Goal: Task Accomplishment & Management: Manage account settings

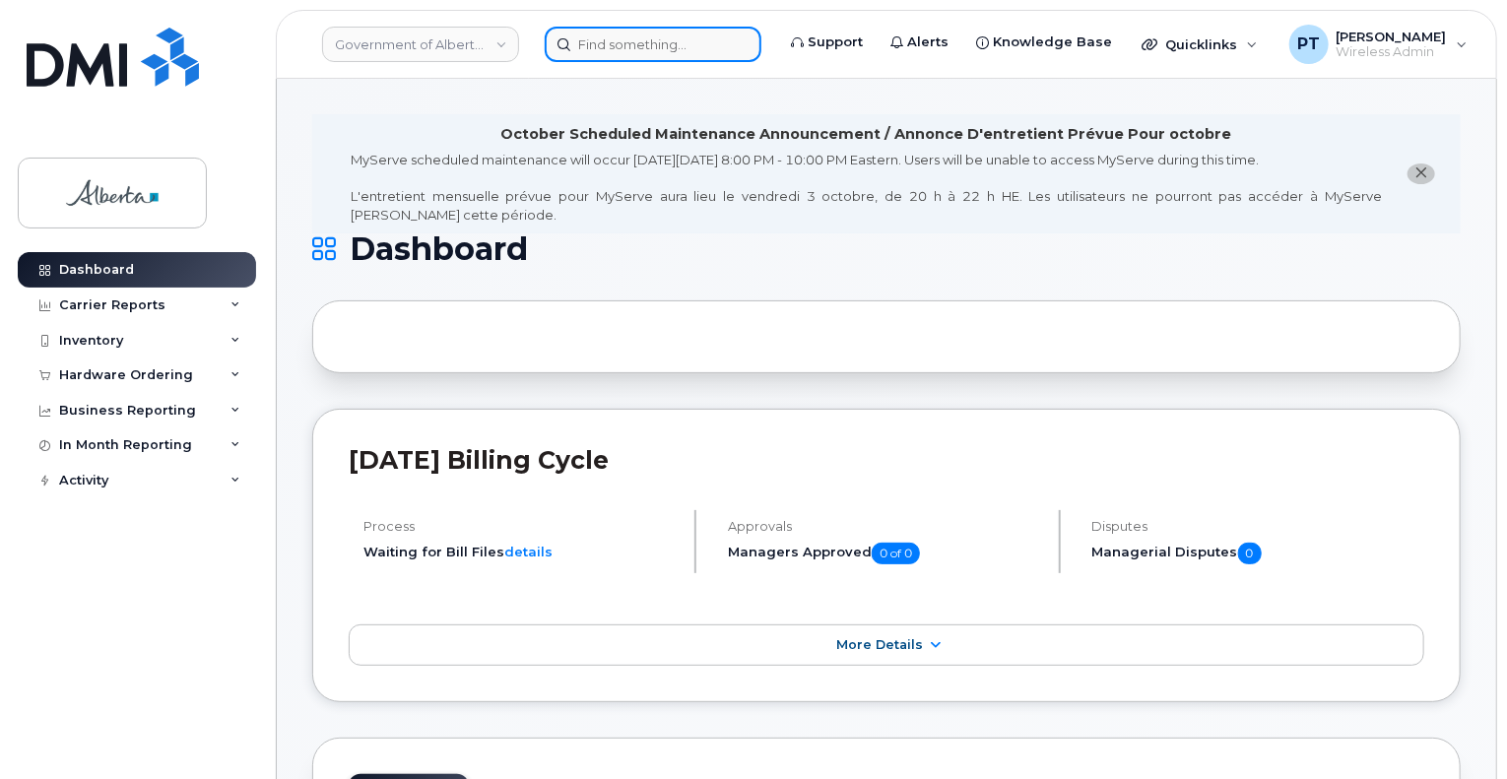
click at [655, 47] on input at bounding box center [653, 44] width 217 height 35
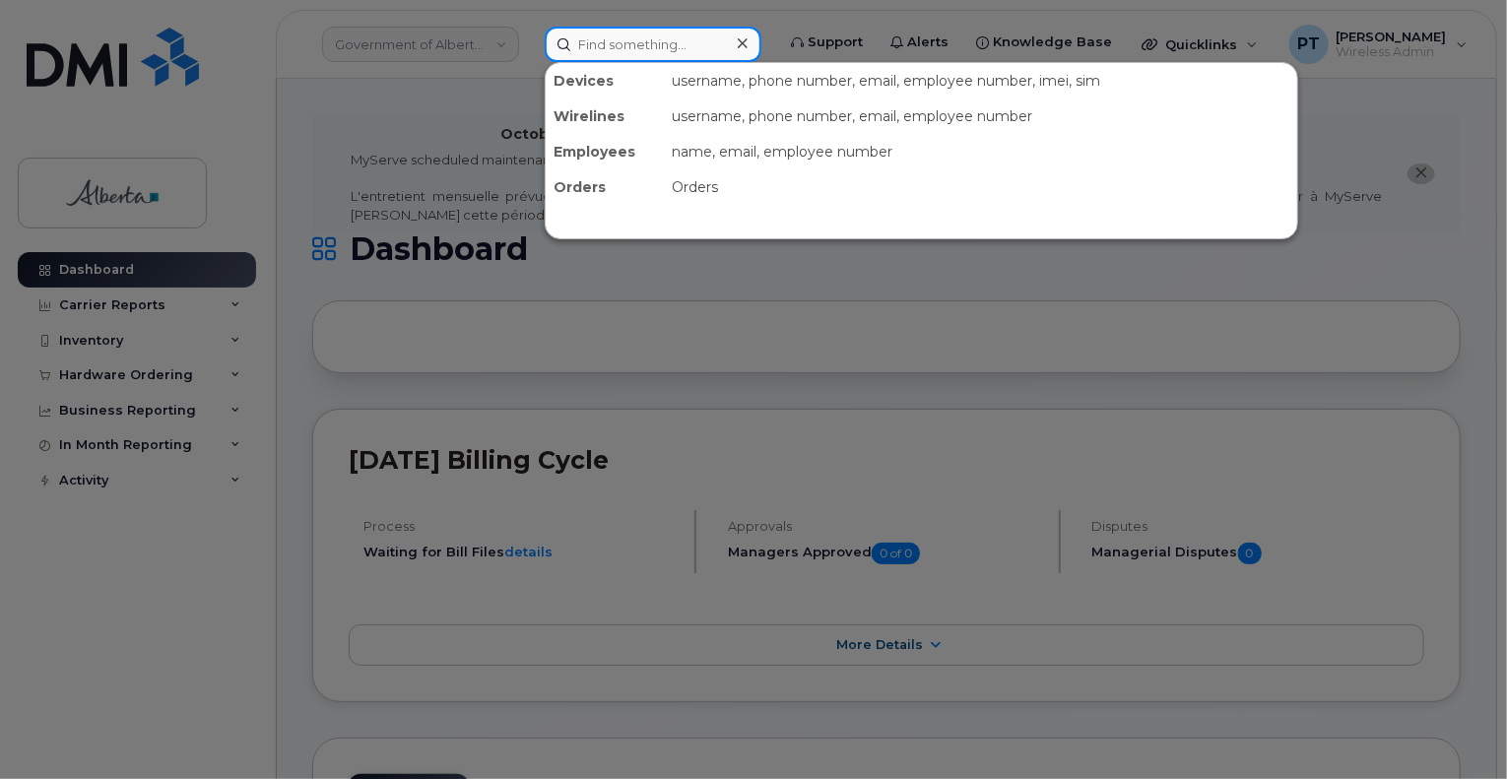
paste input "7804464677"
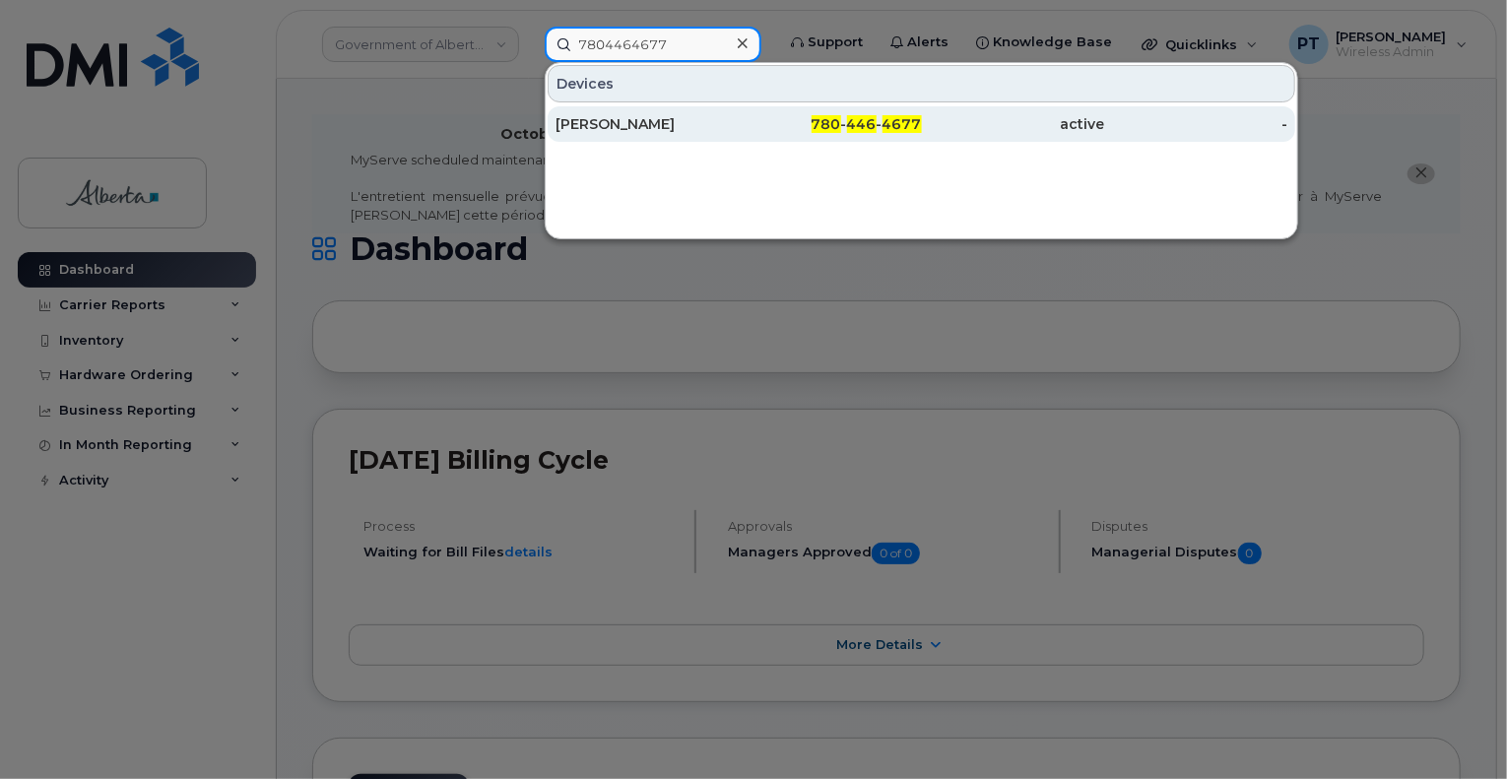
type input "7804464677"
click at [627, 120] on div "Erin M Miller" at bounding box center [647, 124] width 183 height 20
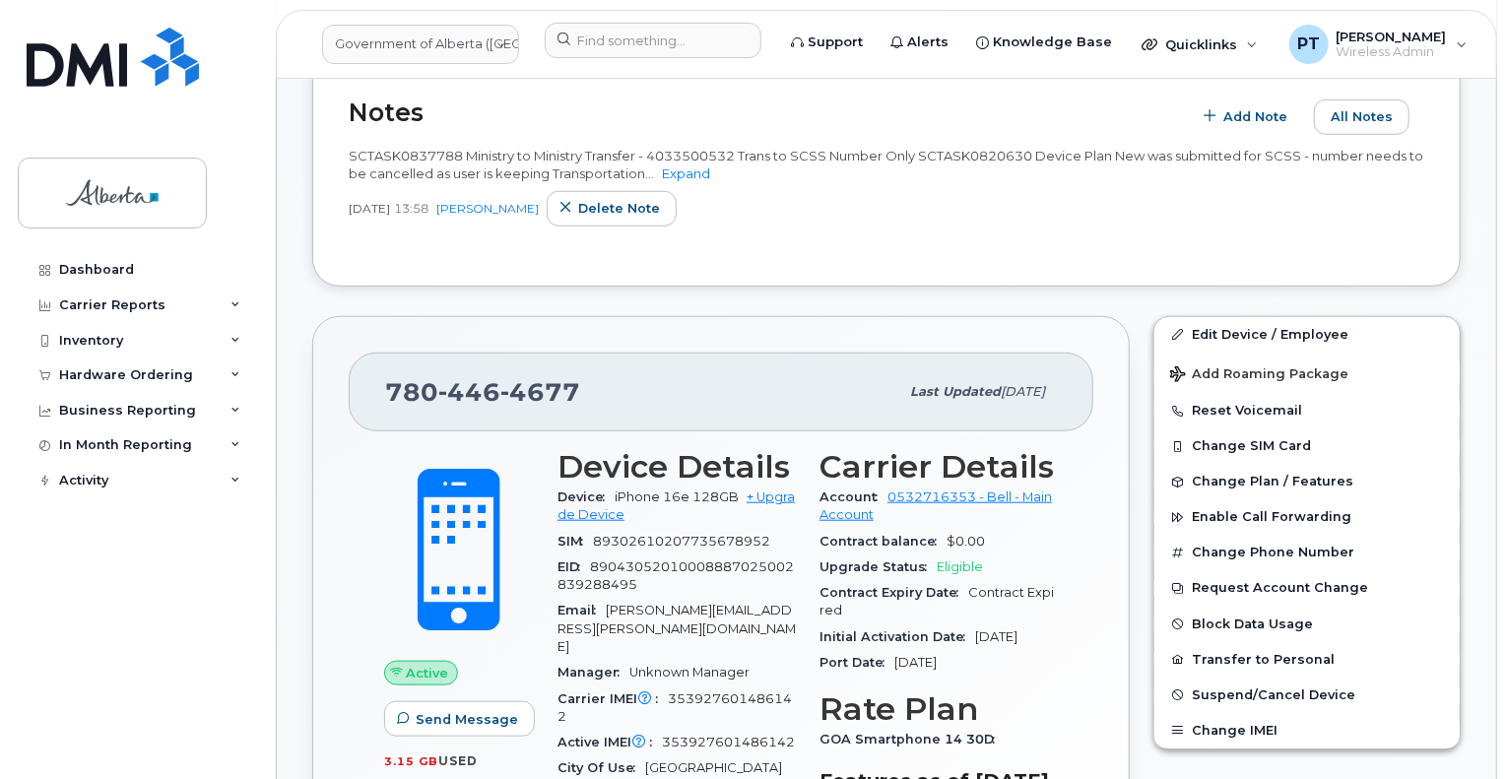
scroll to position [296, 0]
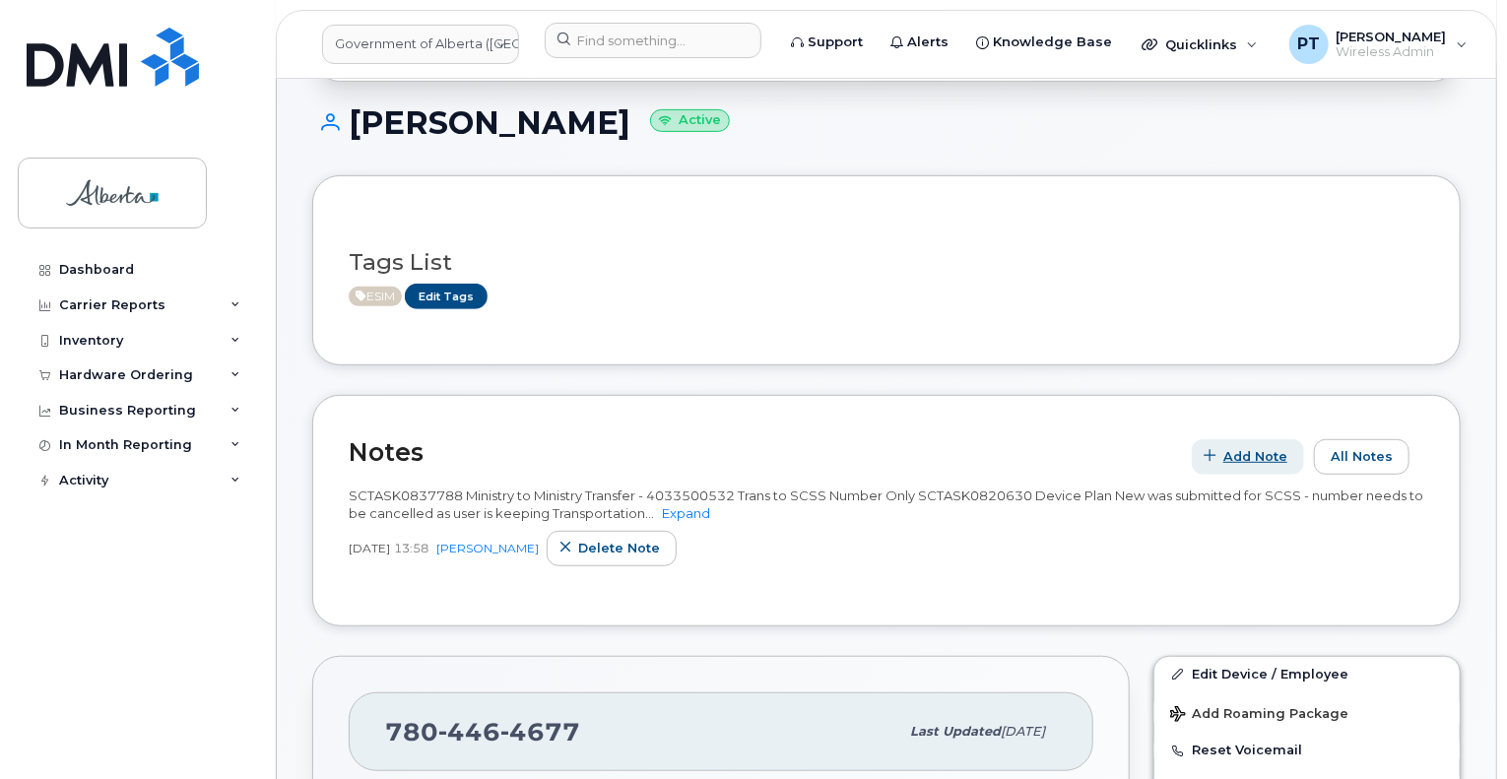
click at [1264, 447] on span "Add Note" at bounding box center [1256, 456] width 64 height 19
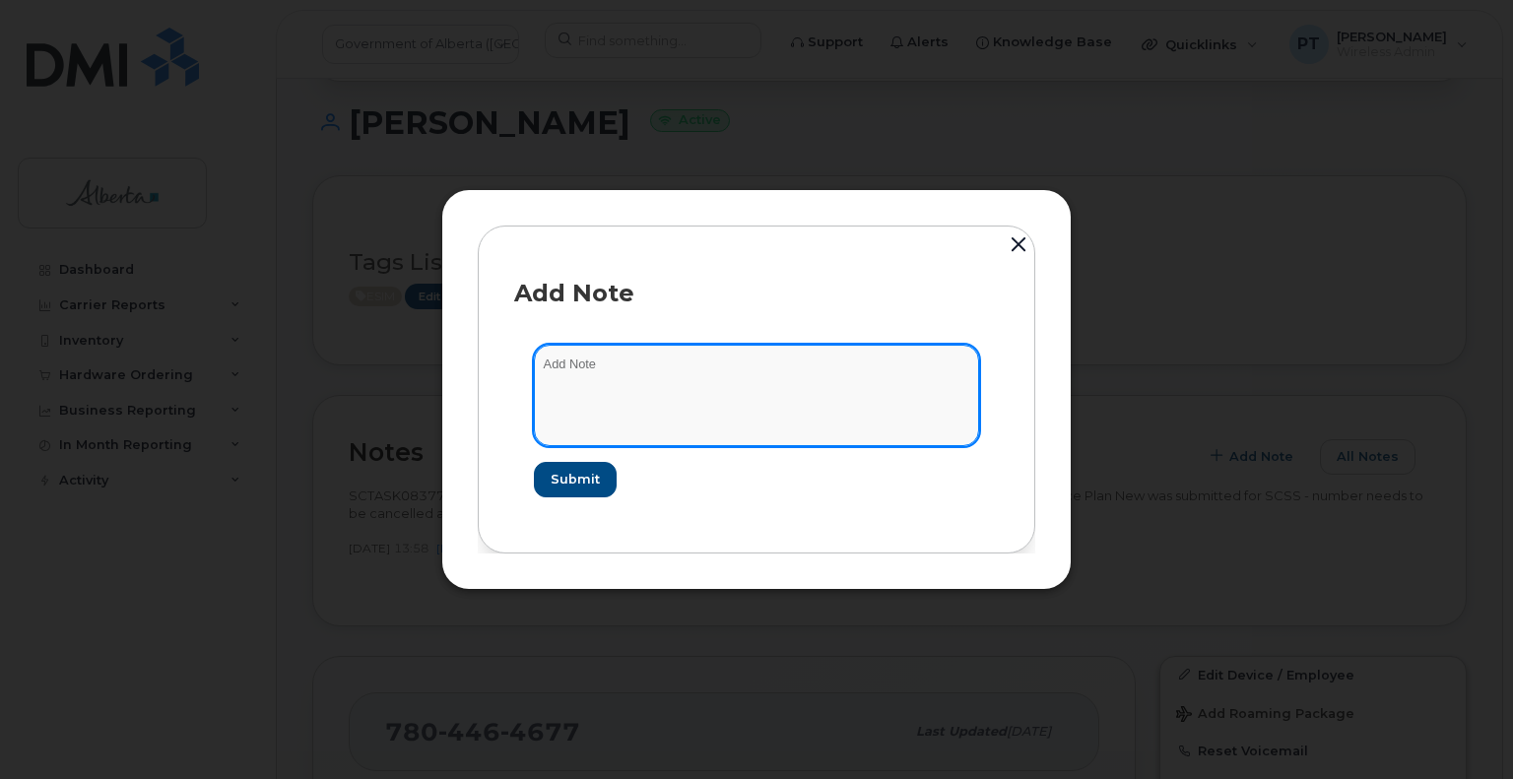
click at [569, 367] on textarea at bounding box center [756, 395] width 445 height 100
paste textarea "SCTASK0850892 - Plan Cancel - (1) 7804464677 Repurpose Edmonton."
type textarea "SCTASK0850892 - Plan Cancel - (1) 7804464677 Repurpose Edmonton"
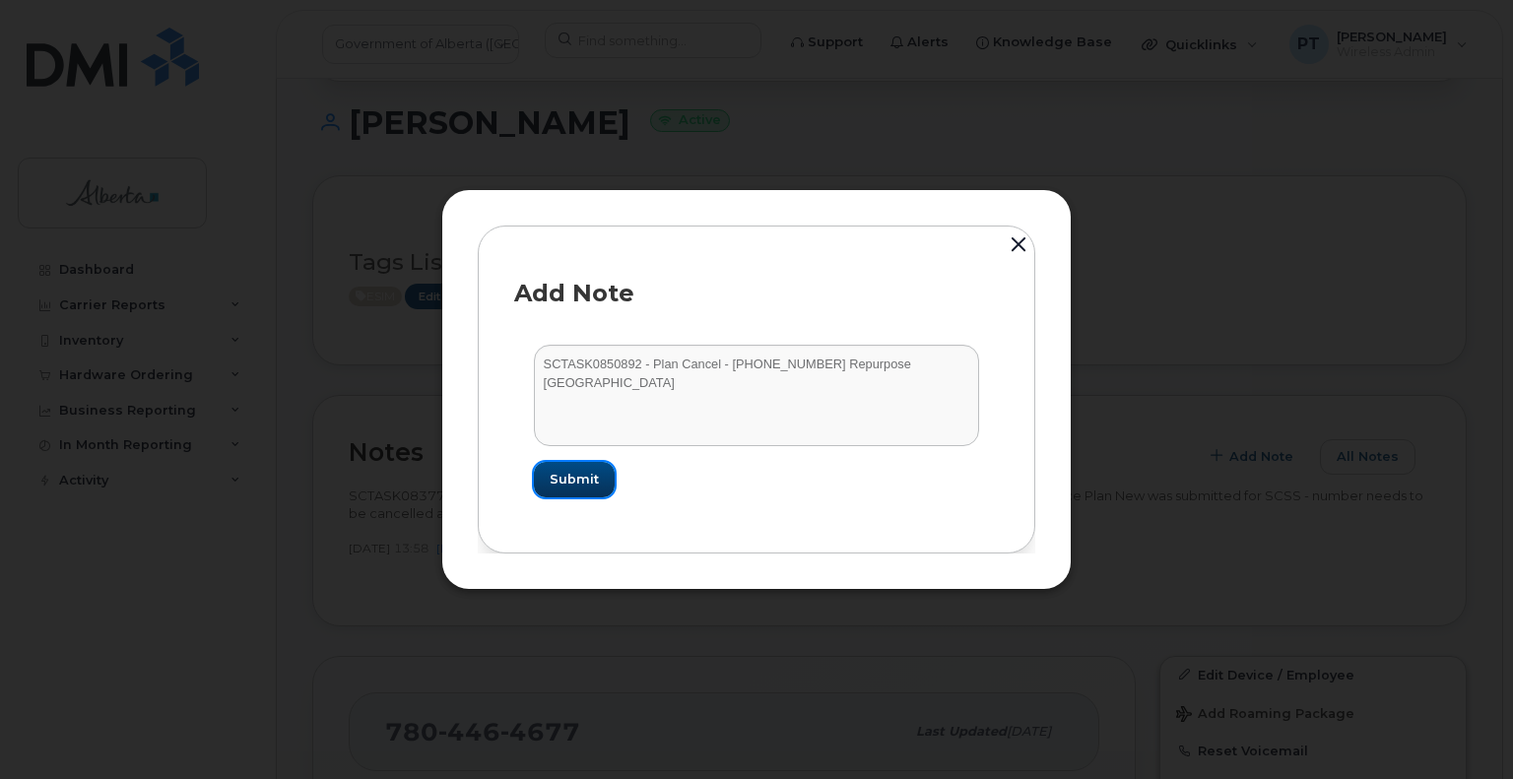
click at [590, 478] on span "Submit" at bounding box center [574, 479] width 49 height 19
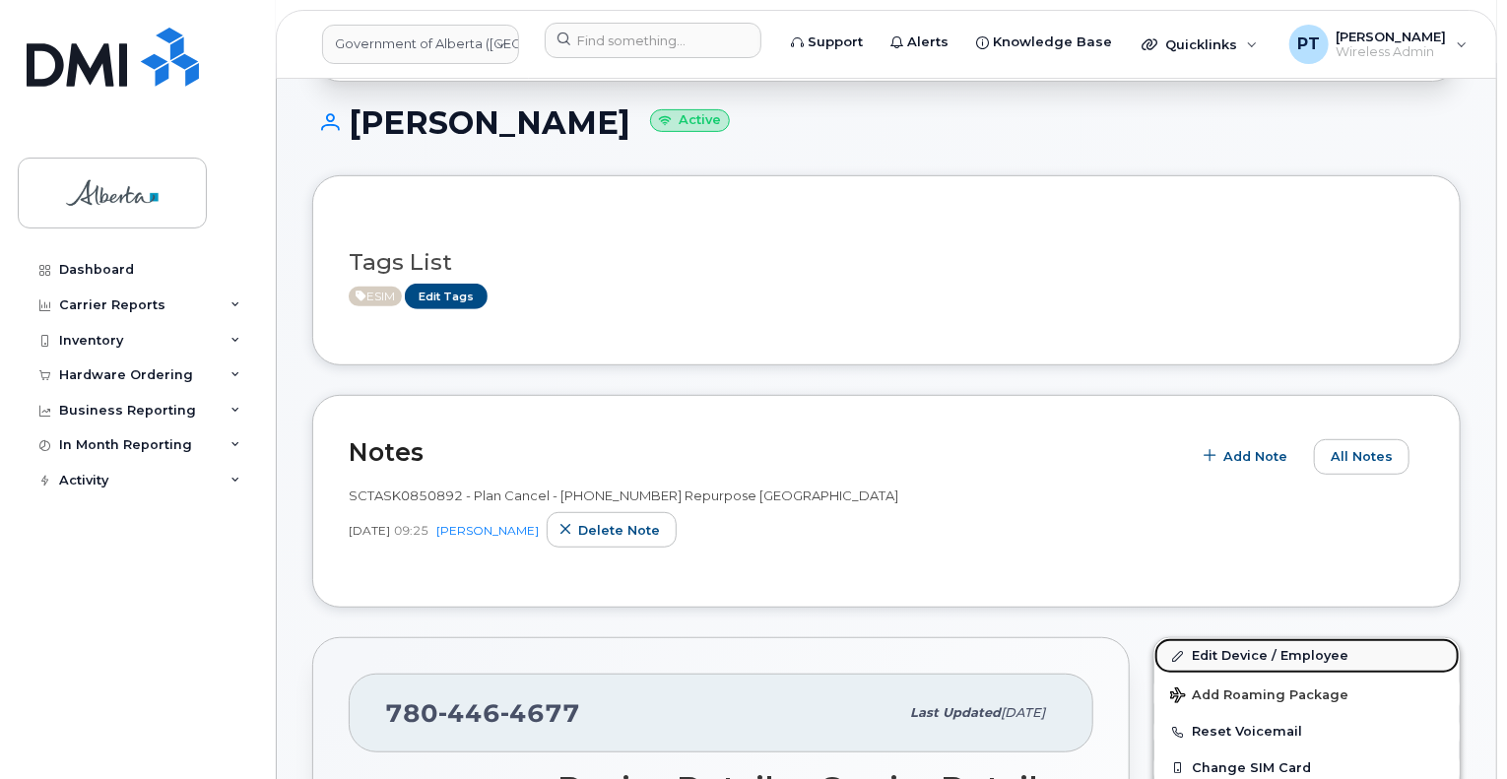
drag, startPoint x: 1194, startPoint y: 633, endPoint x: 1160, endPoint y: 637, distance: 34.7
click at [1194, 638] on link "Edit Device / Employee" at bounding box center [1307, 655] width 305 height 35
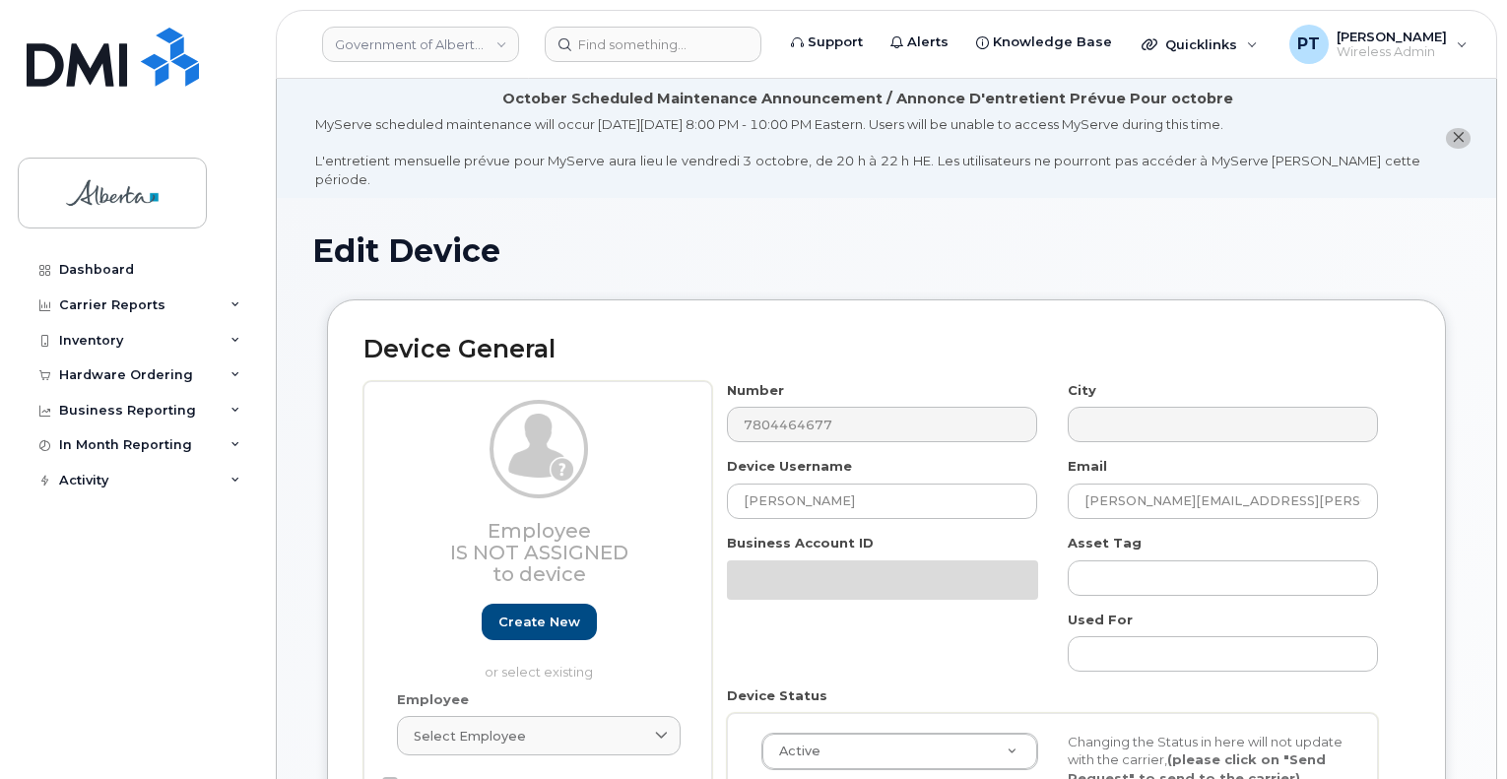
select select "4120333"
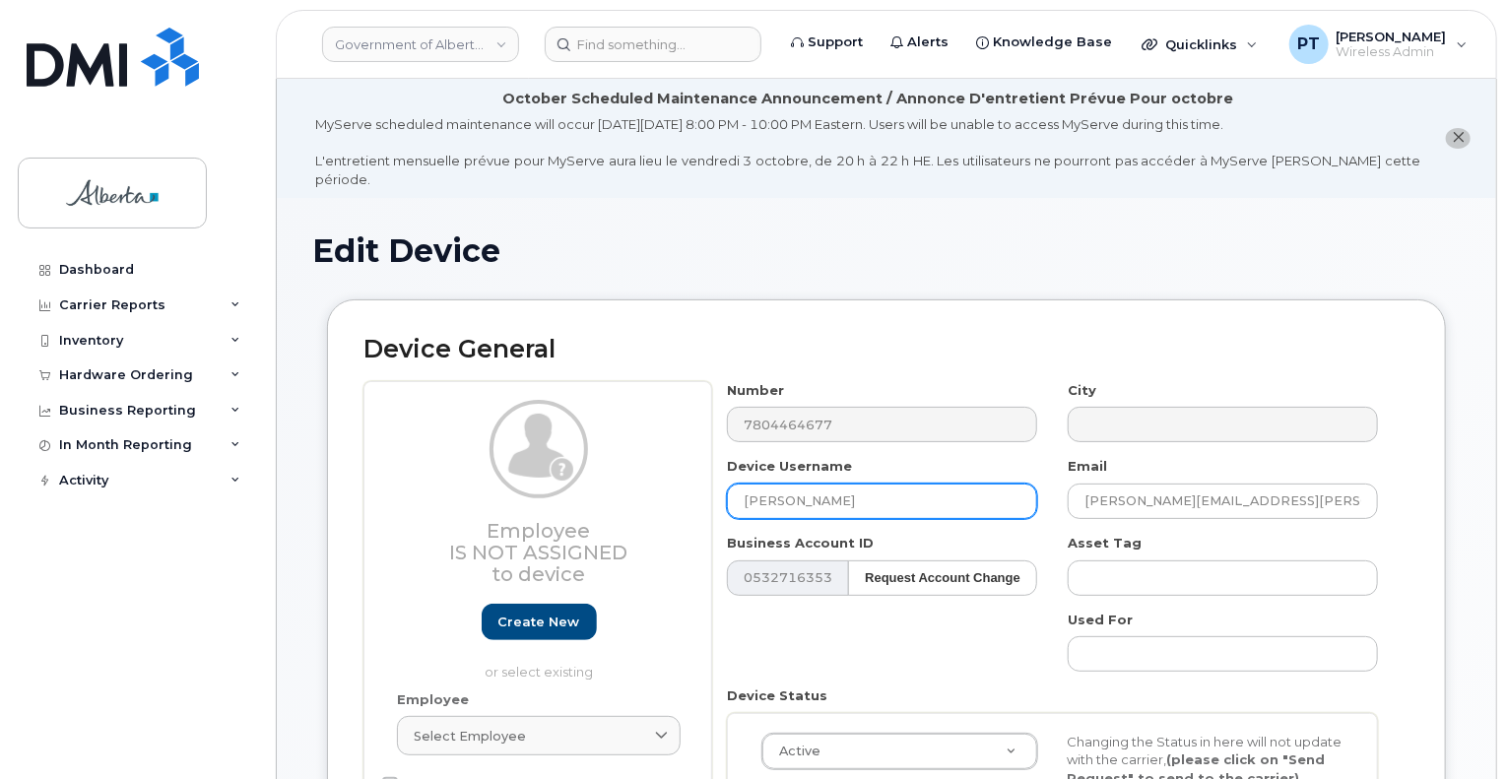
drag, startPoint x: 833, startPoint y: 482, endPoint x: 743, endPoint y: 480, distance: 89.7
click at [743, 484] on input "[PERSON_NAME]" at bounding box center [882, 501] width 310 height 35
type input "/"
type input "Repurpose Edmonton"
drag, startPoint x: 1237, startPoint y: 487, endPoint x: 1002, endPoint y: 489, distance: 235.5
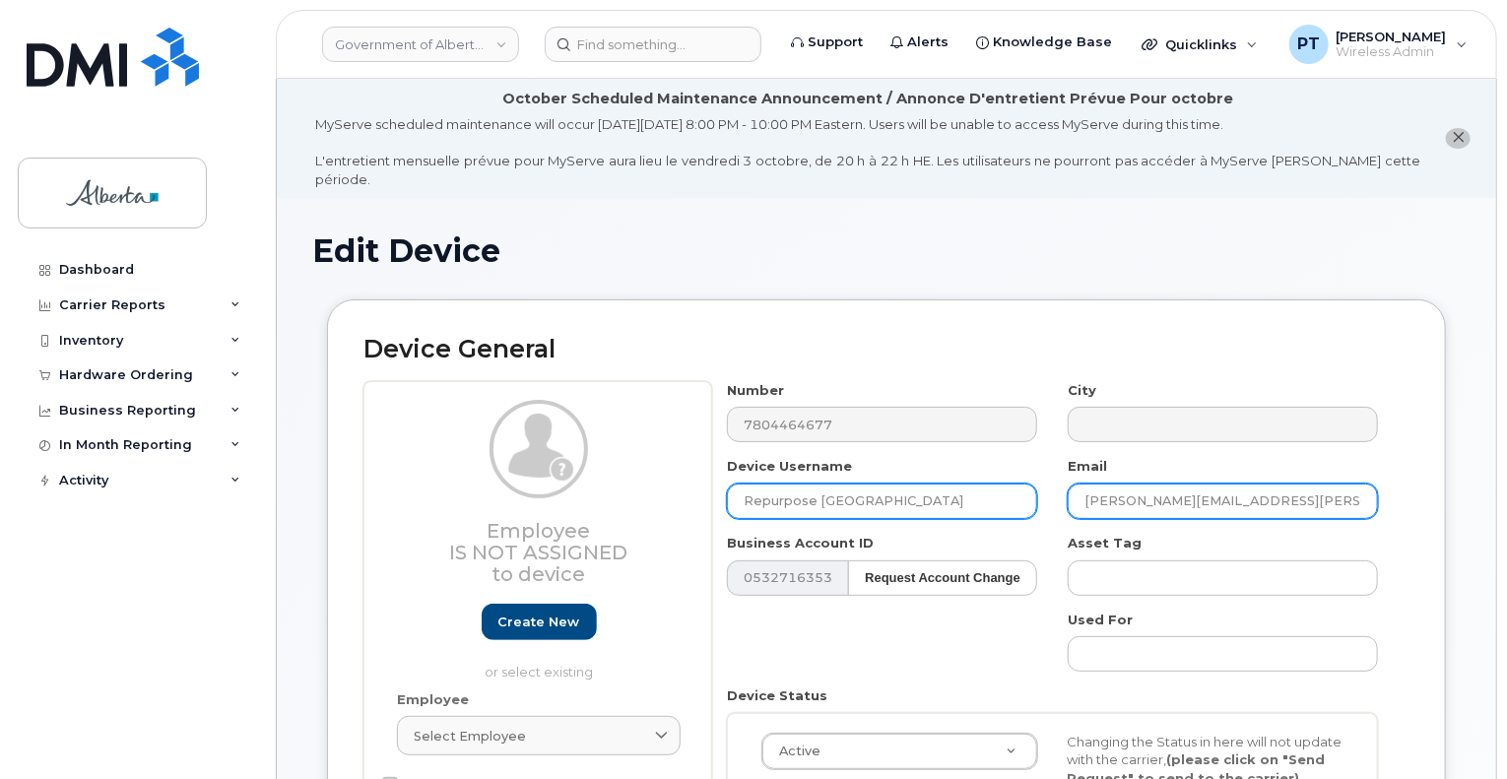
click at [1002, 489] on div "Number 7804464677 City Device Username Repurpose Edmonton Email Erin.M.Miller@g…" at bounding box center [1053, 647] width 682 height 532
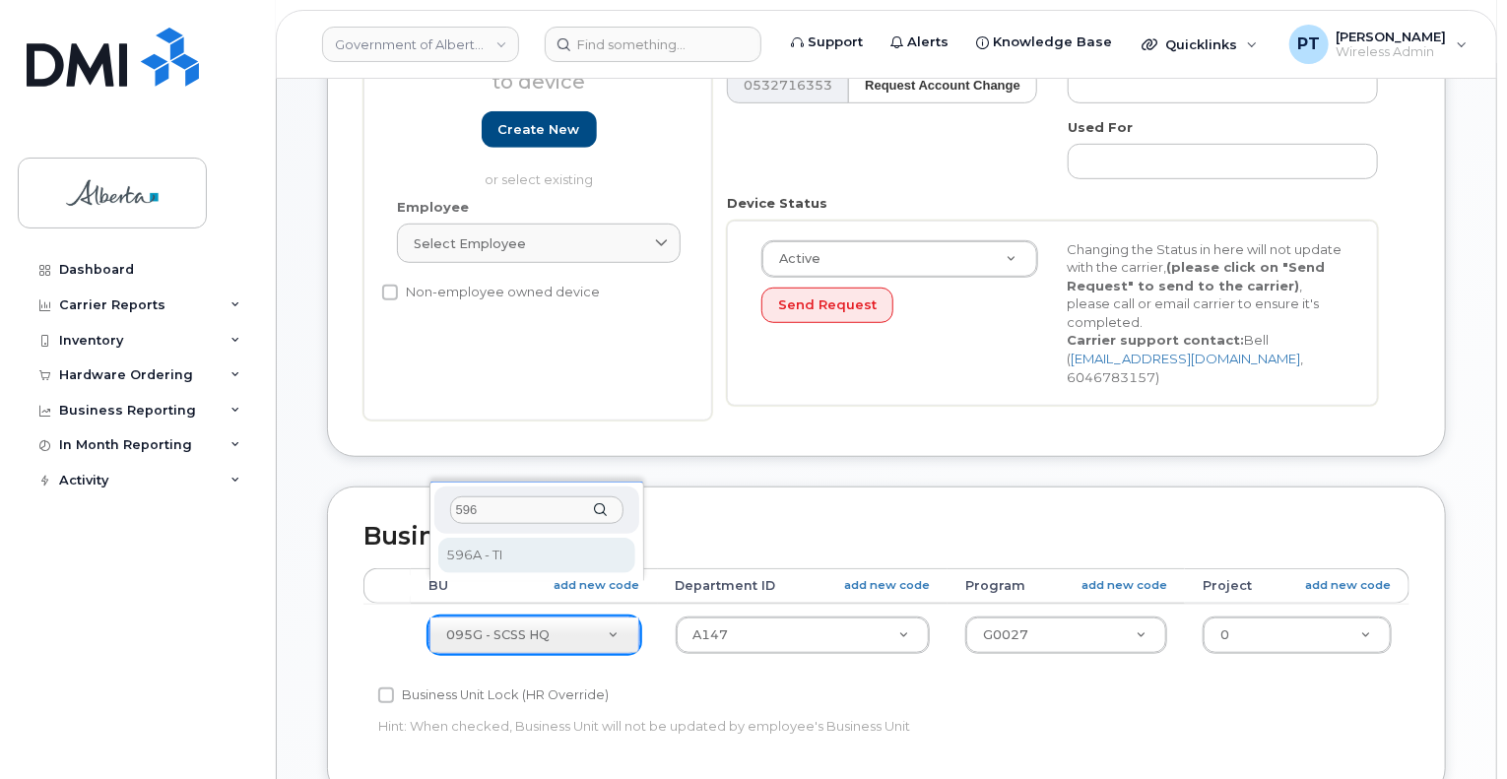
type input "596"
drag, startPoint x: 495, startPoint y: 553, endPoint x: 766, endPoint y: 596, distance: 274.4
select select "4797729"
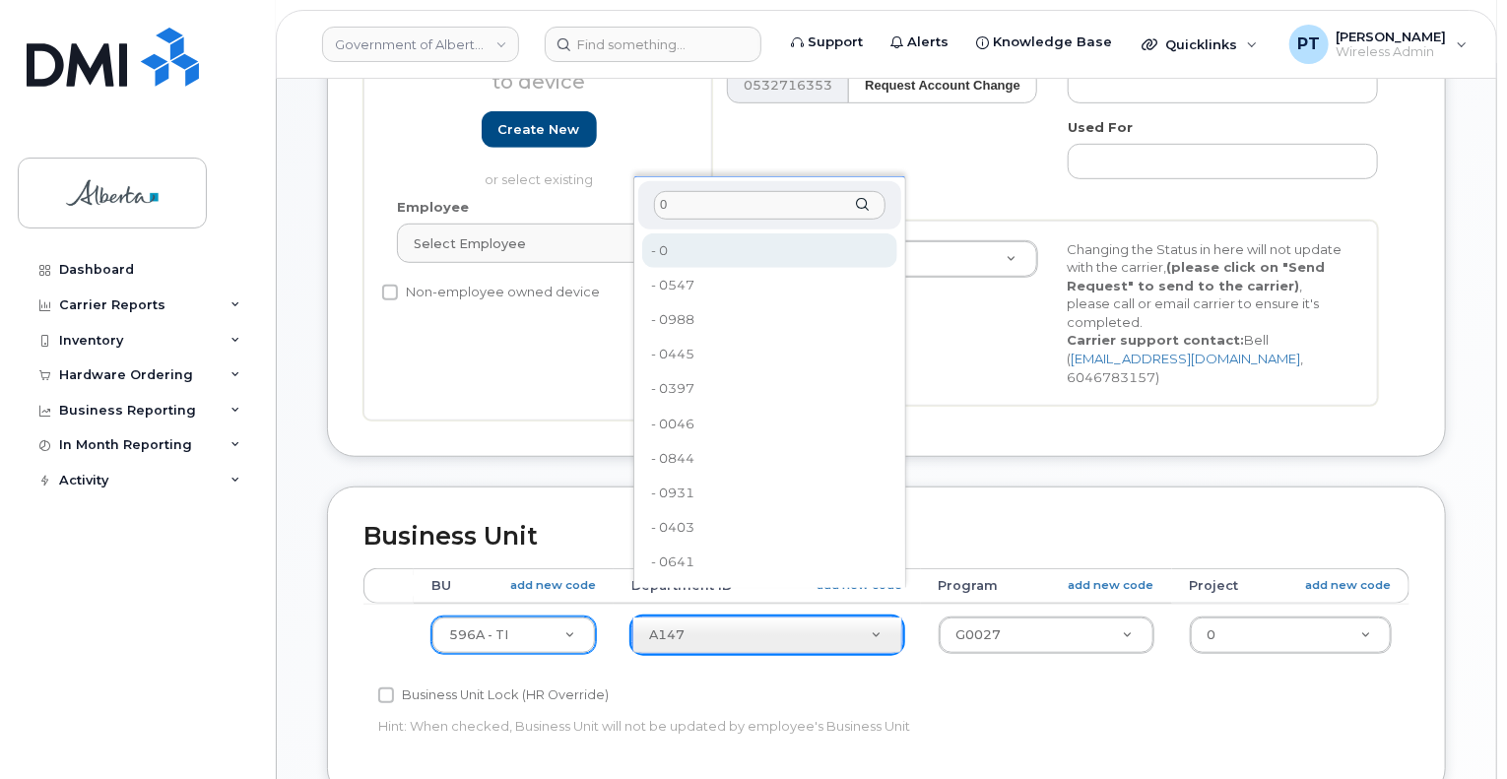
type input "0"
type input "4806341"
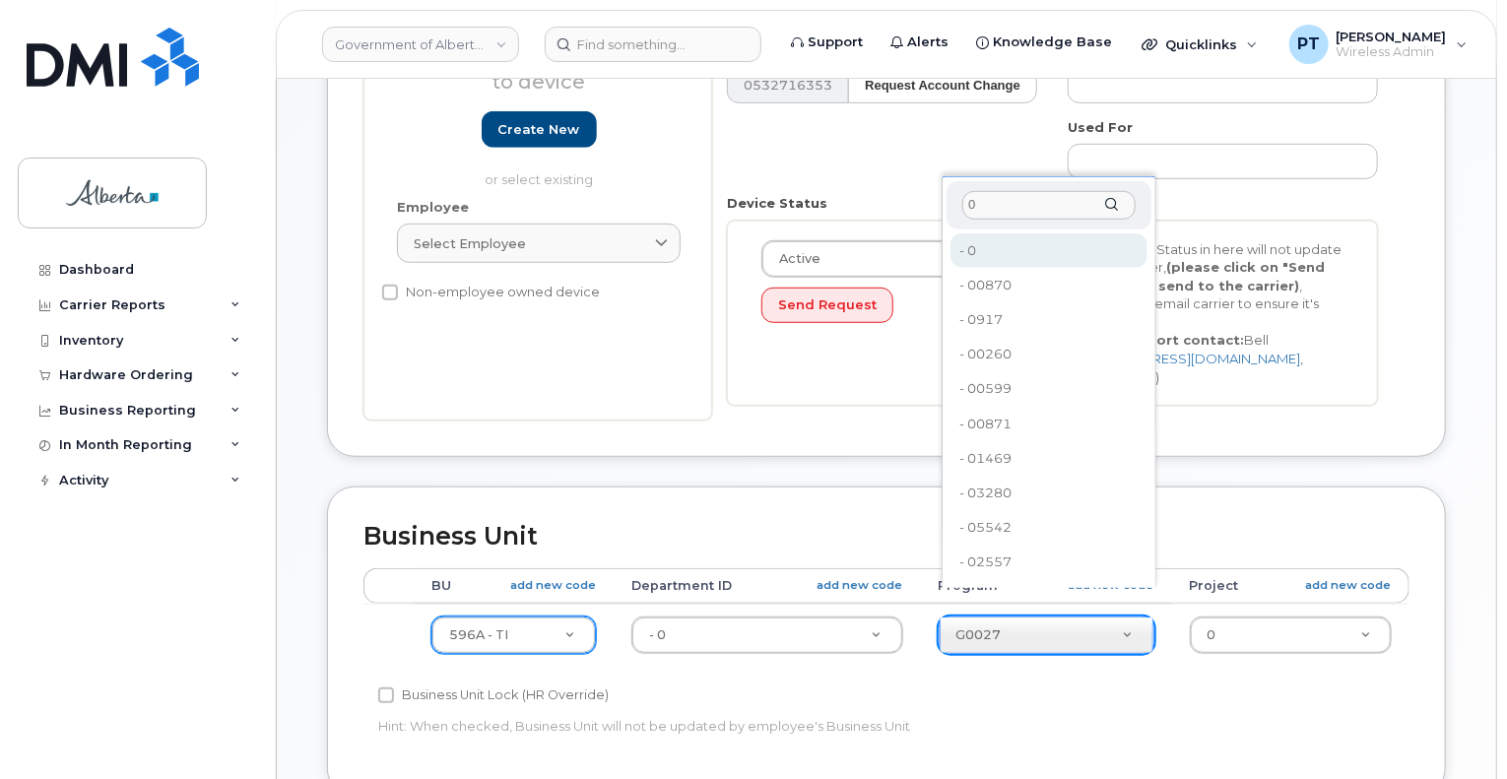
type input "0"
type input "4806366"
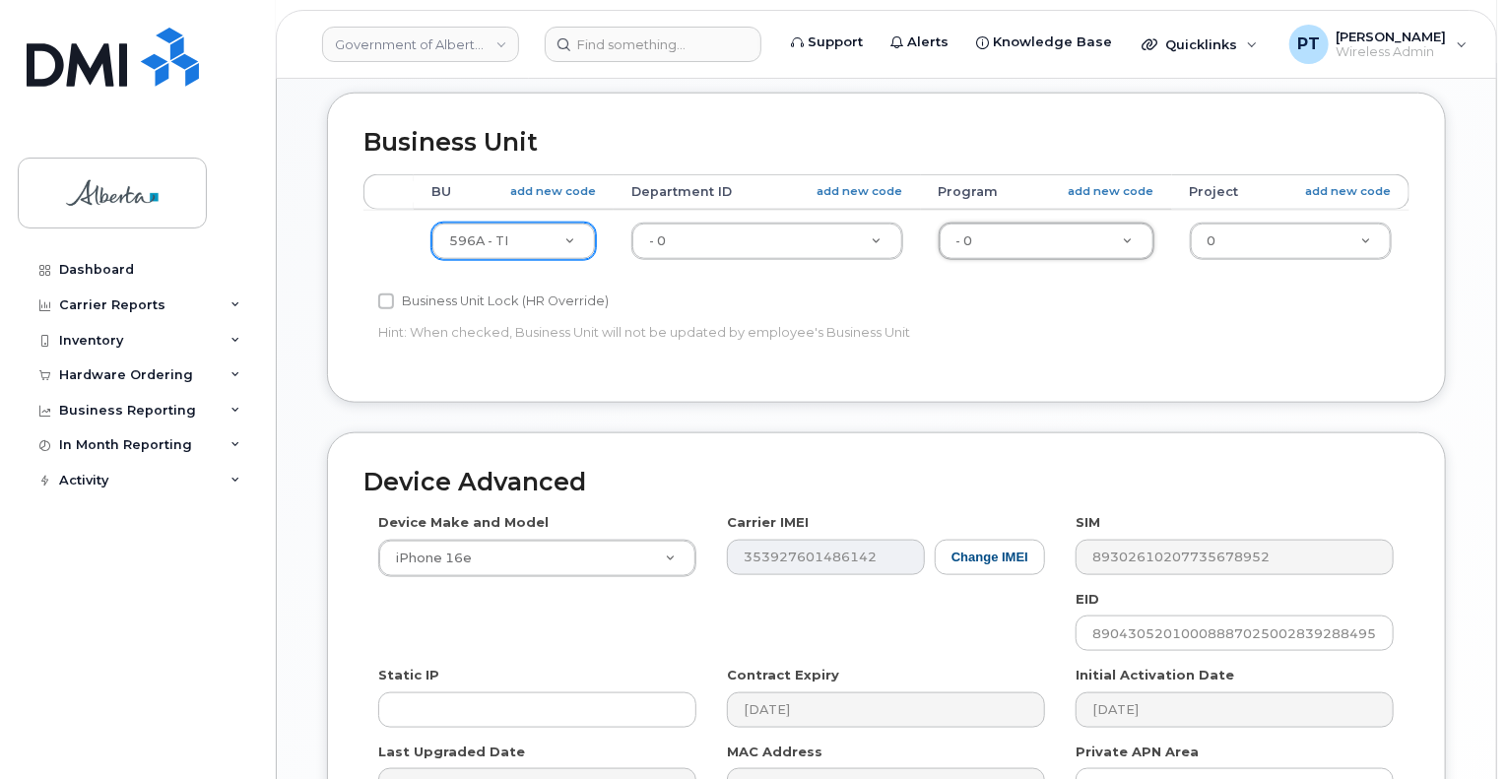
scroll to position [985, 0]
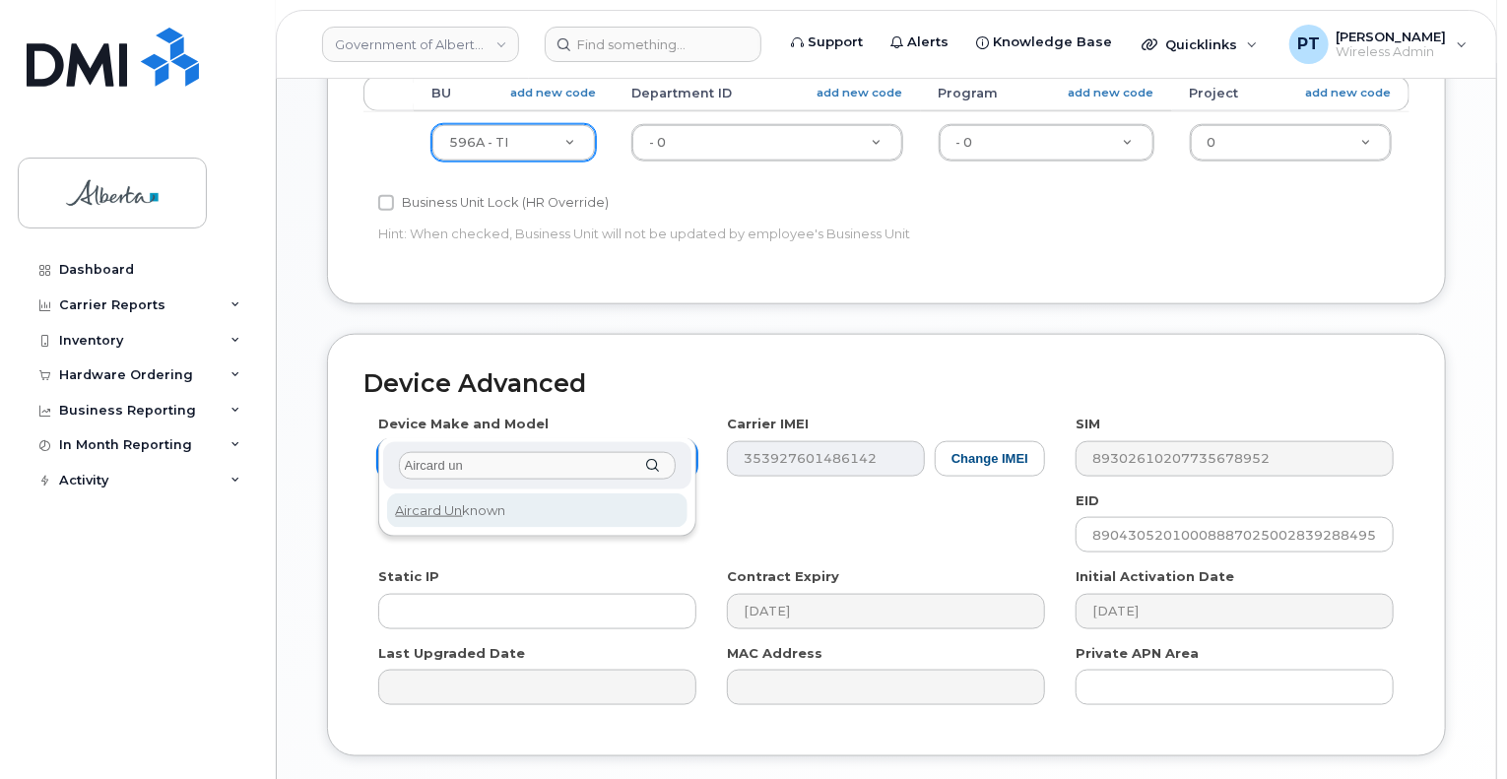
type input "Aircard un"
select select "971"
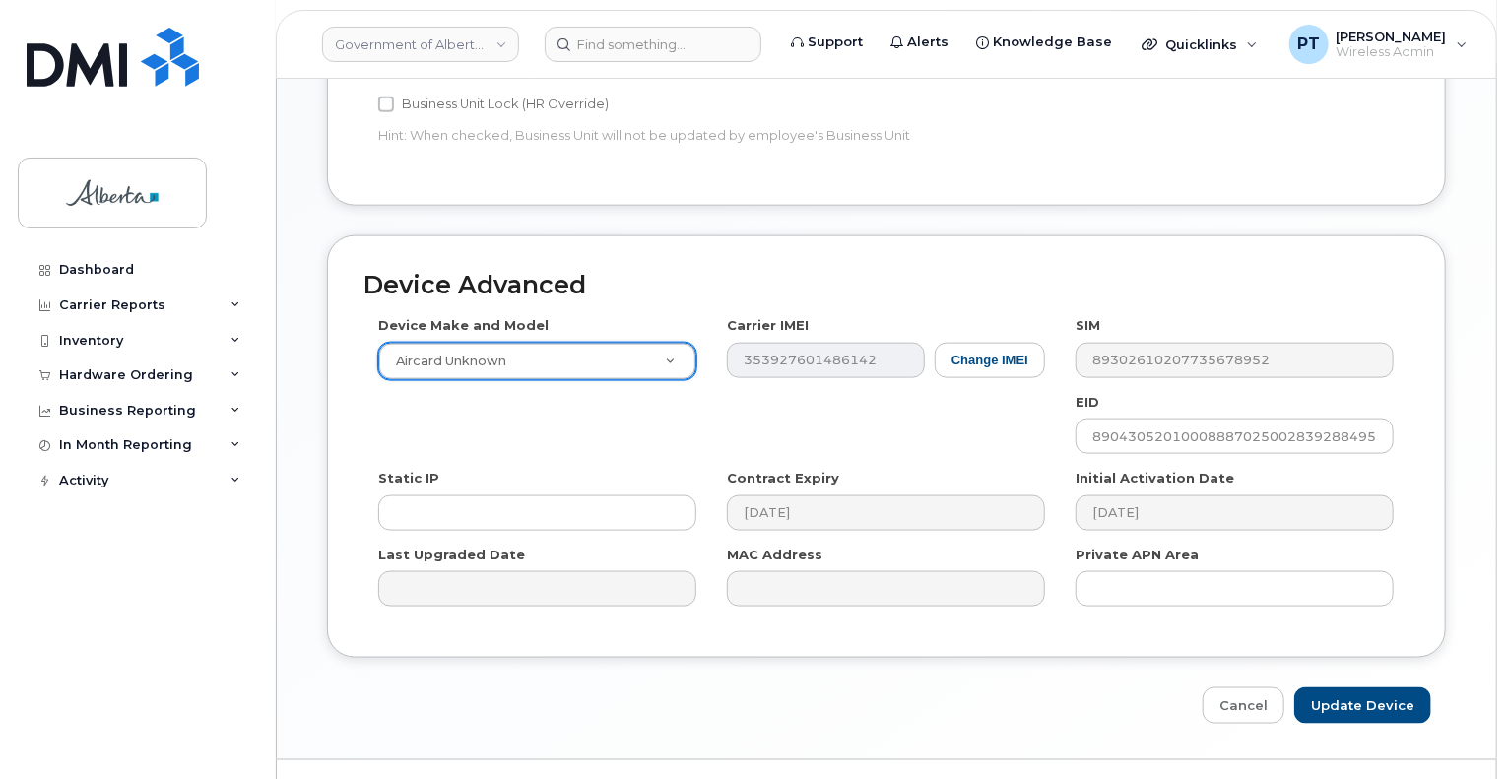
scroll to position [1087, 0]
click at [1358, 685] on input "Update Device" at bounding box center [1363, 703] width 137 height 36
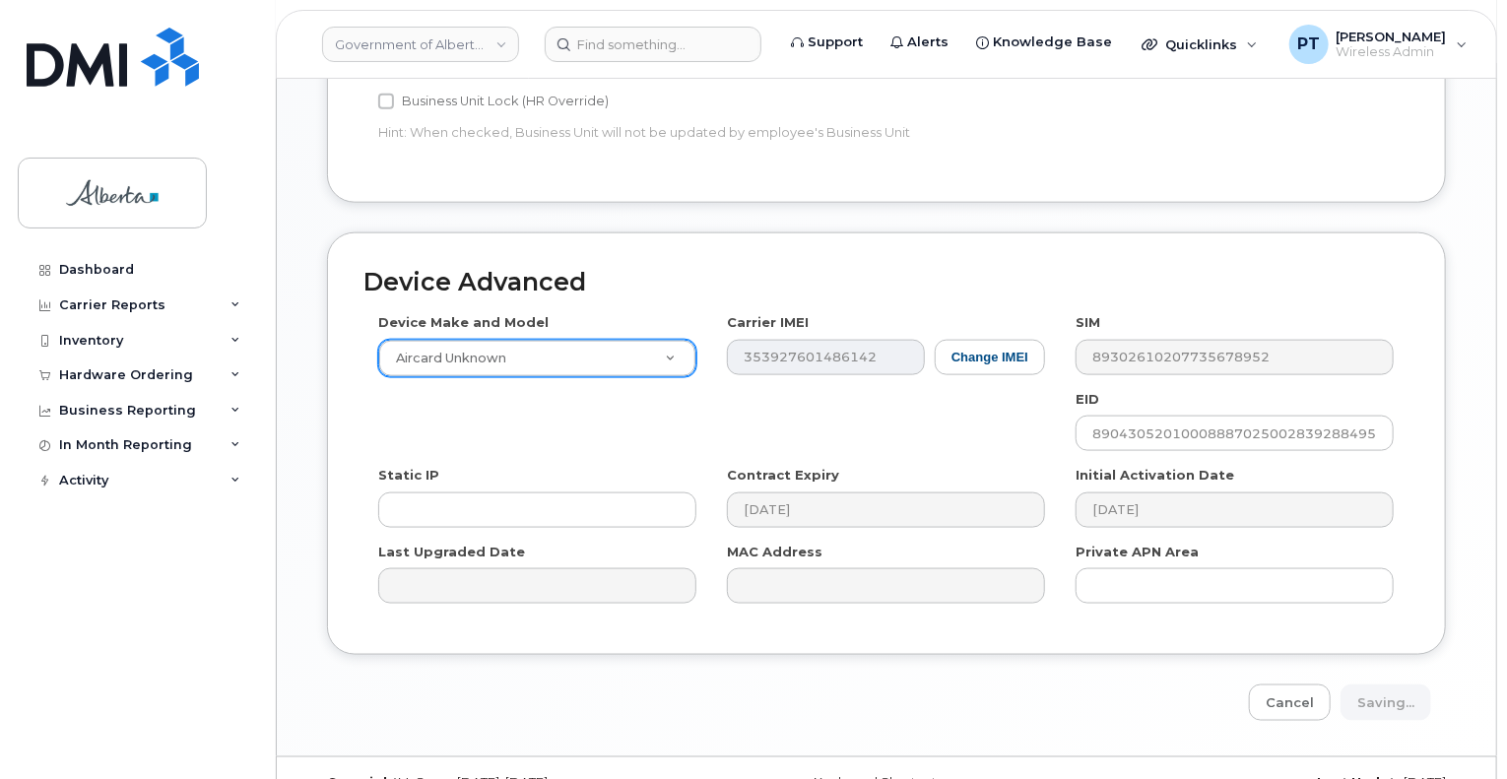
type input "Saving..."
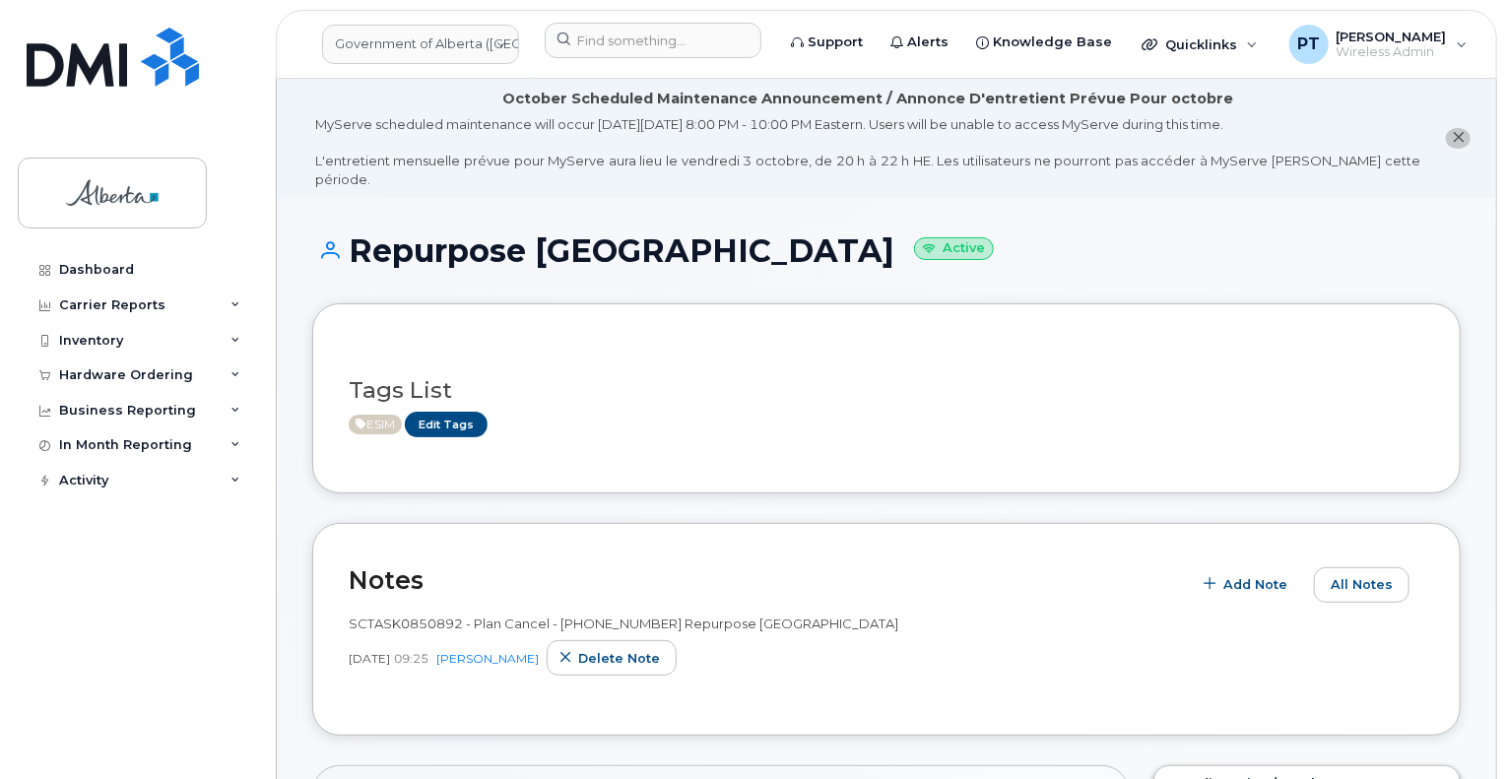
drag, startPoint x: 692, startPoint y: 386, endPoint x: 678, endPoint y: 377, distance: 16.4
click at [692, 386] on div "Tags List ESIM Edit Tags" at bounding box center [887, 399] width 1076 height 76
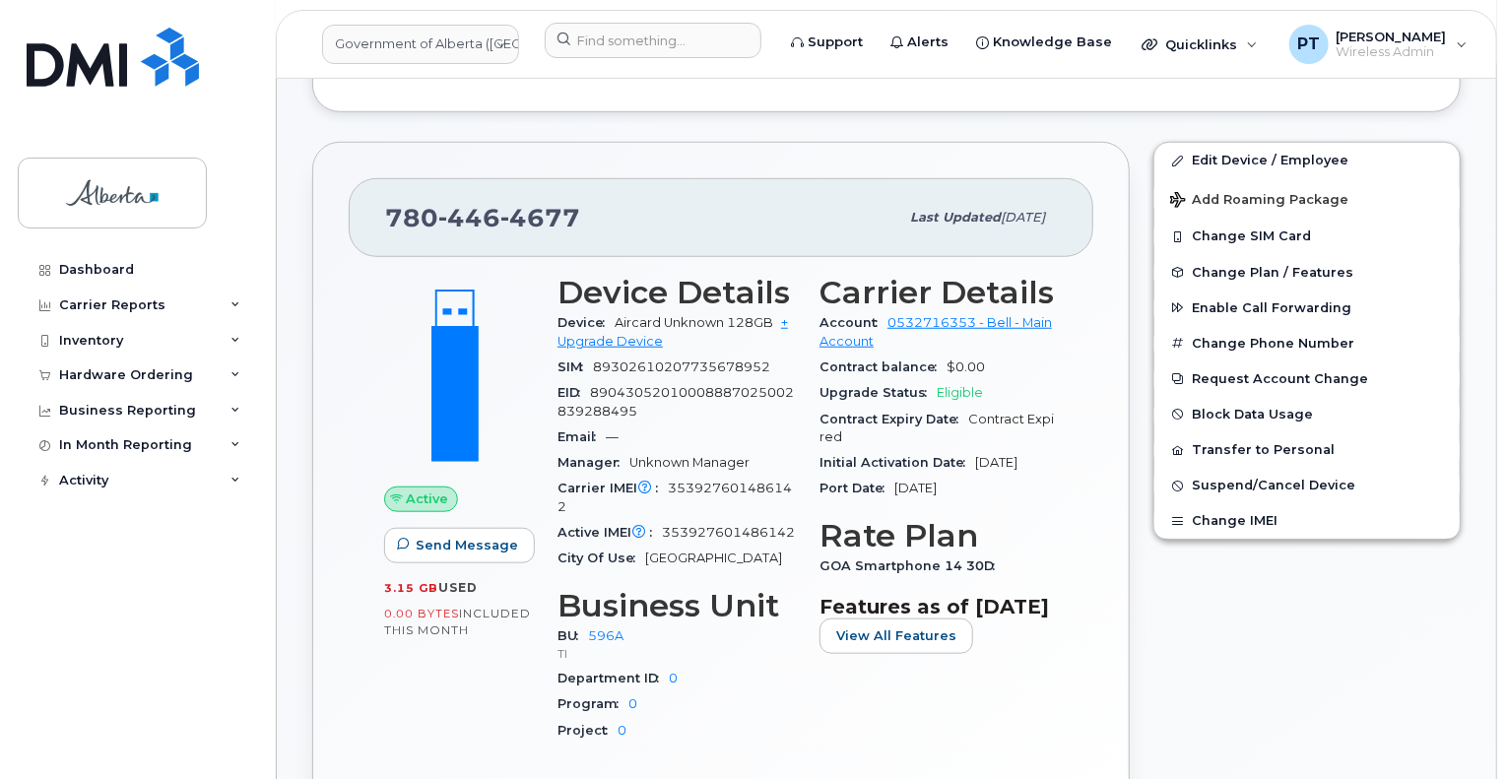
scroll to position [690, 0]
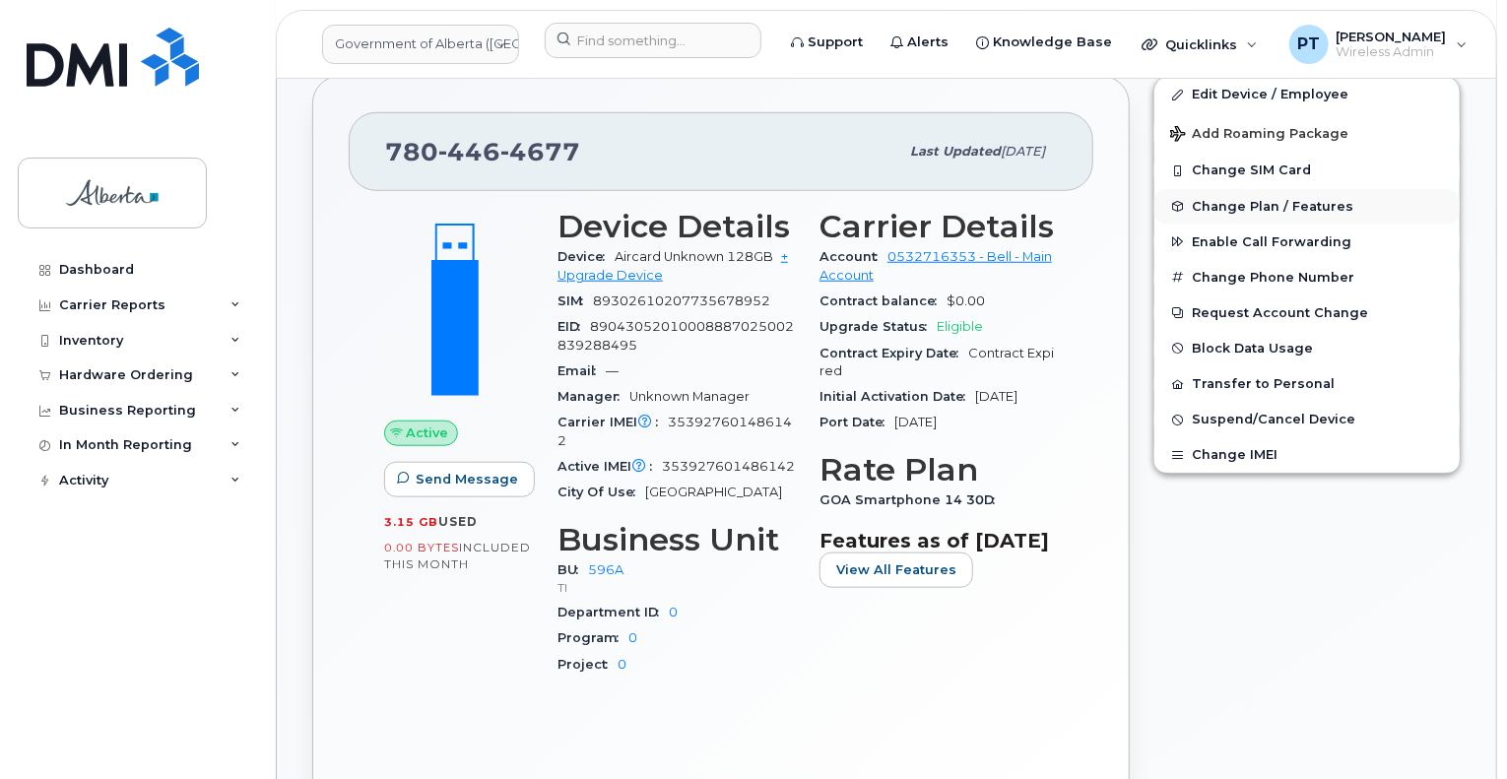
click at [1224, 199] on span "Change Plan / Features" at bounding box center [1273, 206] width 162 height 15
click at [1233, 199] on span "Change Plan / Features" at bounding box center [1273, 206] width 162 height 15
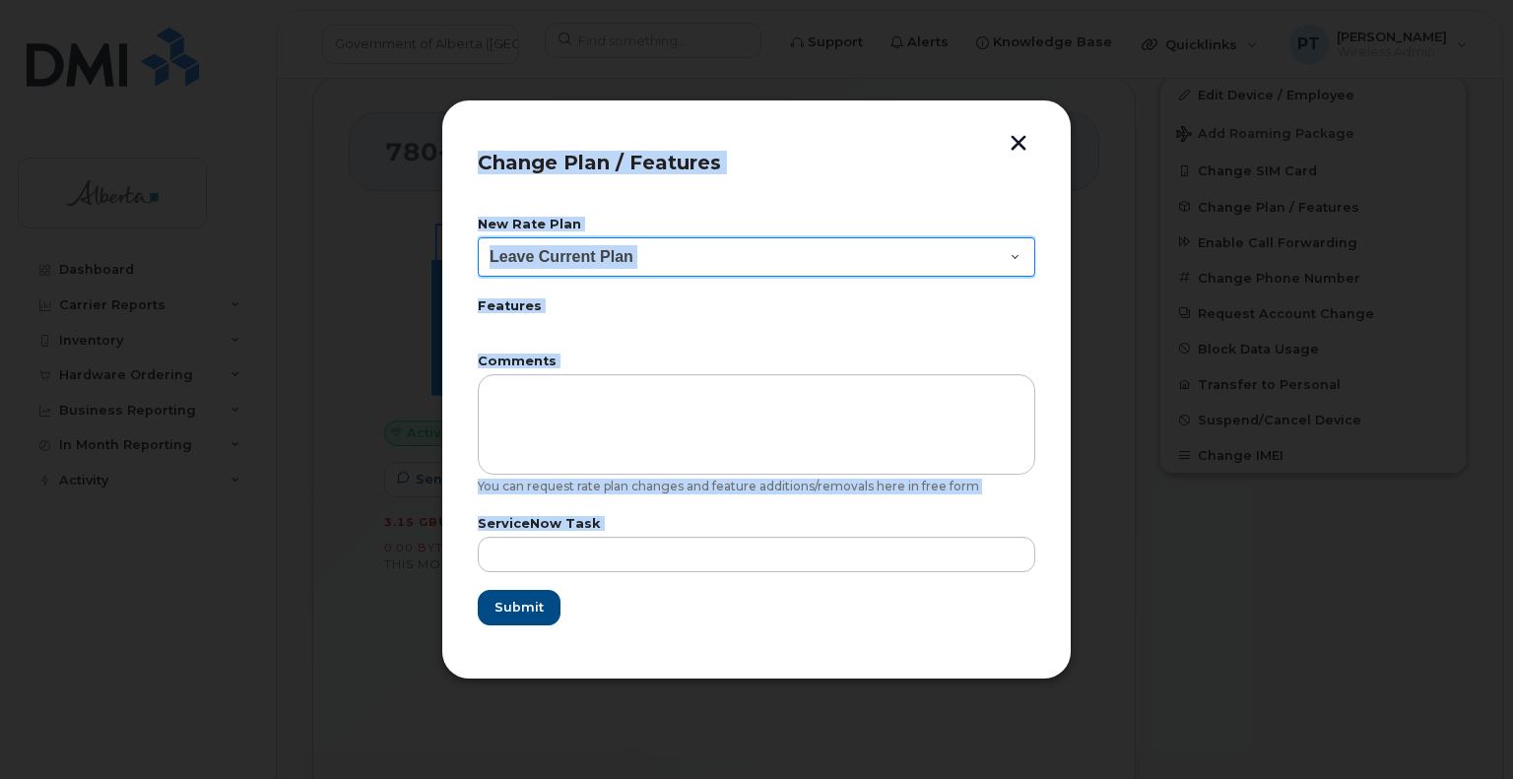
drag, startPoint x: 1008, startPoint y: 255, endPoint x: 969, endPoint y: 264, distance: 39.4
click at [1008, 255] on select "Leave Current Plan GOA Data plan 9 30 d GOA–Unlimited Data Plan 9" at bounding box center [757, 256] width 558 height 39
select select "1790211"
click at [478, 237] on select "Leave Current Plan GOA Data plan 9 30 d GOA–Unlimited Data Plan 9" at bounding box center [757, 256] width 558 height 39
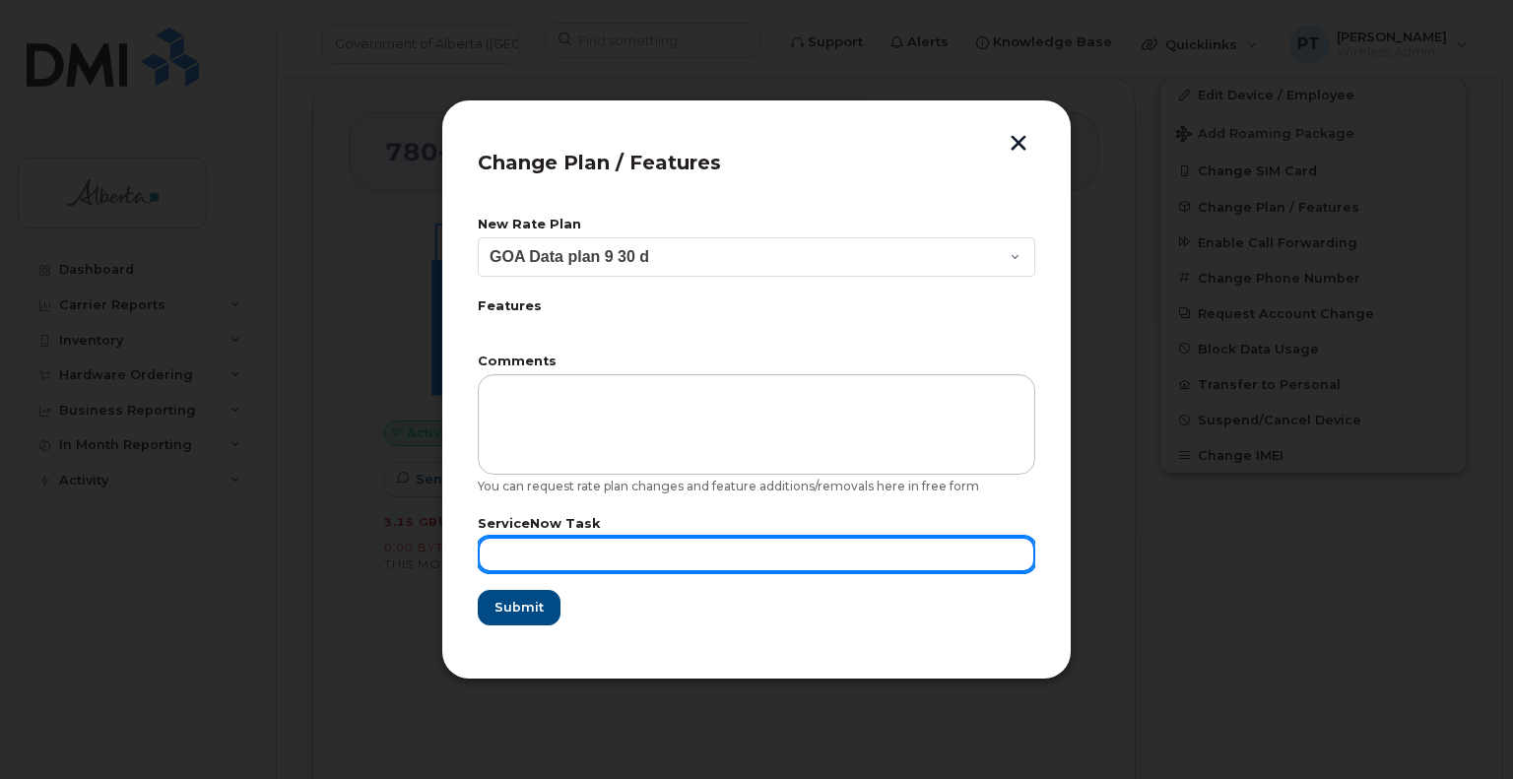
click at [588, 559] on input "text" at bounding box center [757, 554] width 558 height 35
paste input "SCTASK0850892"
type input "SCTASK0850892"
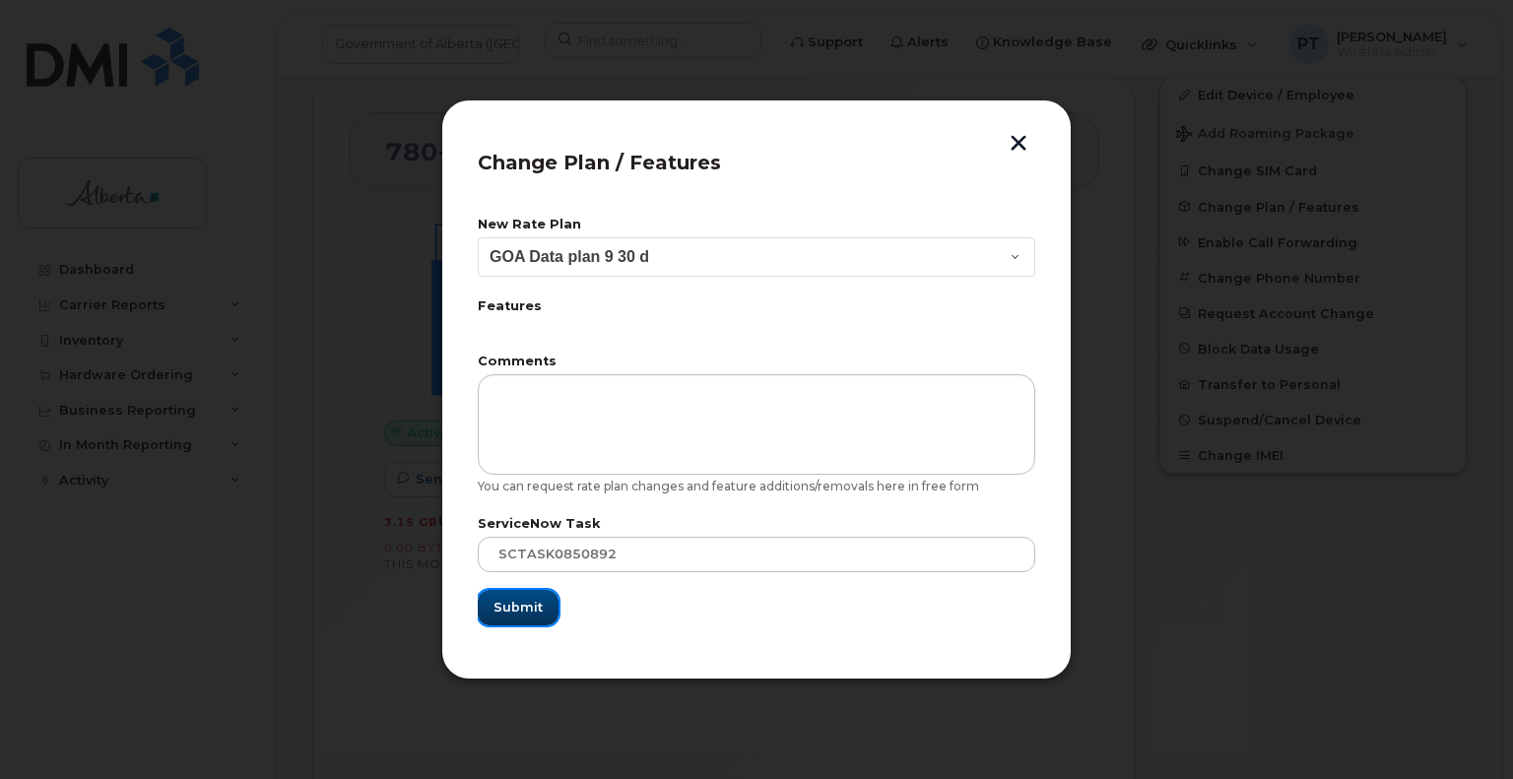
click at [498, 614] on span "Submit" at bounding box center [518, 607] width 49 height 19
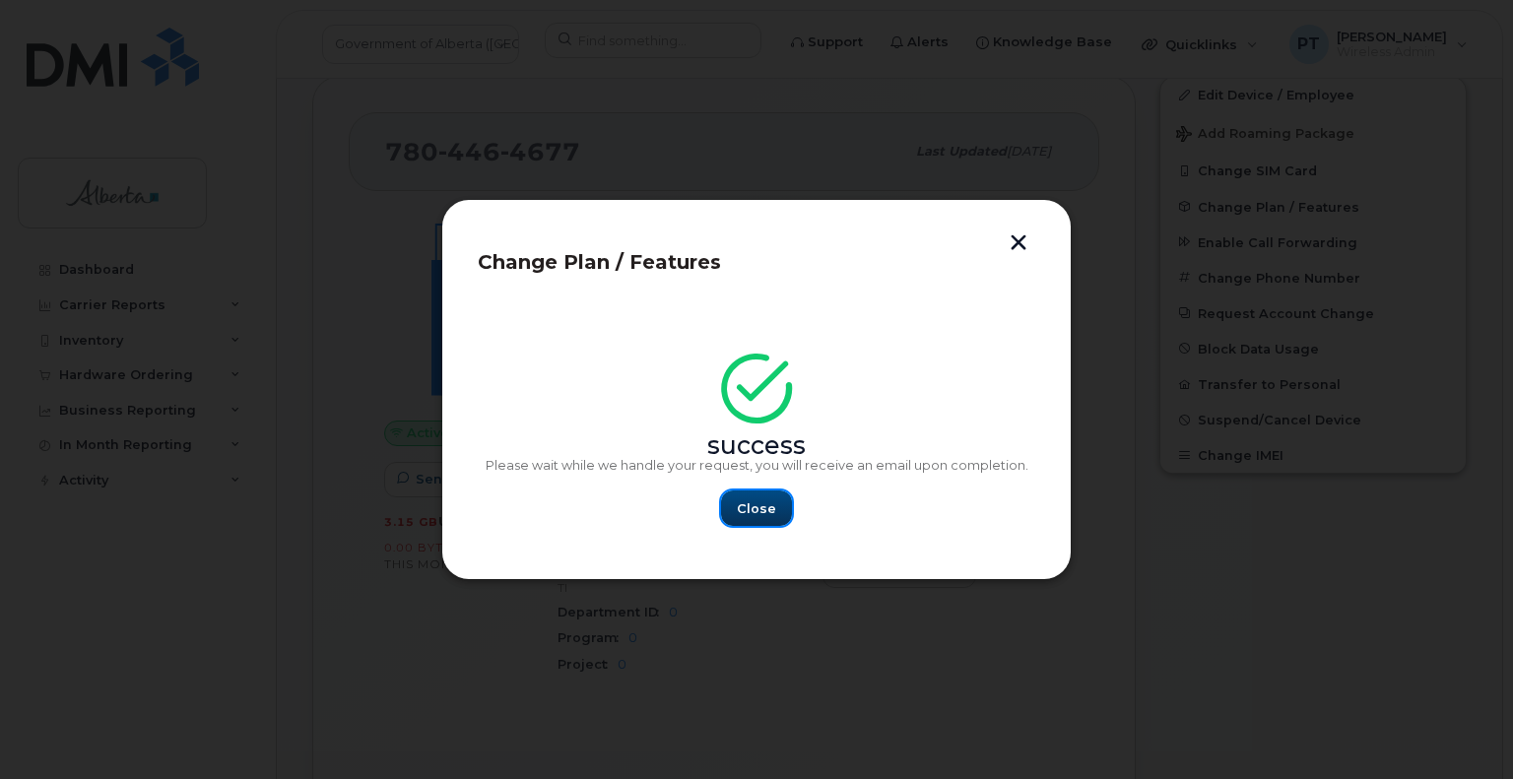
click at [753, 500] on span "Close" at bounding box center [756, 509] width 39 height 19
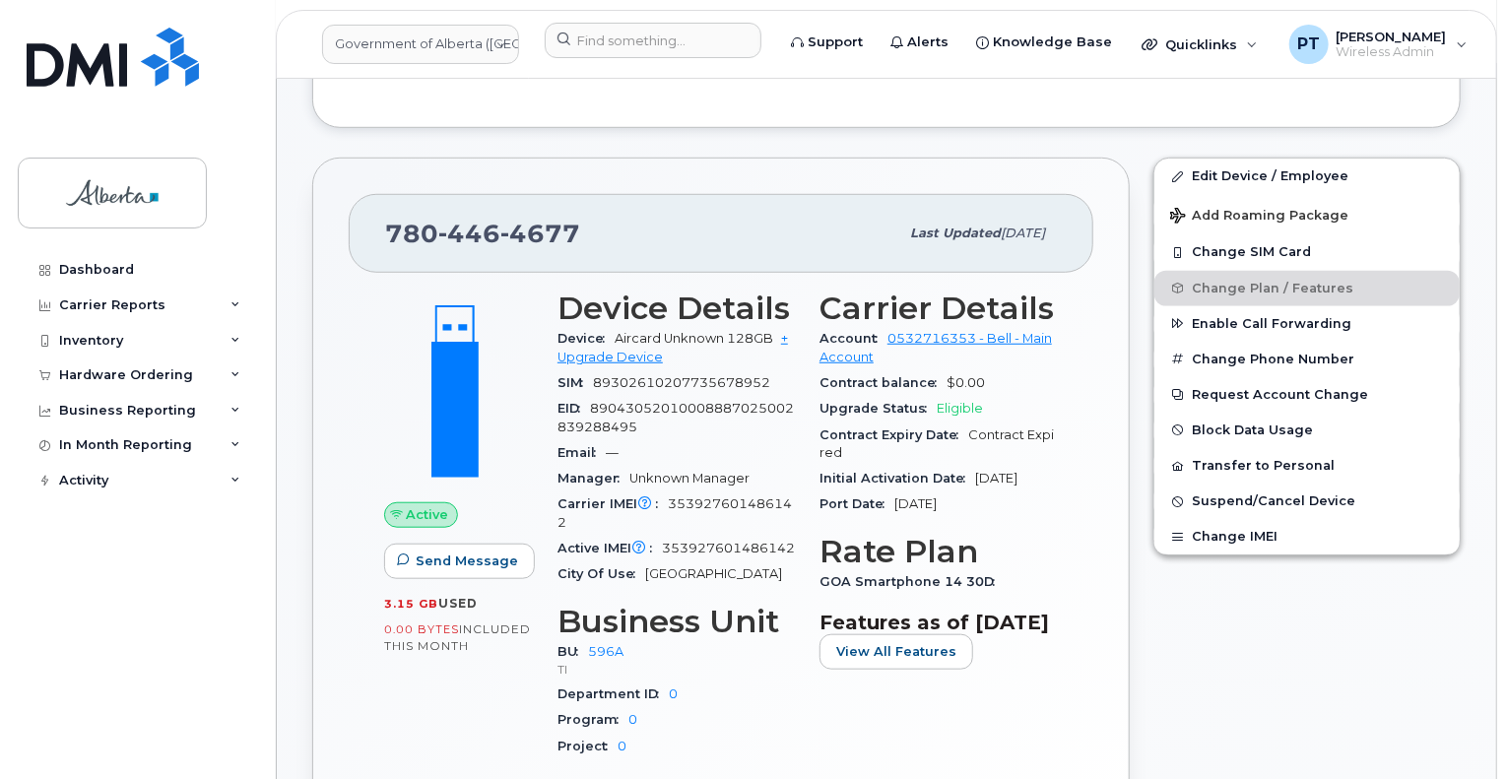
scroll to position [493, 0]
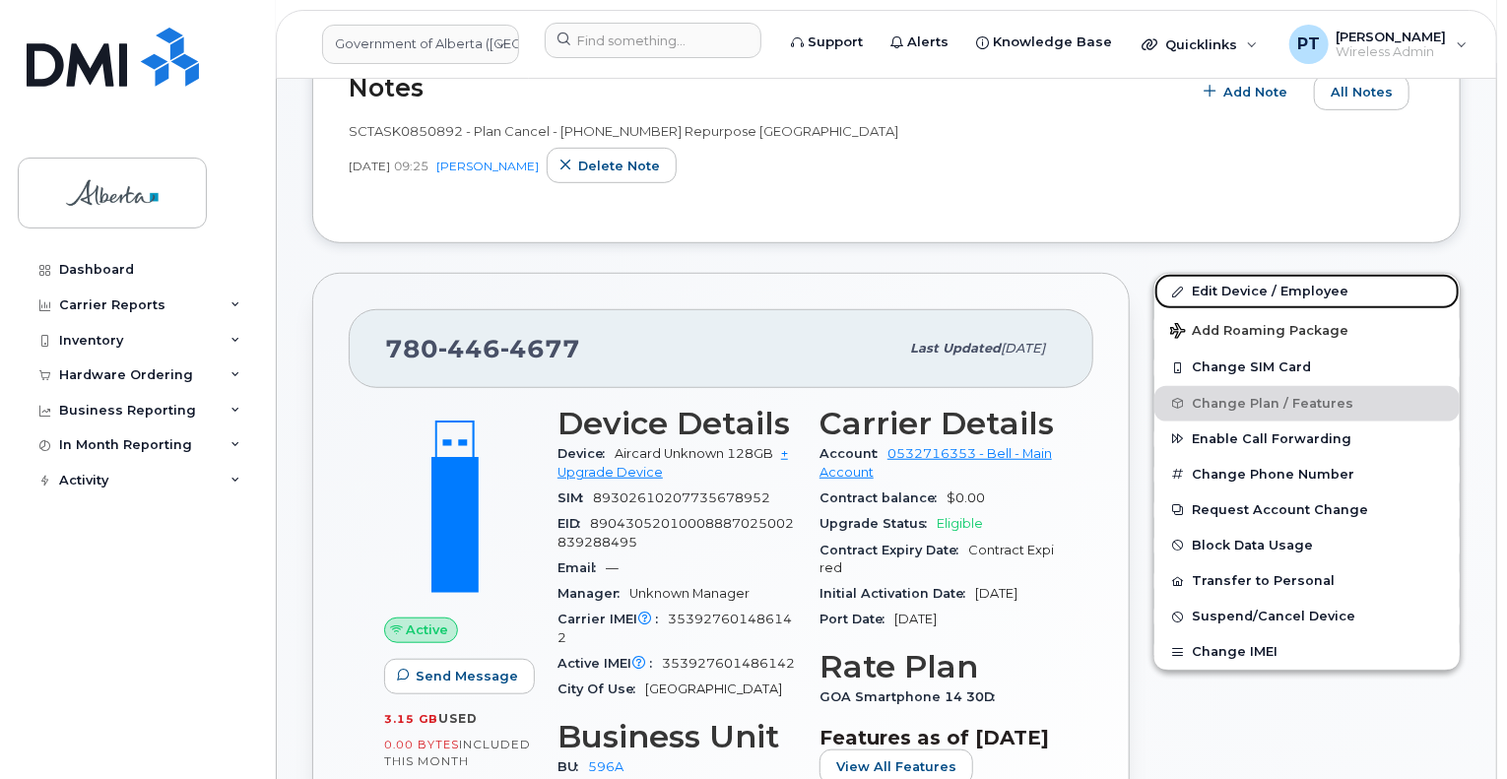
drag, startPoint x: 1206, startPoint y: 269, endPoint x: 1078, endPoint y: 314, distance: 135.9
click at [1206, 274] on link "Edit Device / Employee" at bounding box center [1307, 291] width 305 height 35
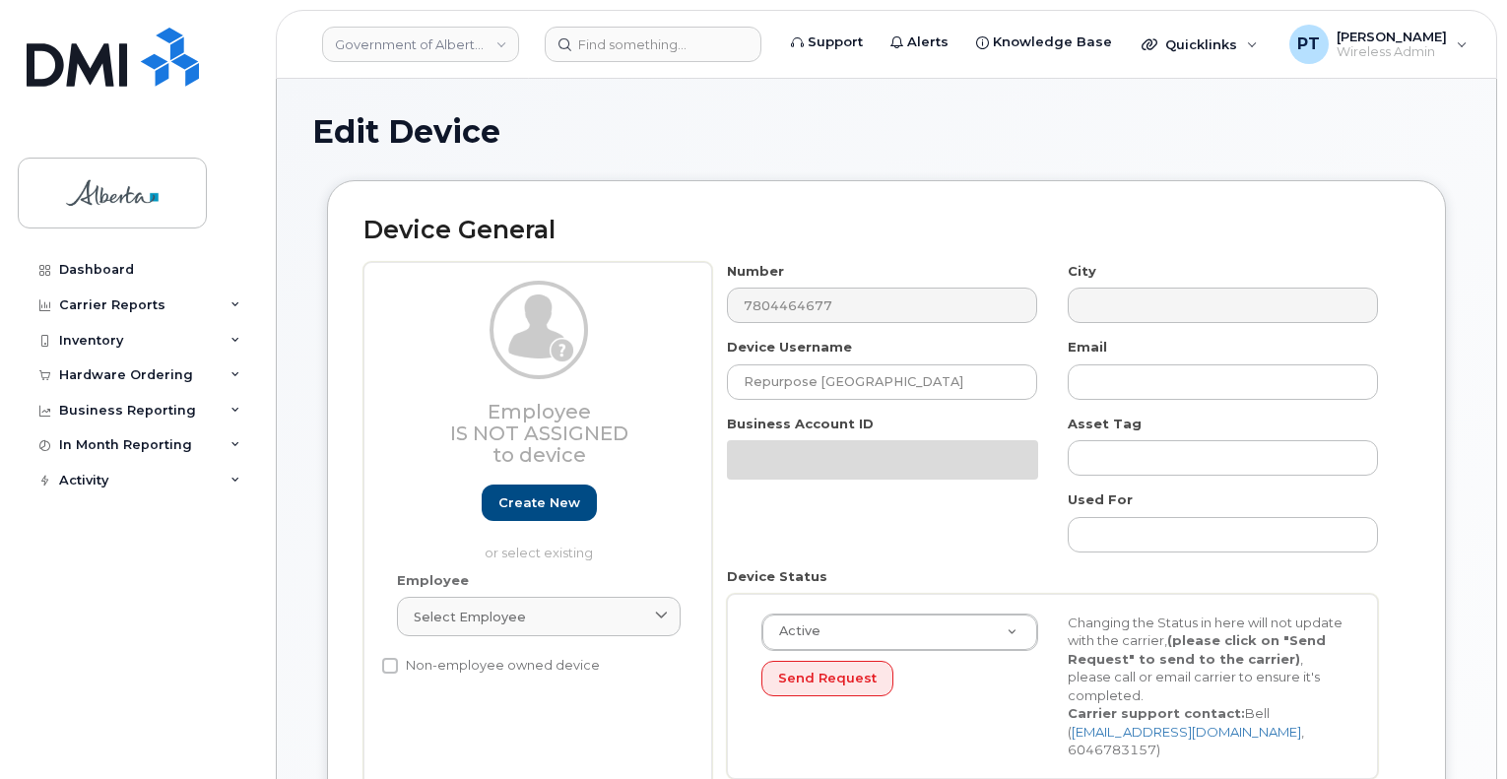
select select "4797729"
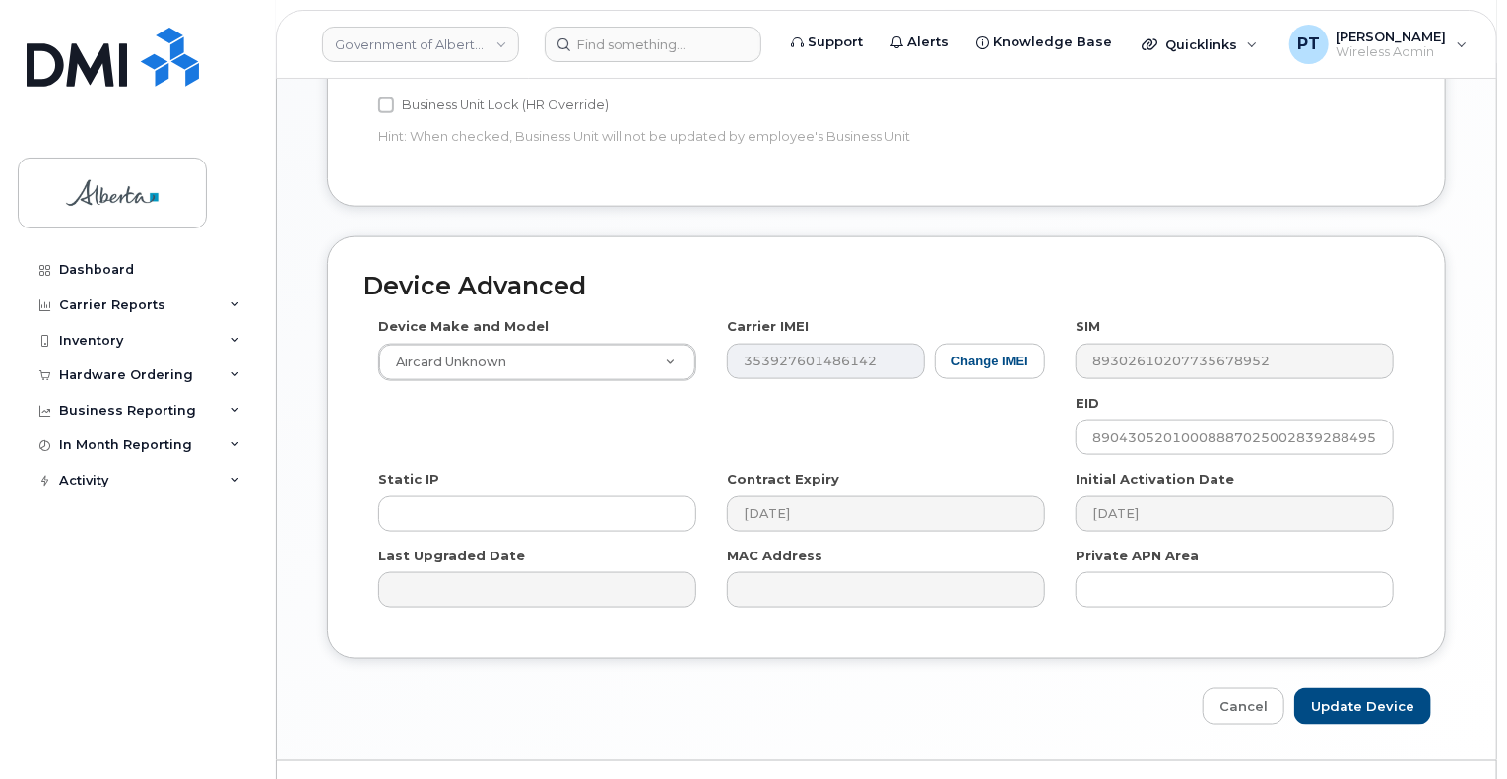
scroll to position [1087, 0]
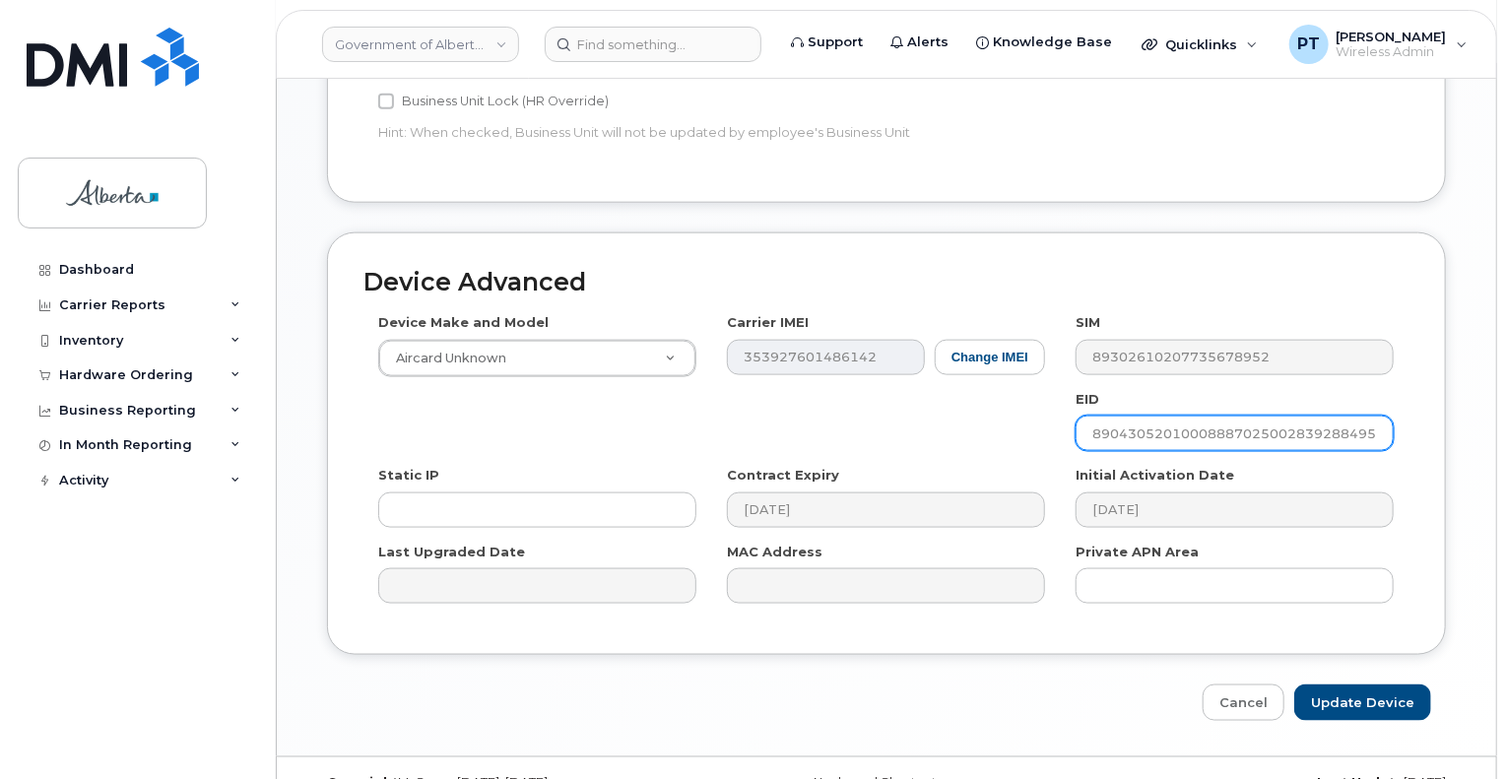
drag, startPoint x: 1089, startPoint y: 391, endPoint x: 1395, endPoint y: 386, distance: 306.4
click at [1395, 390] on div "EID 89043052010008887025002839288495" at bounding box center [1235, 421] width 349 height 62
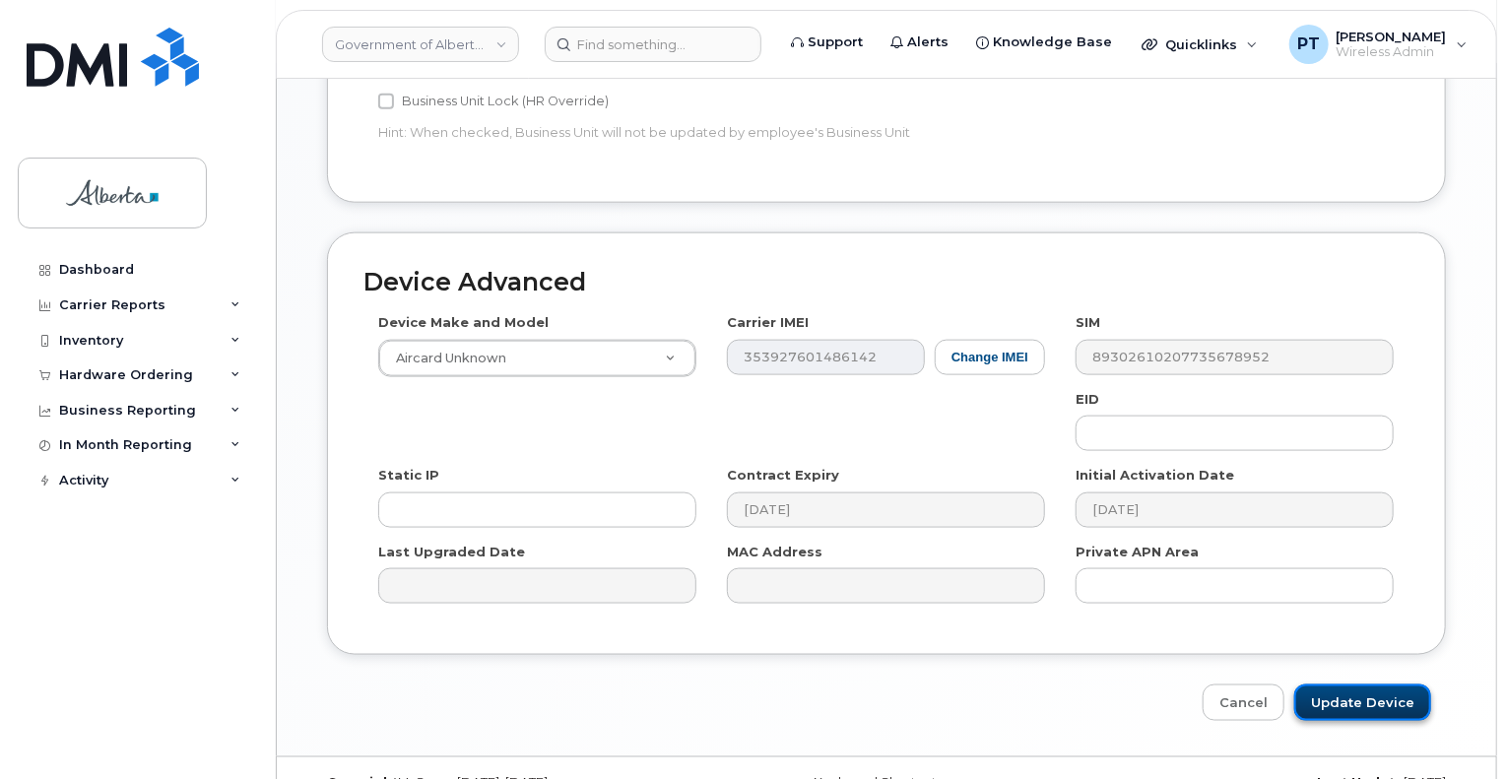
click at [1356, 685] on input "Update Device" at bounding box center [1363, 703] width 137 height 36
type input "Saving..."
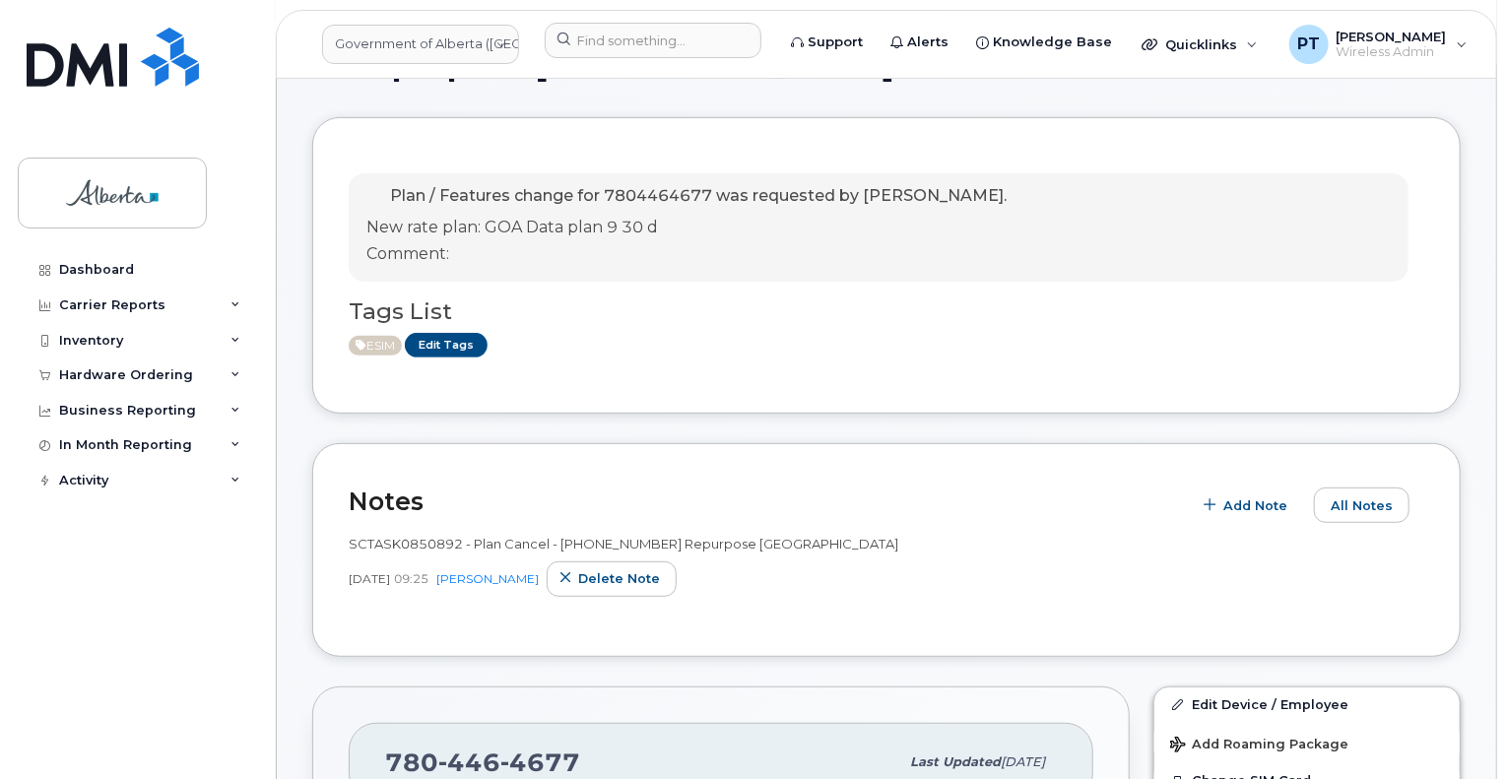
scroll to position [197, 0]
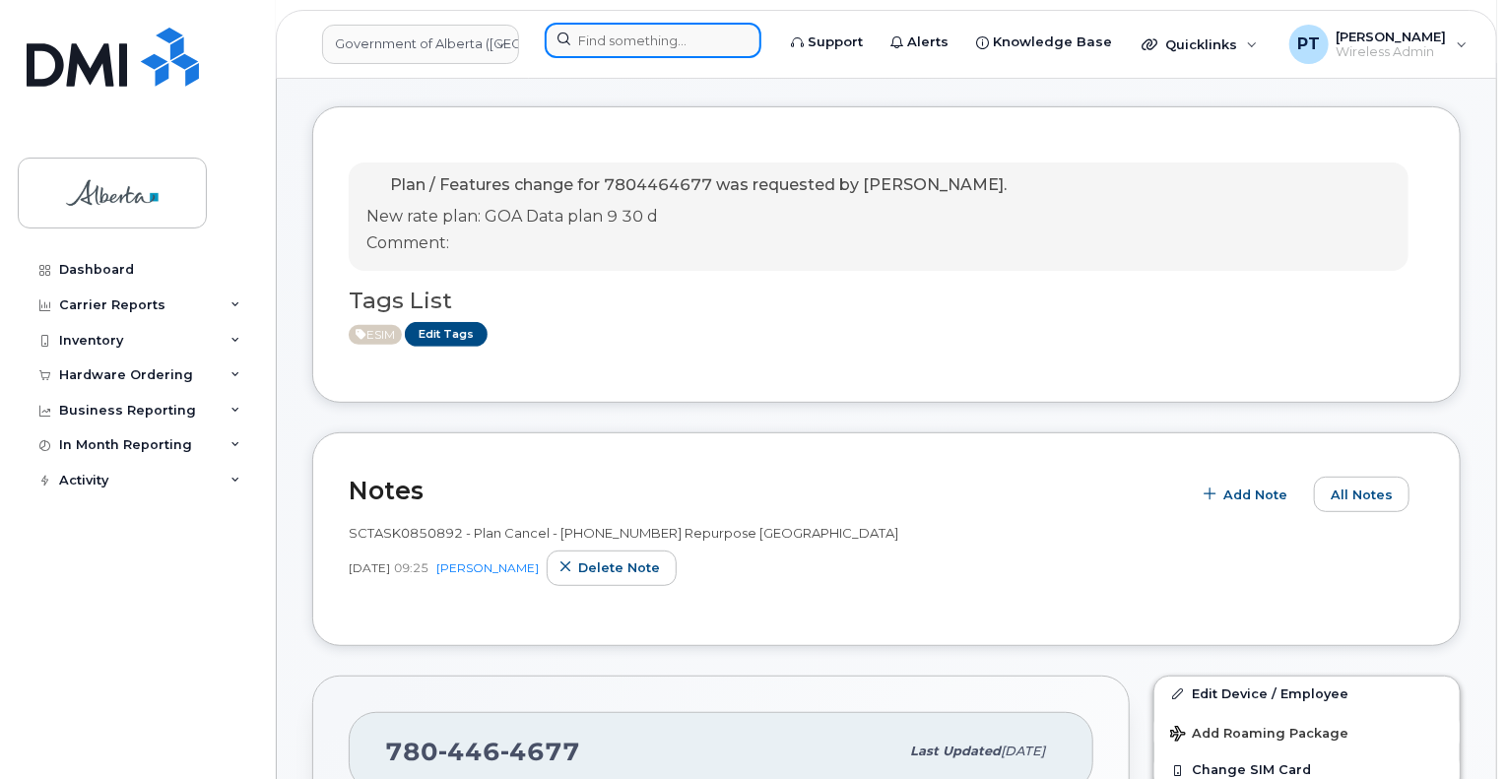
click at [627, 34] on input at bounding box center [653, 40] width 217 height 35
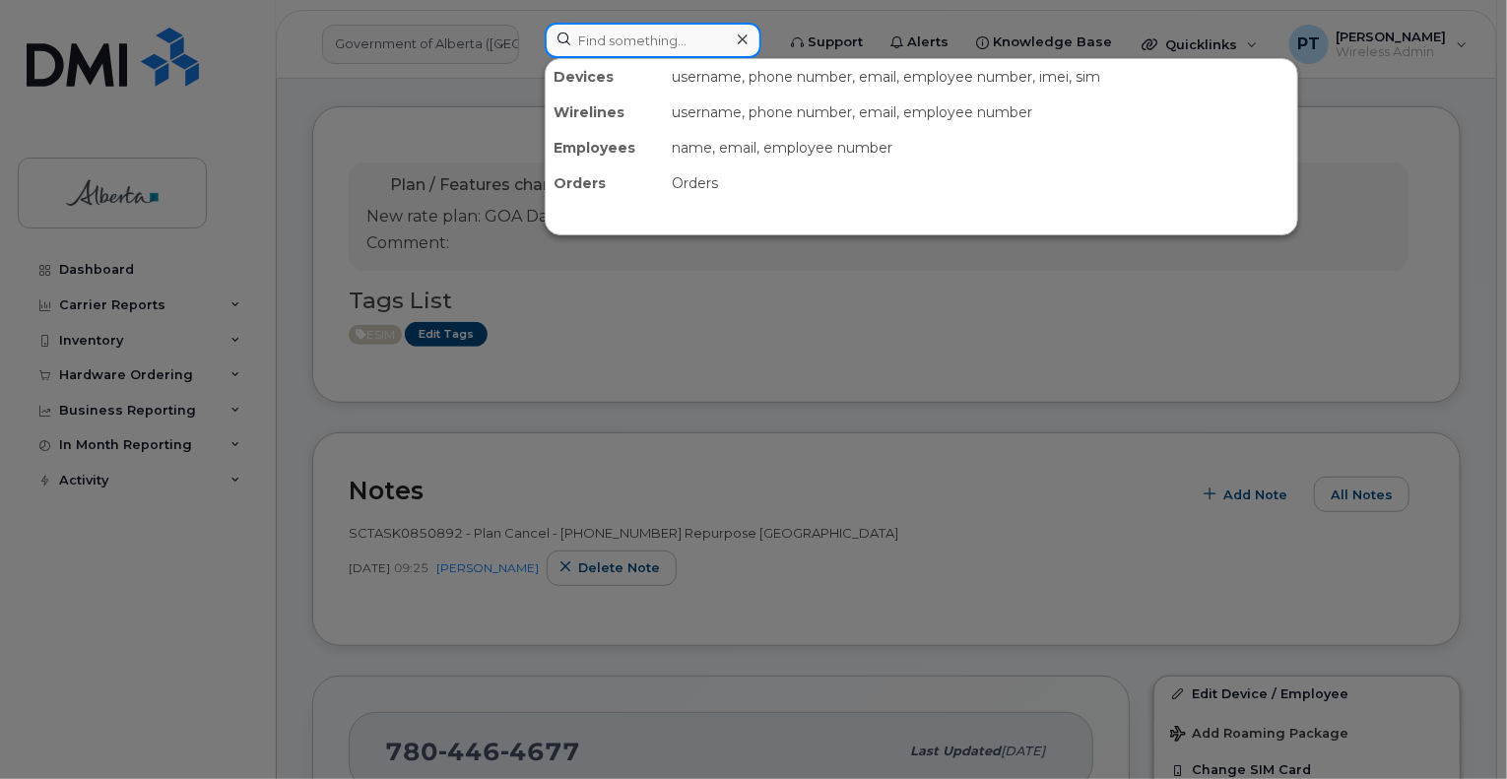
paste input "5873346354"
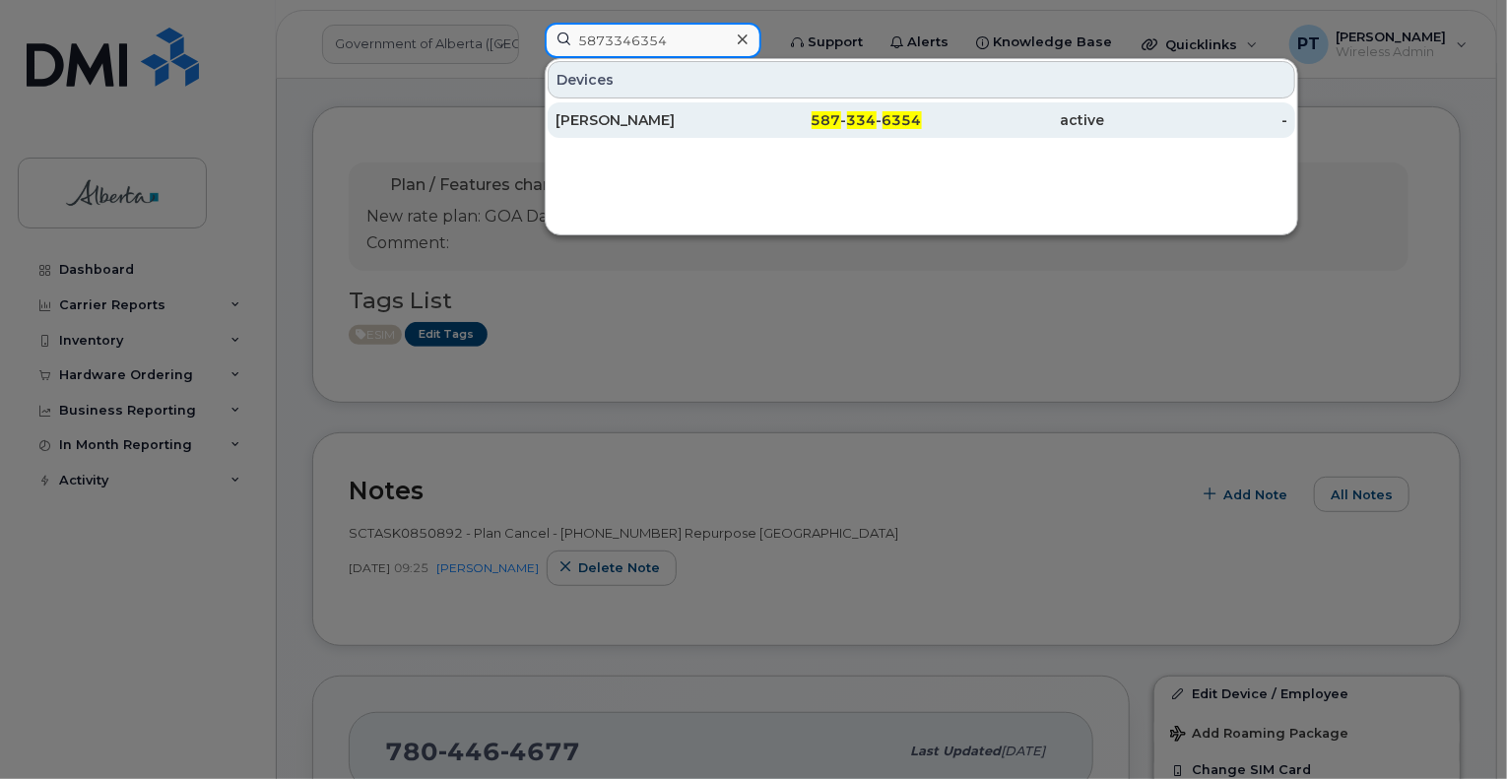
type input "5873346354"
click at [602, 120] on div "[PERSON_NAME]" at bounding box center [647, 120] width 183 height 20
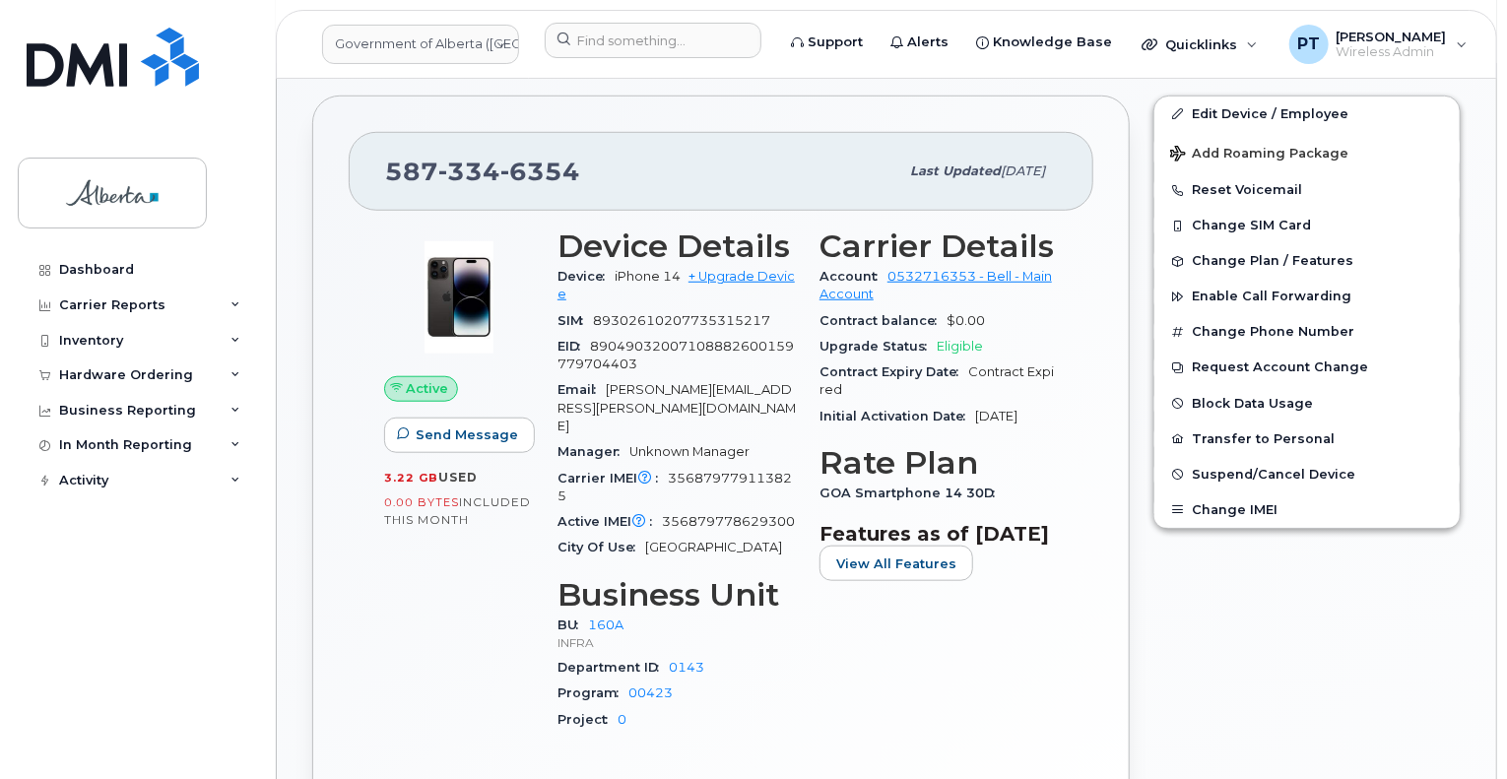
scroll to position [690, 0]
click at [725, 470] on span "356879779113825" at bounding box center [675, 486] width 234 height 33
click at [699, 470] on span "356879779113825" at bounding box center [675, 486] width 234 height 33
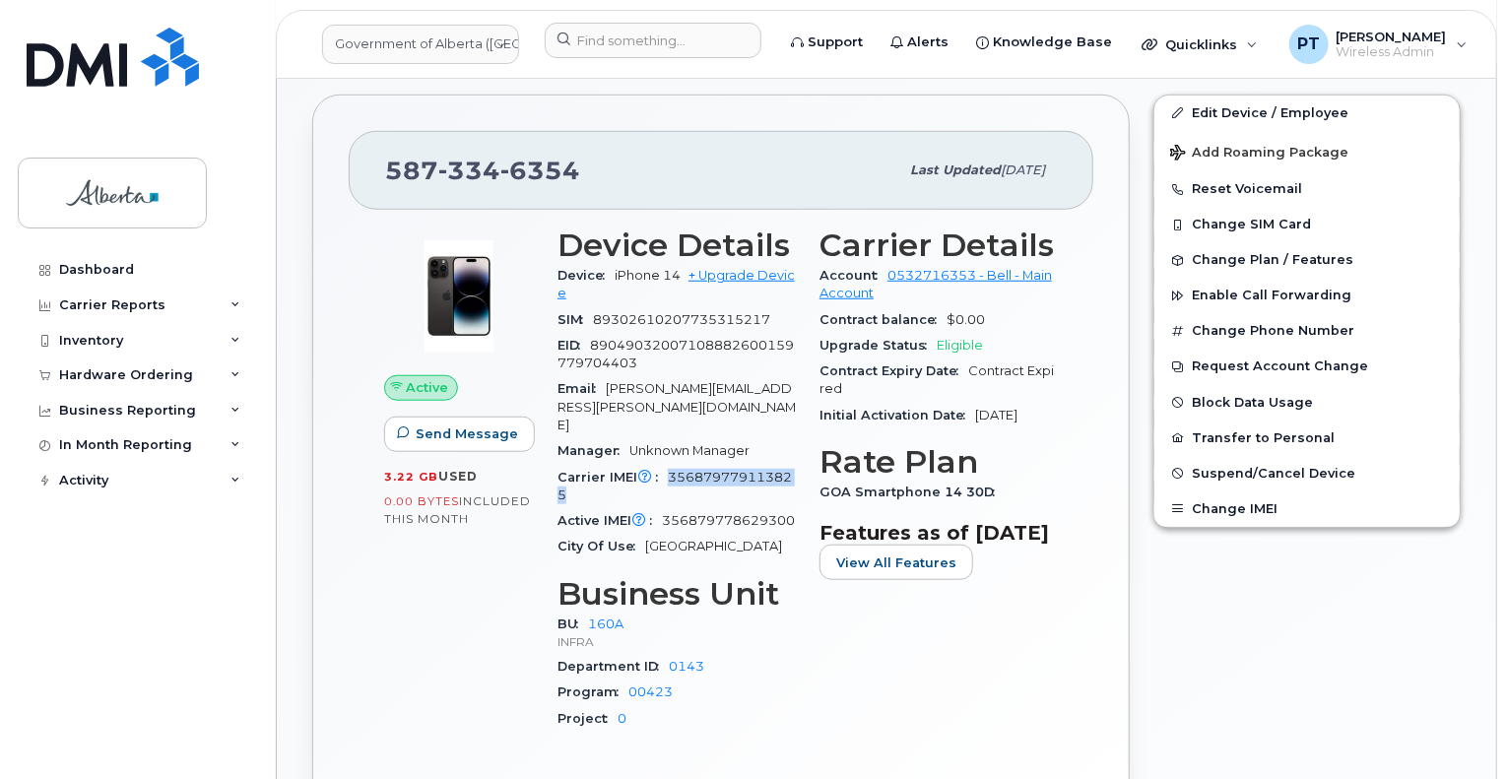
copy span "356879779113825"
click at [747, 470] on span "356879779113825" at bounding box center [675, 486] width 234 height 33
click at [713, 513] on span "356879778629300" at bounding box center [728, 520] width 133 height 15
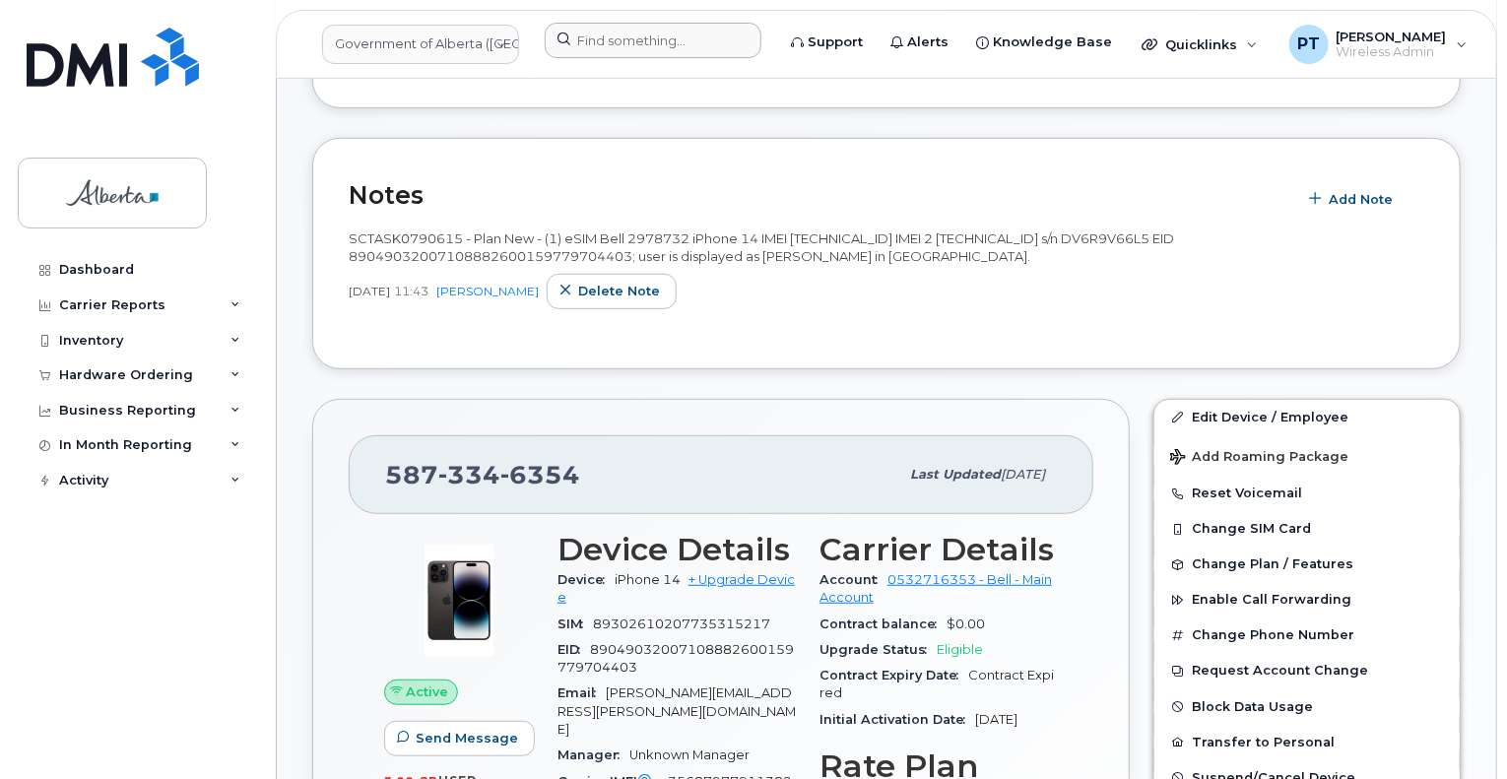
scroll to position [394, 0]
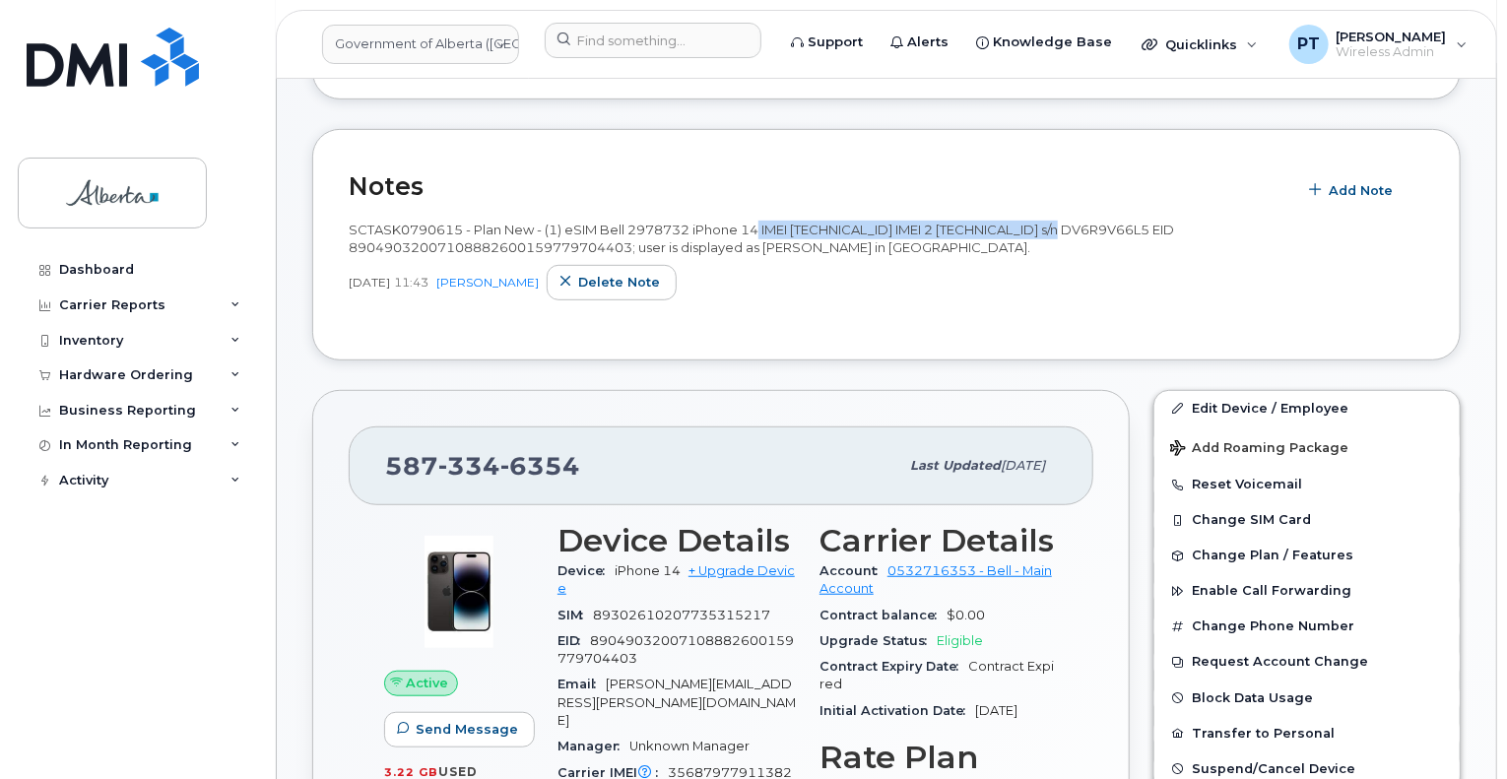
drag, startPoint x: 763, startPoint y: 216, endPoint x: 1122, endPoint y: 204, distance: 359.8
click at [1122, 222] on span "SCTASK0790615 - Plan New - (1) eSIM Bell 2978732 iPhone 14 IMEI [TECHNICAL_ID] …" at bounding box center [762, 239] width 826 height 34
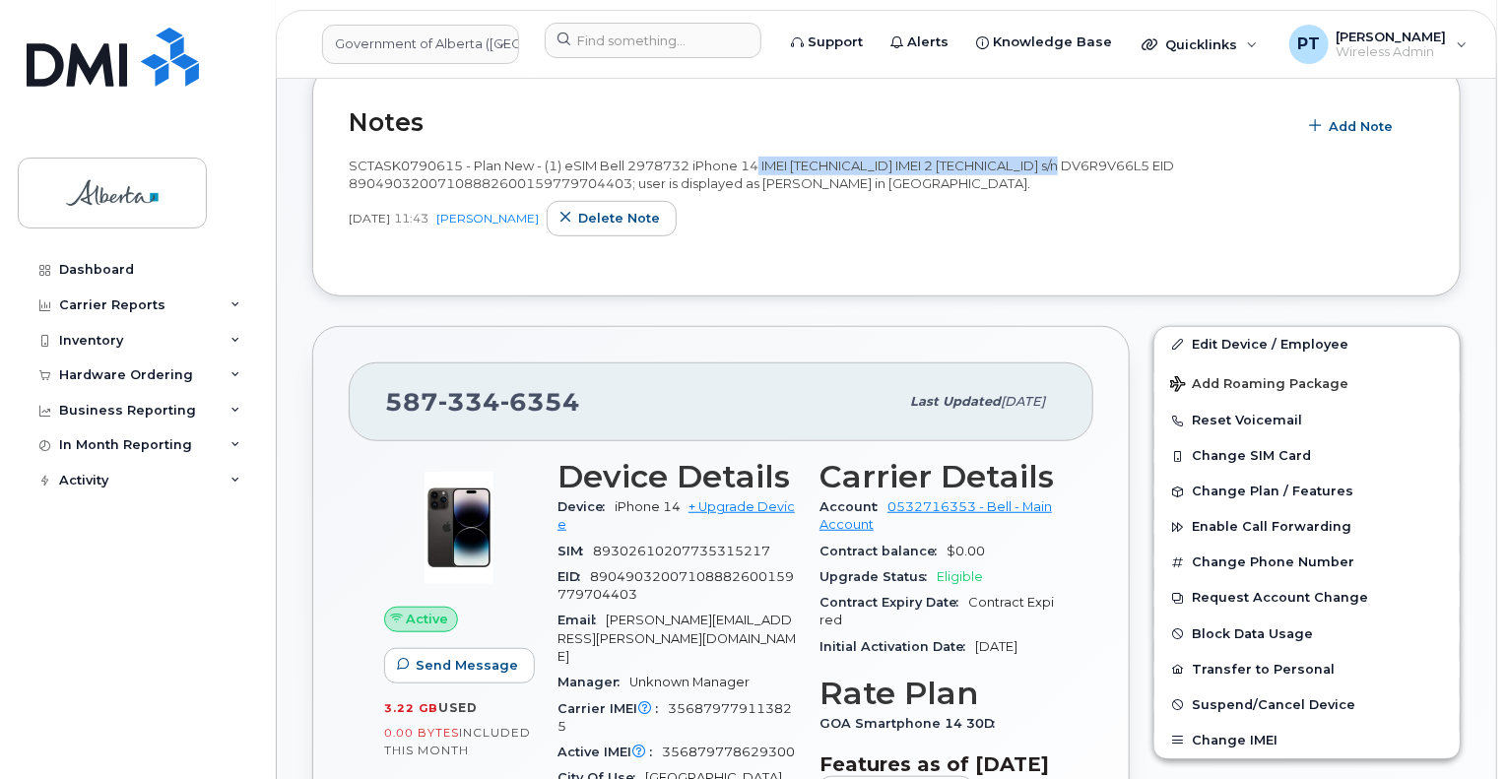
scroll to position [493, 0]
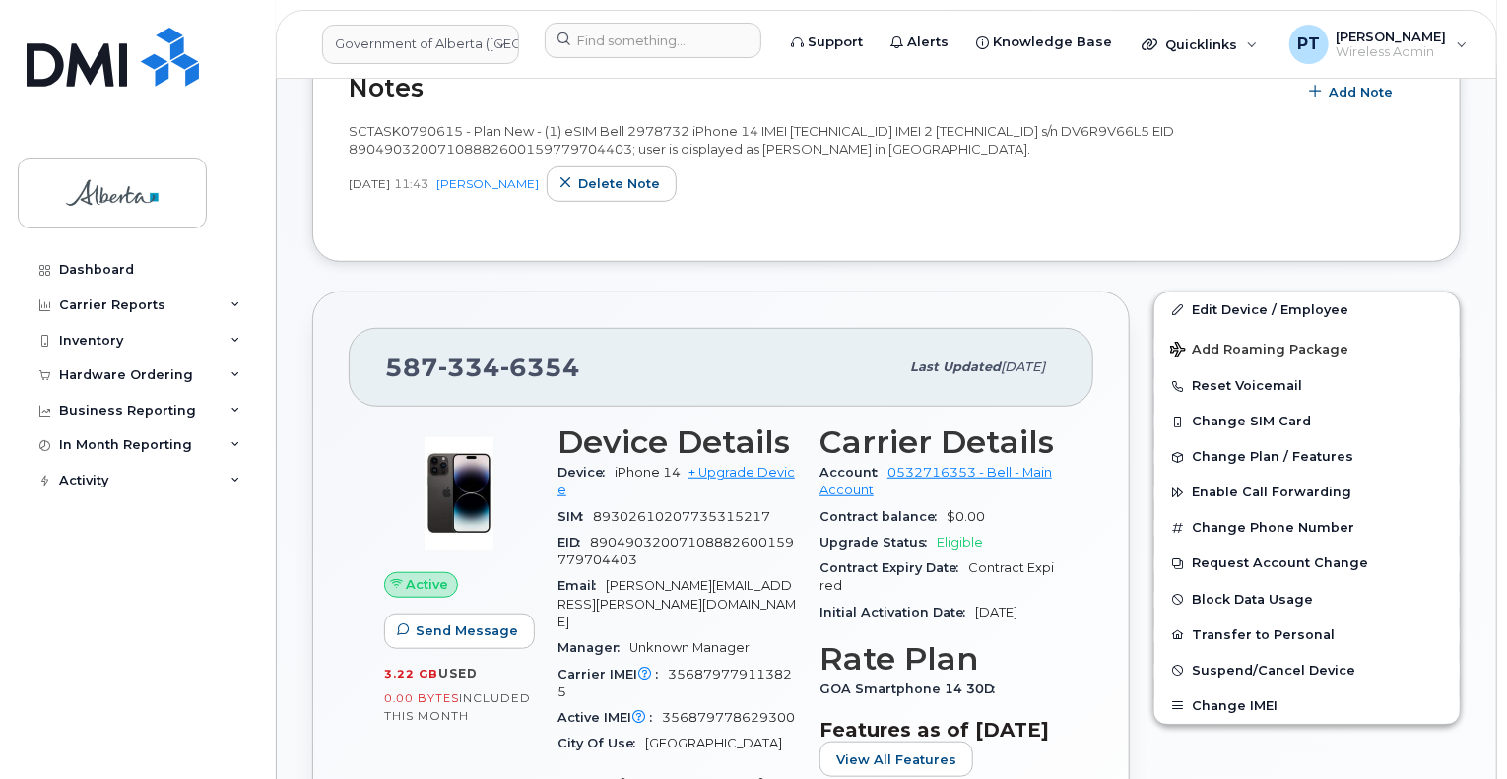
click at [687, 705] on div "Active IMEI Active IMEI is refreshed daily with a delay of up to 48 hours follo…" at bounding box center [677, 718] width 238 height 26
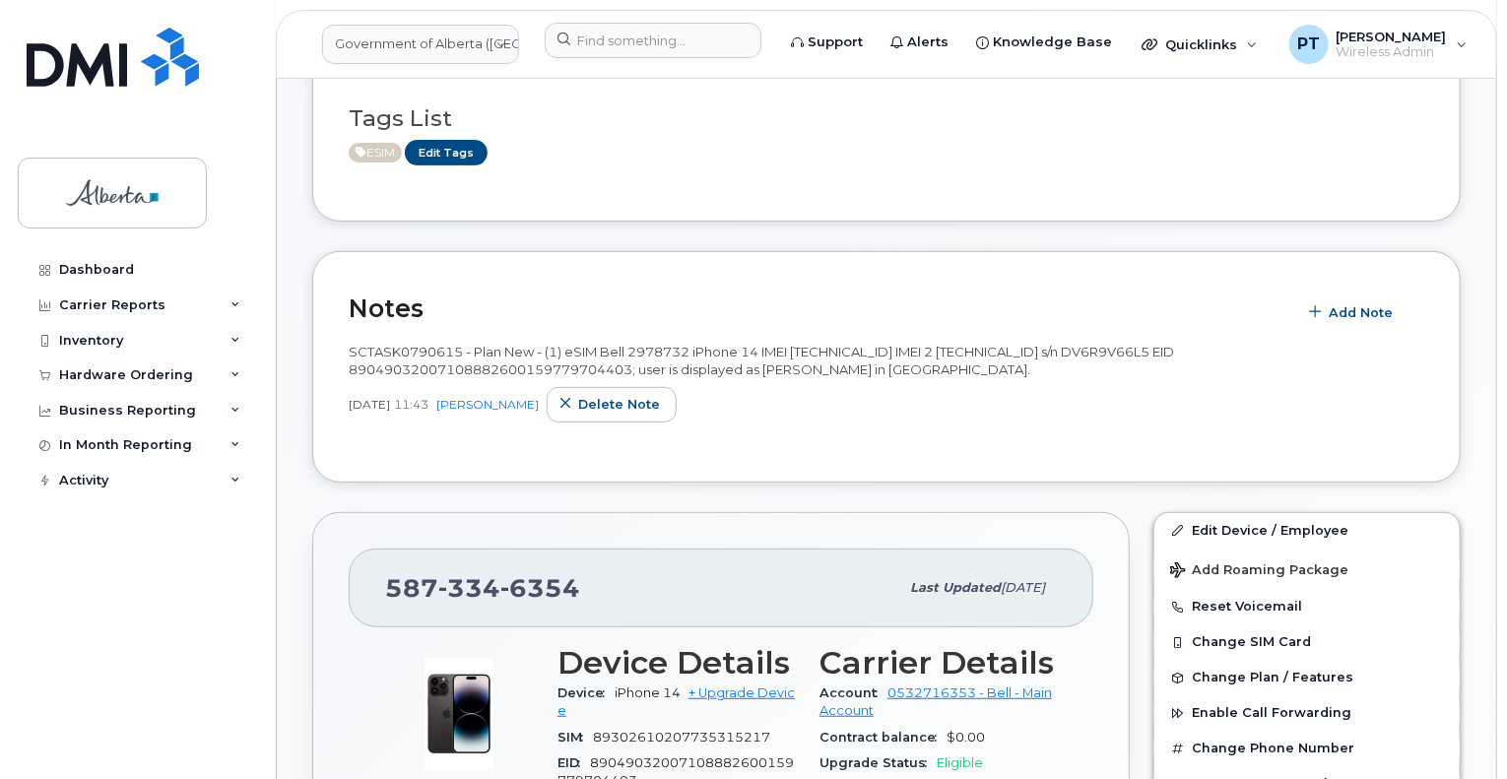
scroll to position [197, 0]
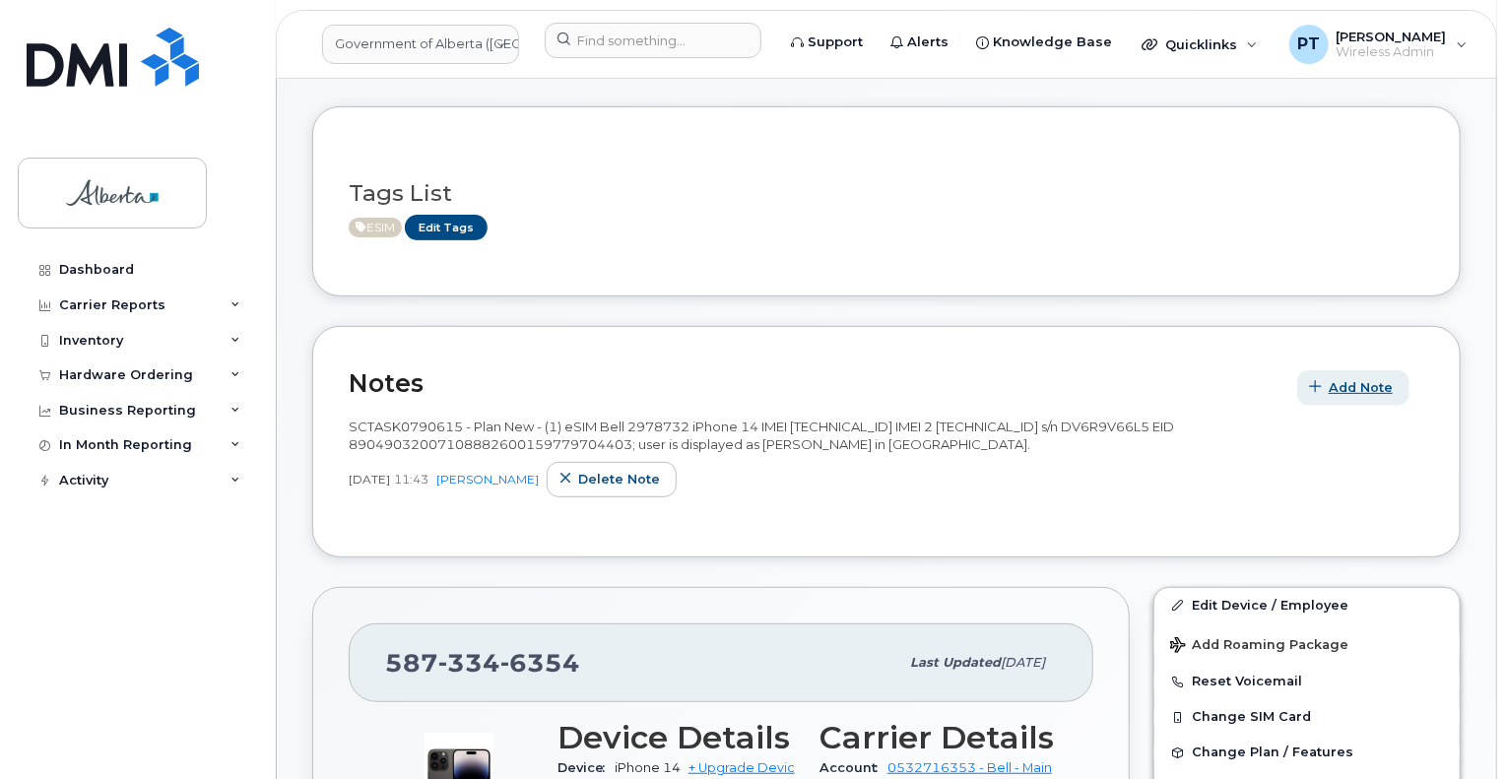
click at [1349, 378] on span "Add Note" at bounding box center [1361, 387] width 64 height 19
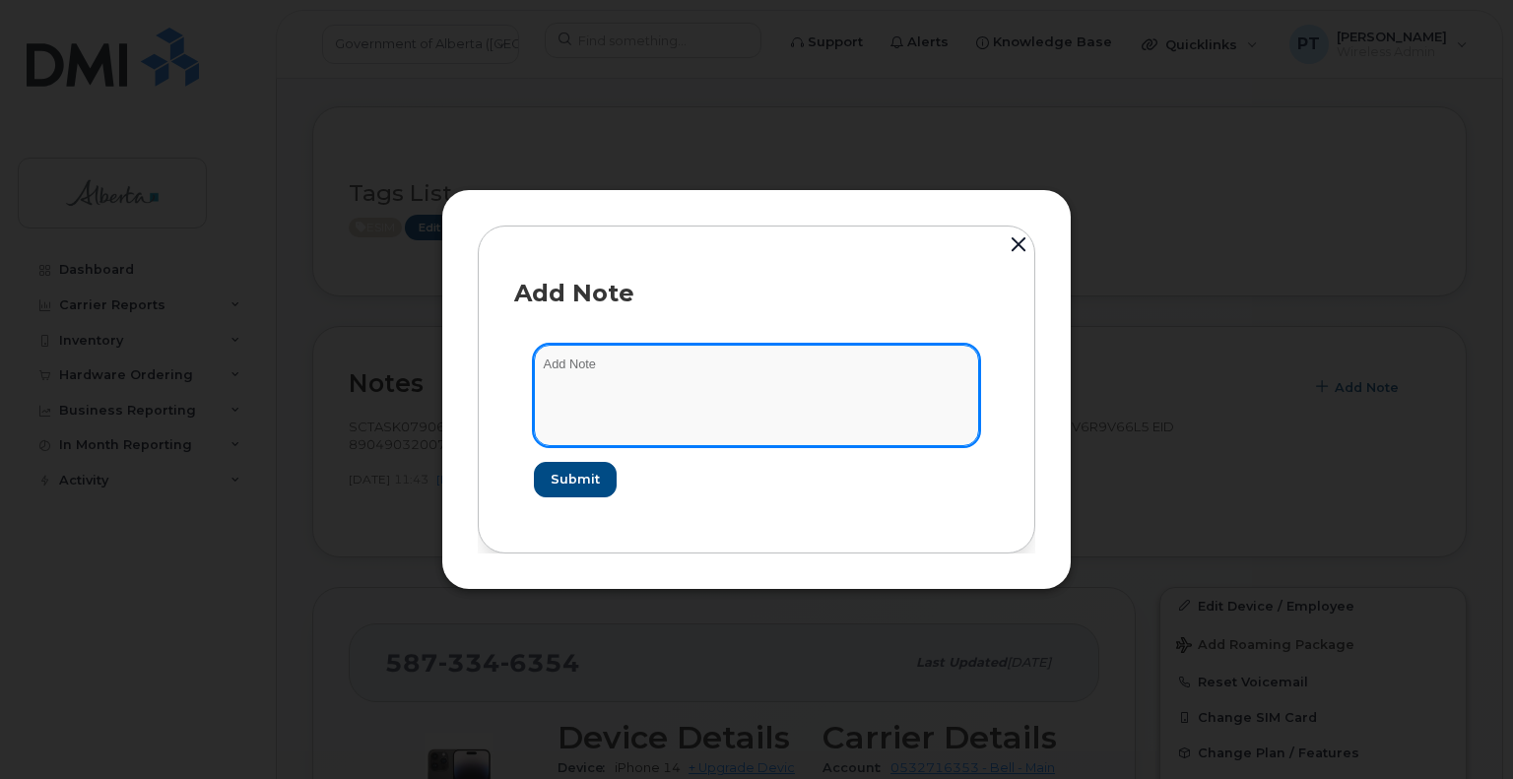
click at [550, 369] on textarea at bounding box center [756, 395] width 445 height 100
paste textarea "SCTASK0856209 Plan Cancel - [PHONE_NUMBER] Repurpose [GEOGRAPHIC_DATA]"
type textarea "SCTASK0856209 Plan Cancel - [PHONE_NUMBER] Repurpose [GEOGRAPHIC_DATA]"
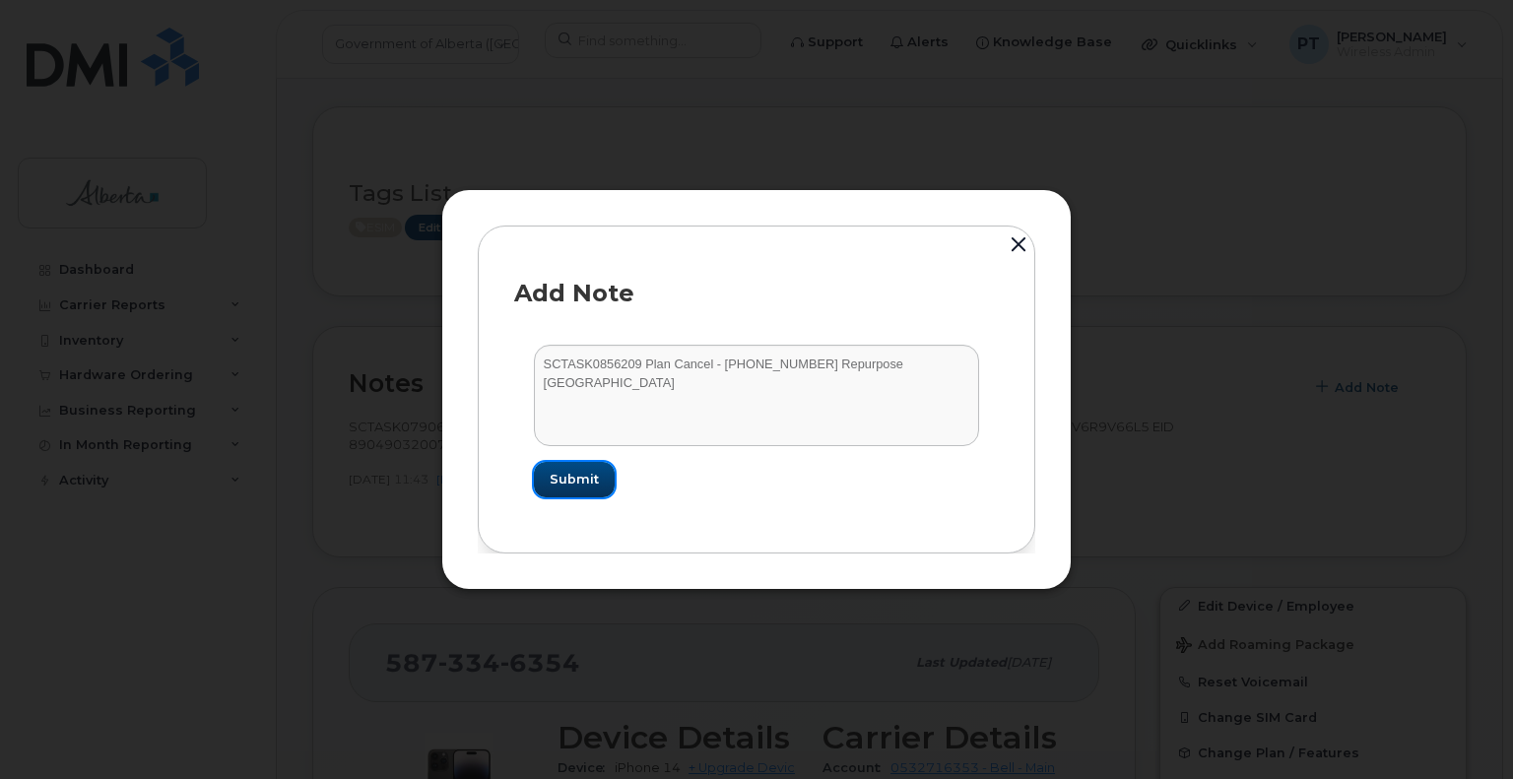
click at [569, 484] on span "Submit" at bounding box center [574, 479] width 49 height 19
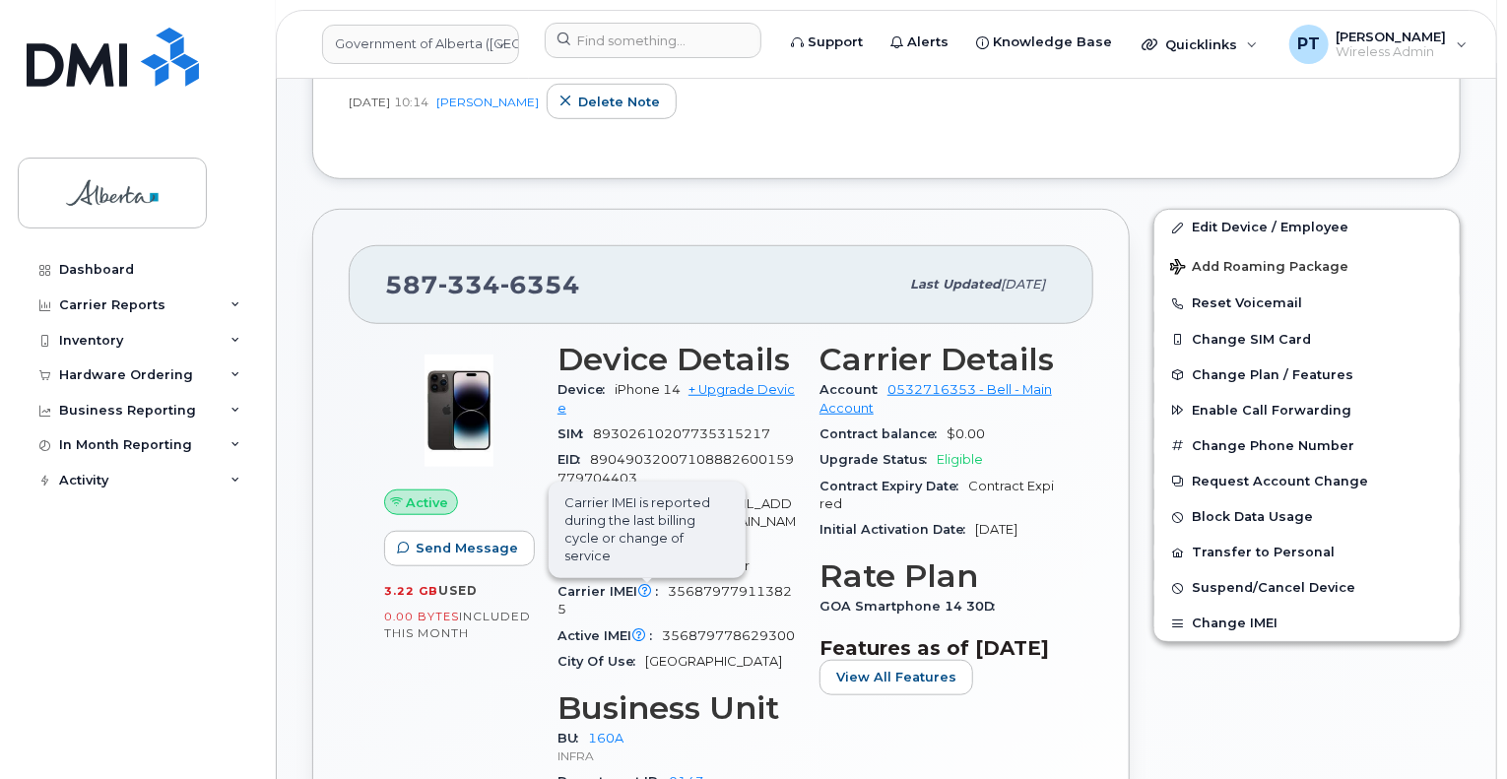
scroll to position [591, 0]
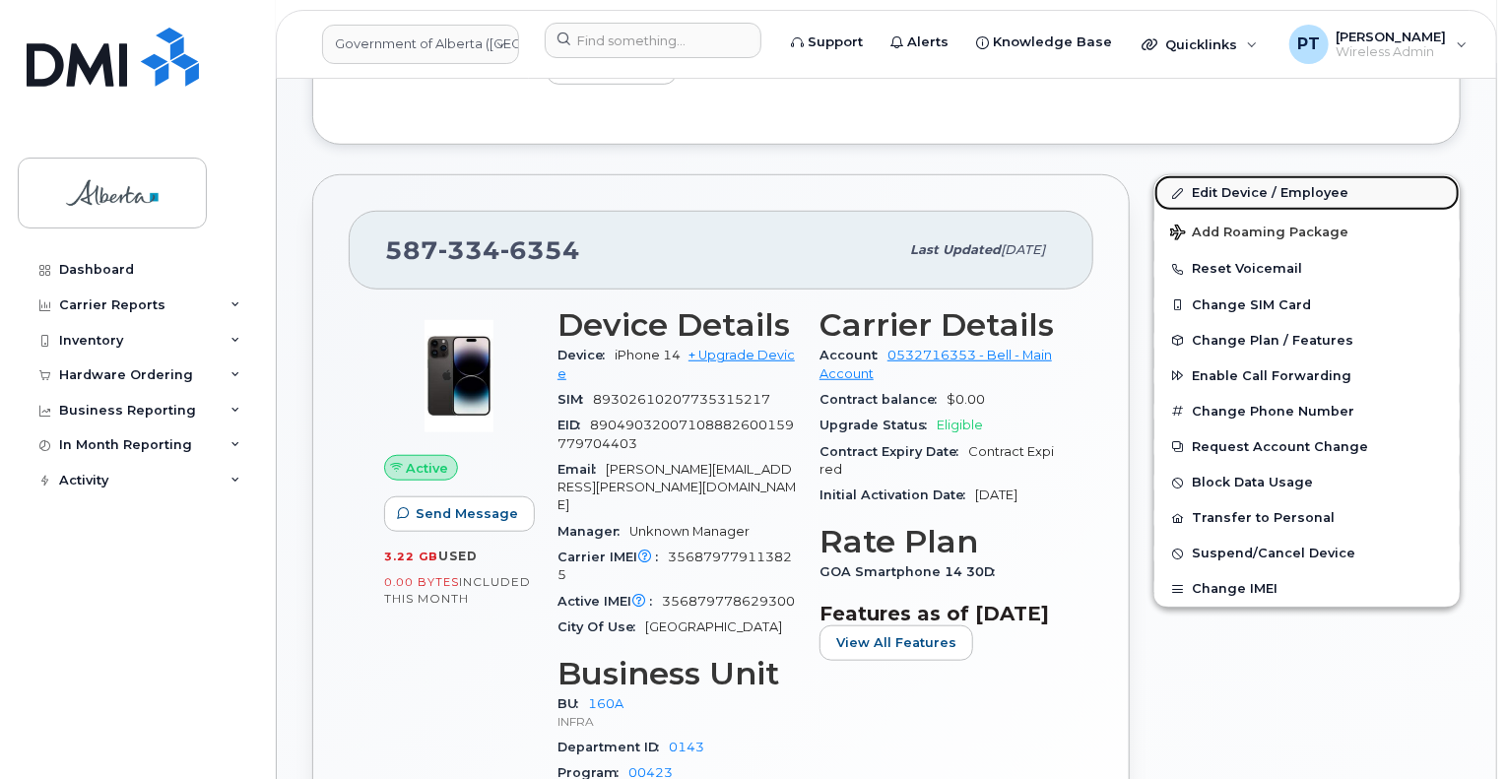
click at [1216, 175] on link "Edit Device / Employee" at bounding box center [1307, 192] width 305 height 35
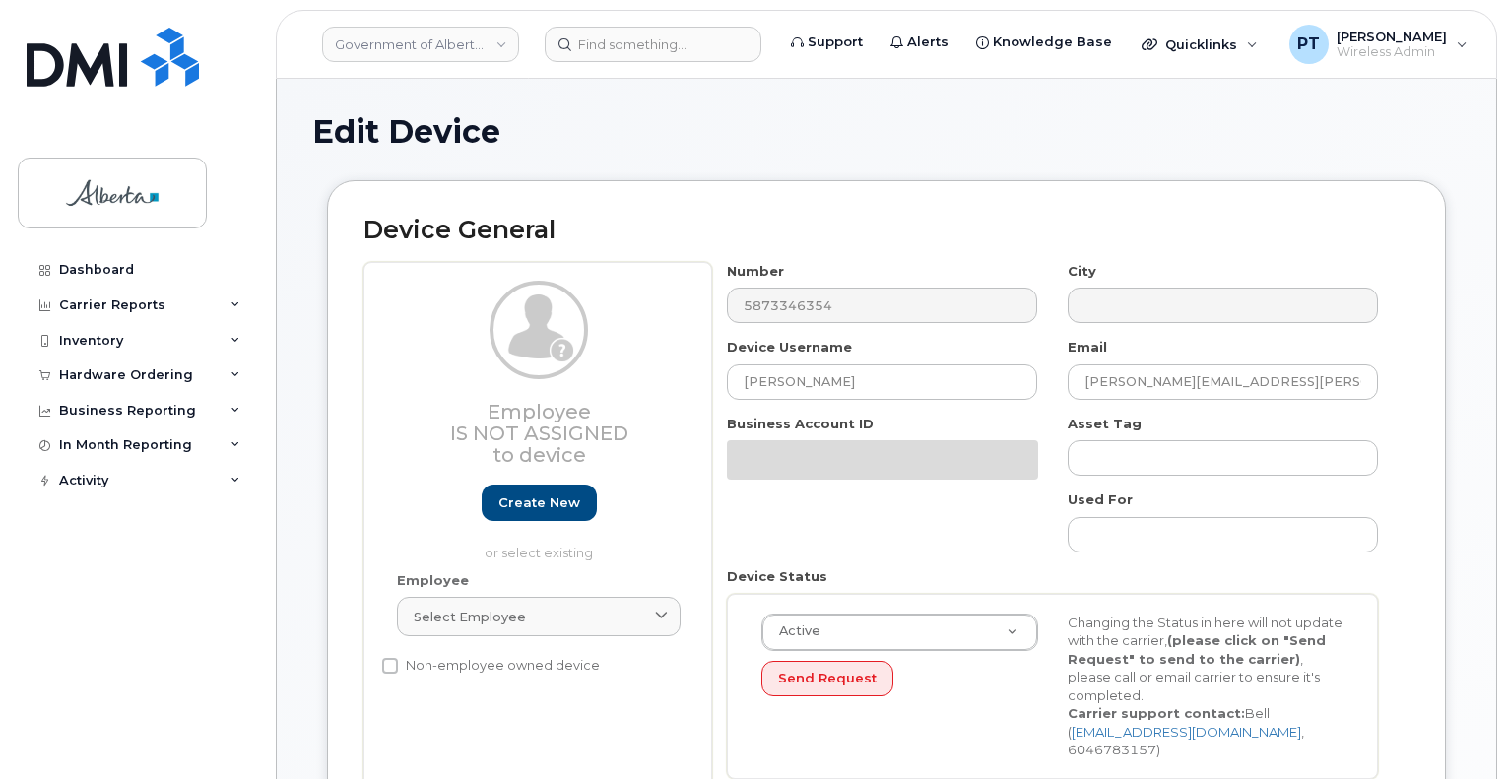
select select "4681665"
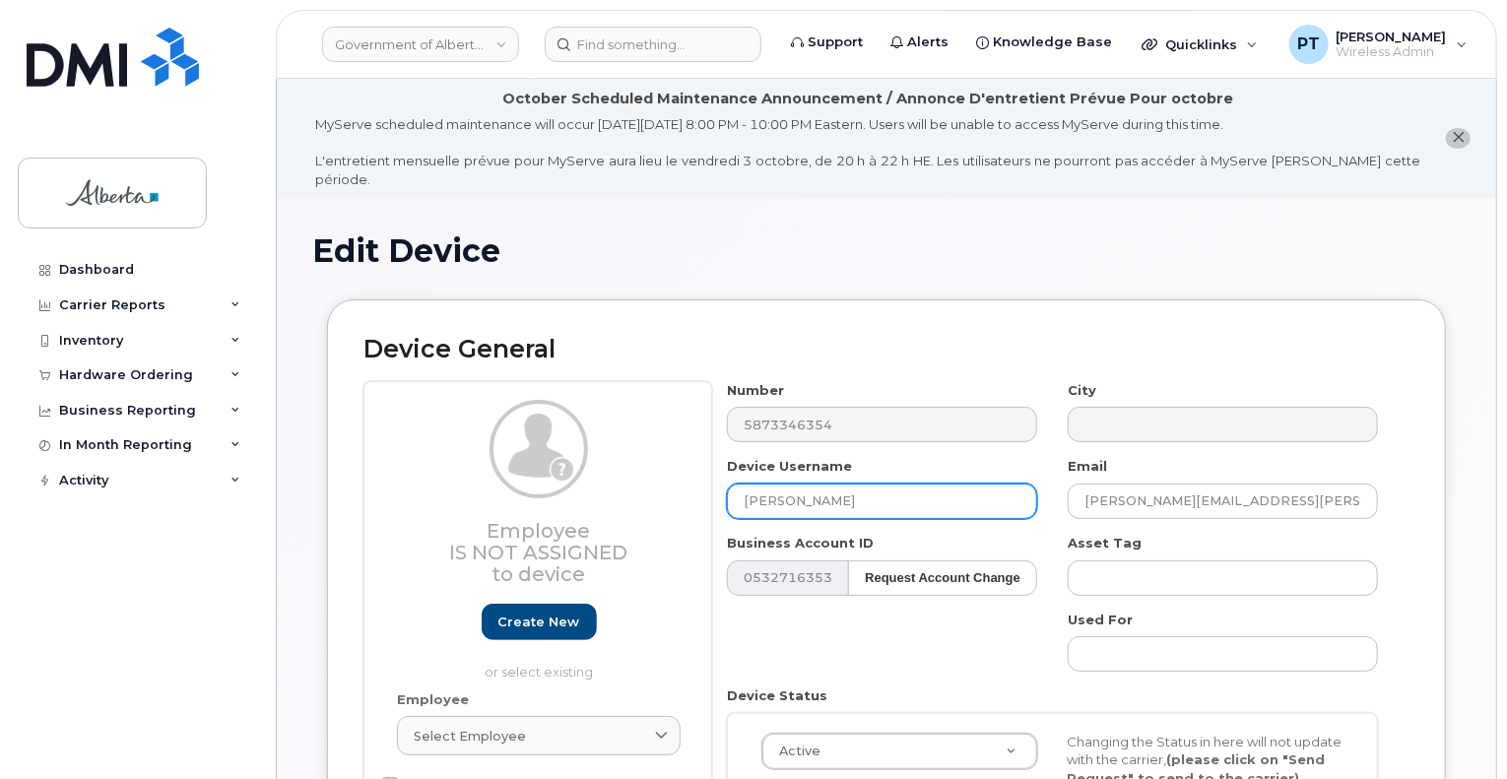
drag, startPoint x: 887, startPoint y: 484, endPoint x: 646, endPoint y: 475, distance: 240.6
click at [646, 475] on div "Employee Is not assigned to device Create new or select existing Employee Selec…" at bounding box center [887, 647] width 1046 height 532
paste input "Repurpose [GEOGRAPHIC_DATA]"
type input "Repurpose [GEOGRAPHIC_DATA]"
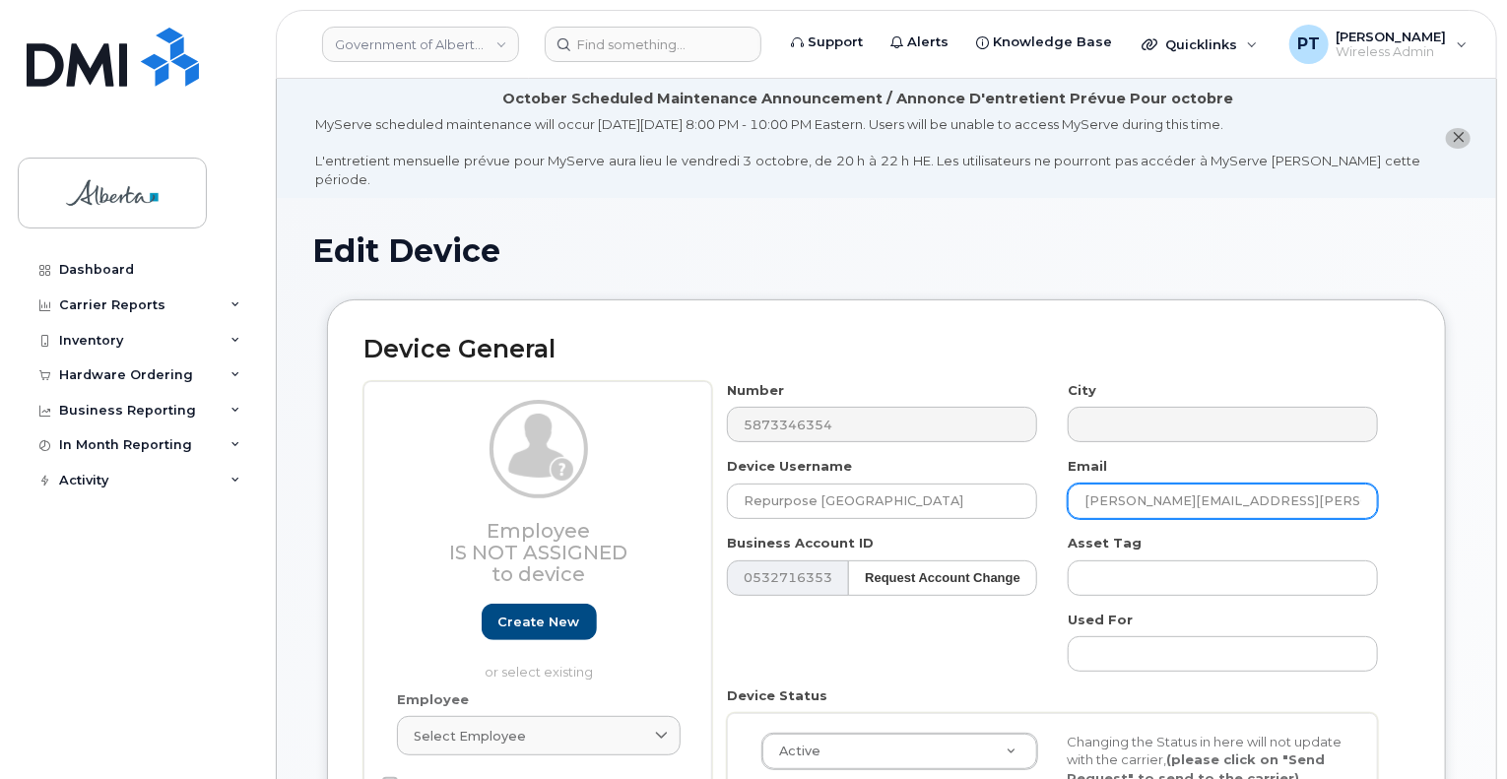
drag, startPoint x: 1297, startPoint y: 480, endPoint x: 1062, endPoint y: 479, distance: 234.5
click at [1062, 479] on div "Email [PERSON_NAME][EMAIL_ADDRESS][PERSON_NAME][DOMAIN_NAME]" at bounding box center [1223, 488] width 341 height 62
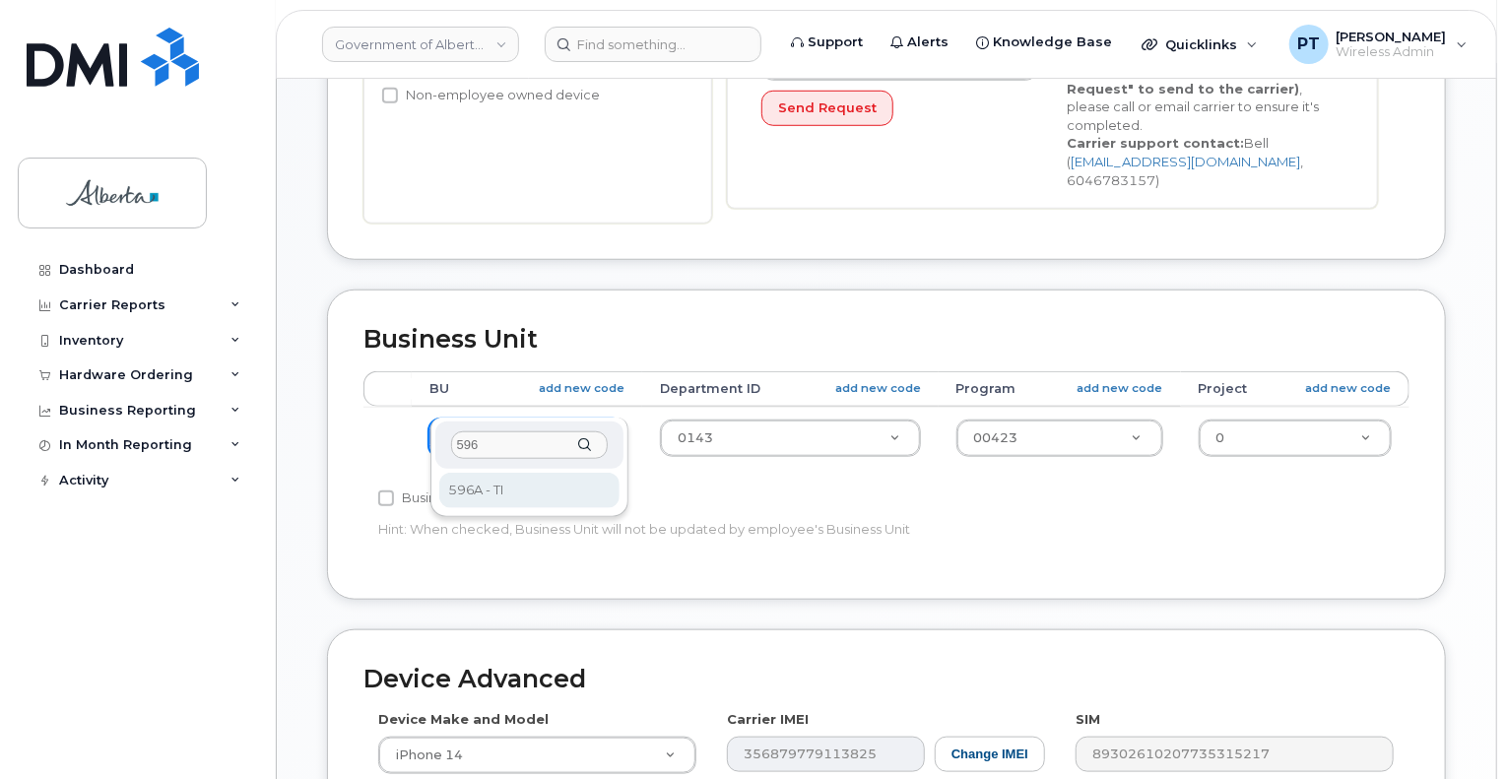
type input "596"
select select "4797729"
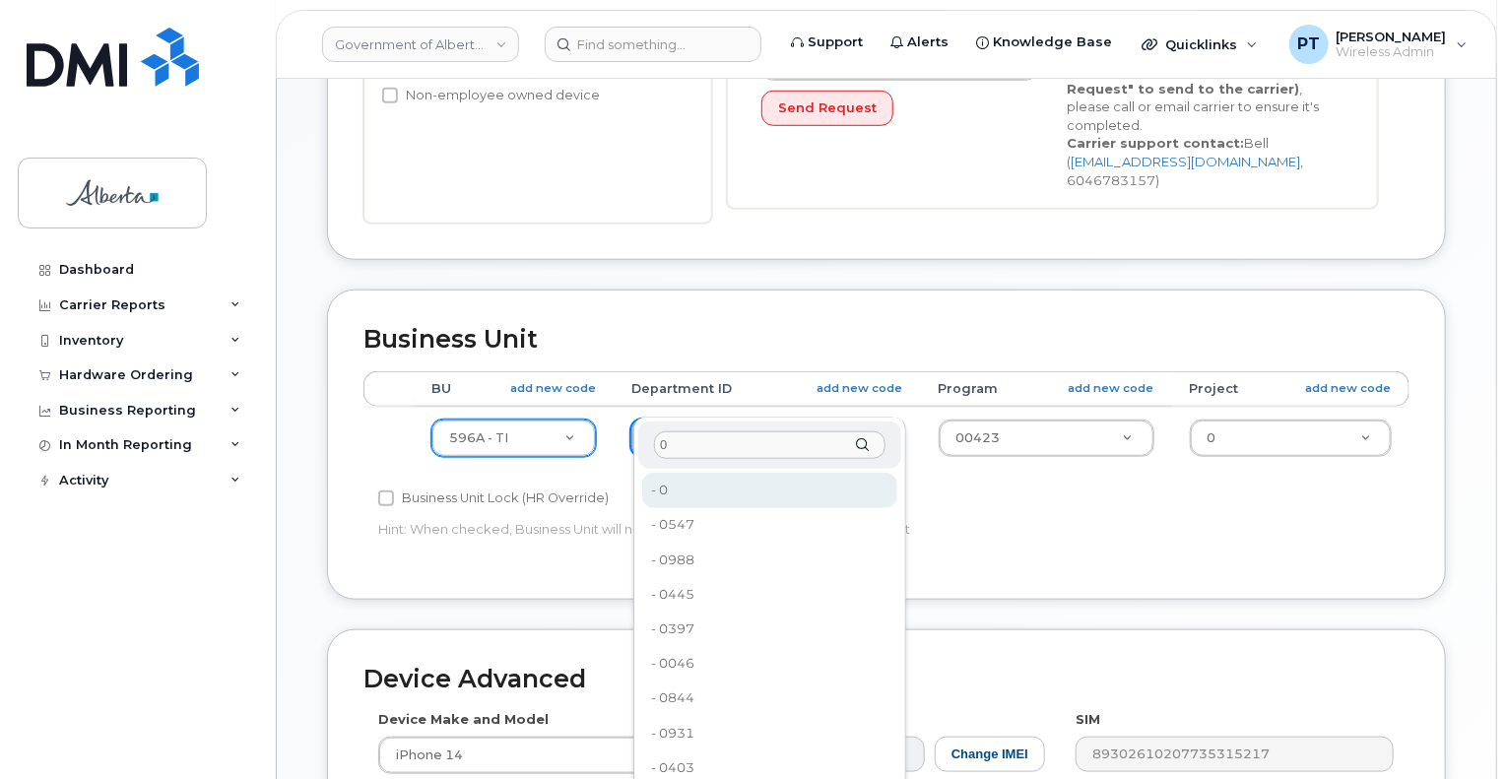
type input "0"
type input "4806341"
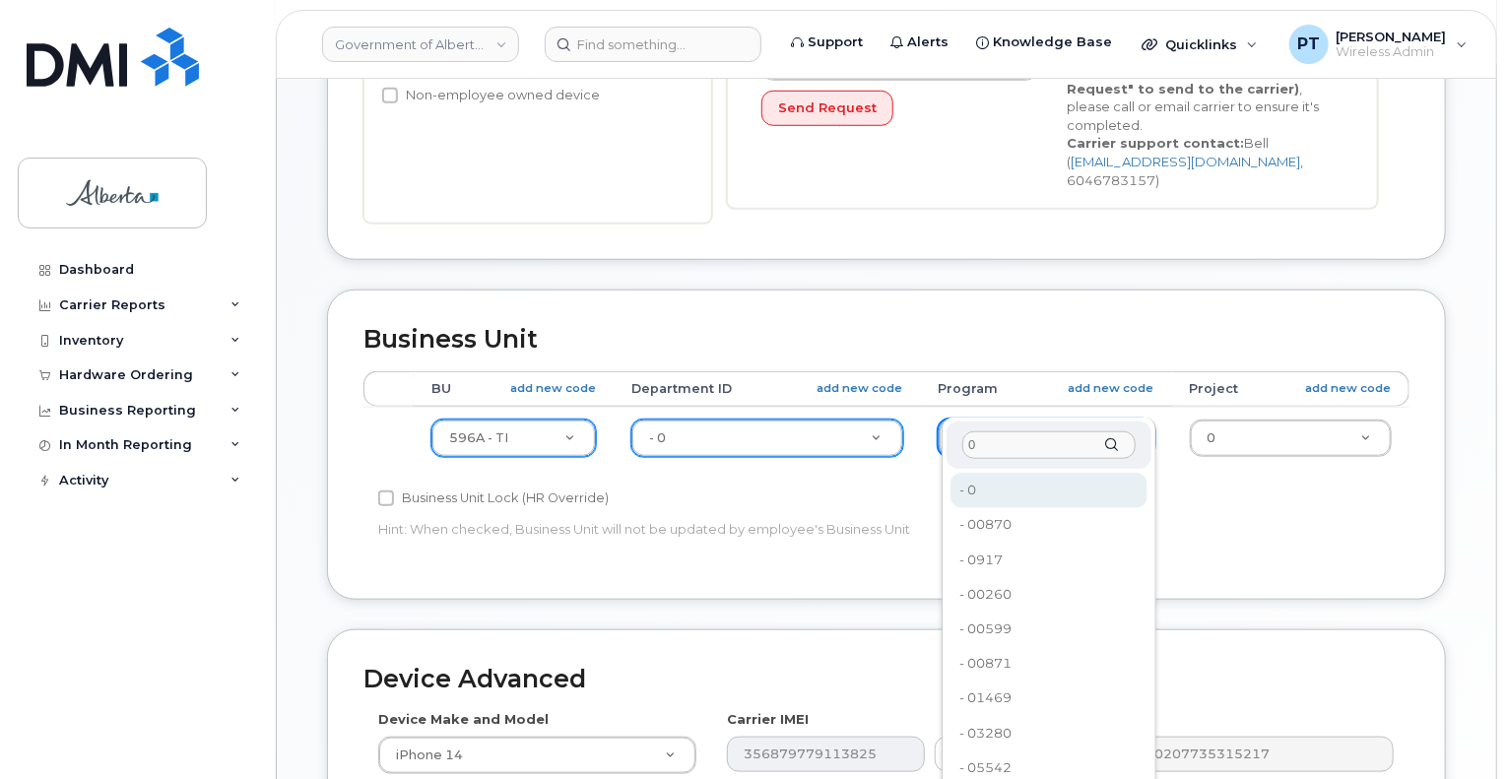
type input "0"
type input "4806366"
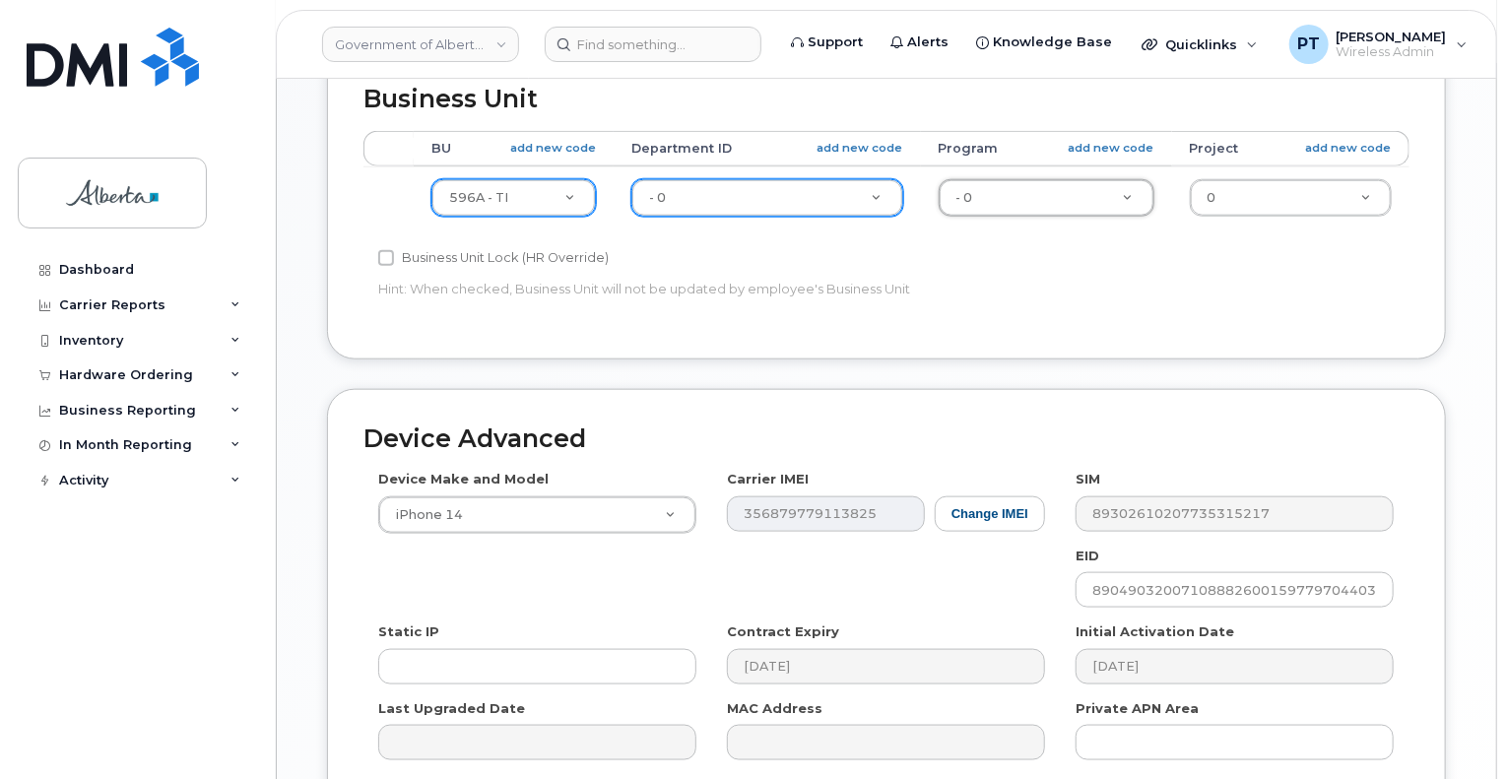
scroll to position [985, 0]
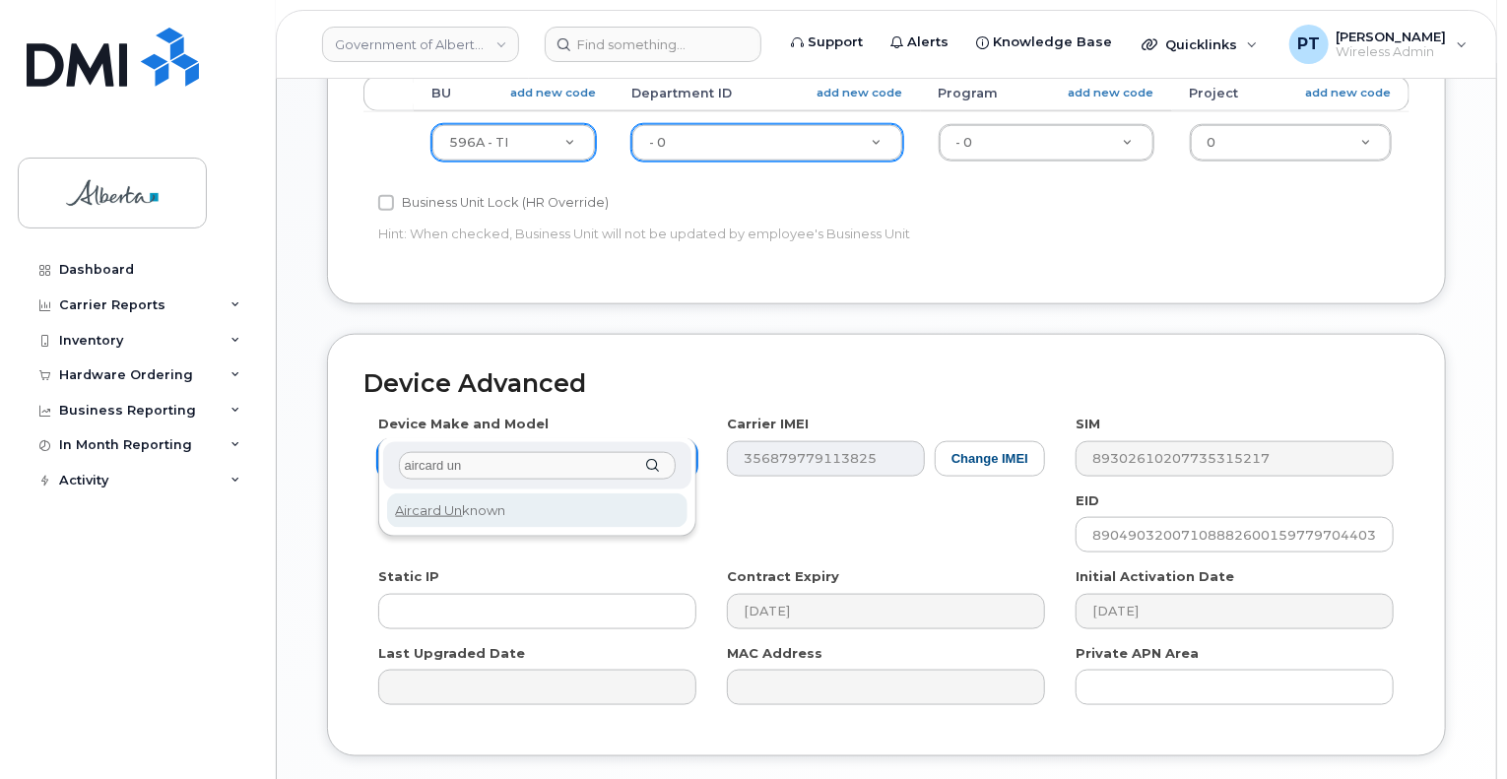
type input "aircard un"
select select "971"
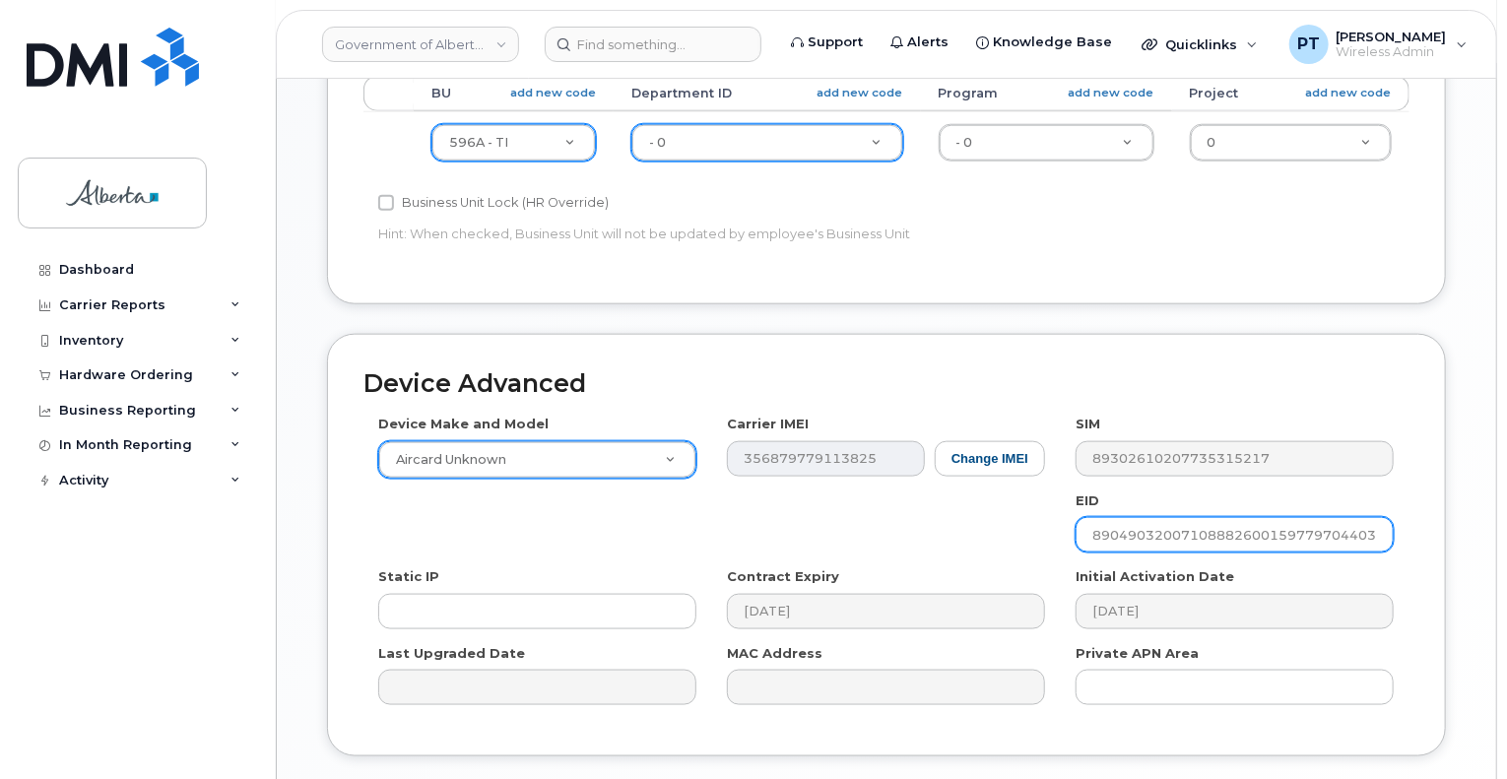
drag, startPoint x: 1381, startPoint y: 493, endPoint x: 1058, endPoint y: 500, distance: 323.2
click at [1058, 500] on div "Device Make and Model Aircard Unknown Android TCL 502 Watch Apple Watch S9 41mm…" at bounding box center [887, 567] width 1046 height 305
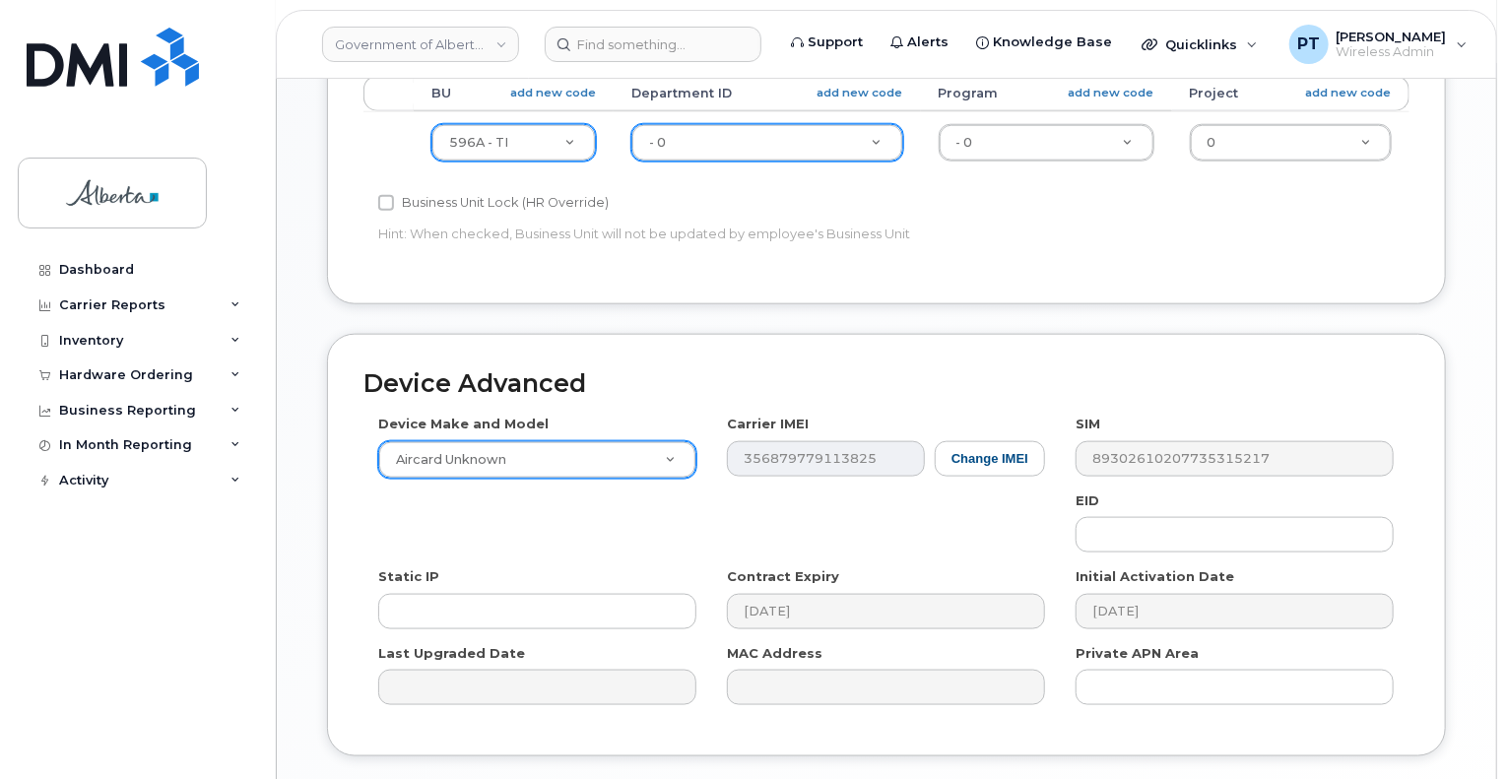
drag, startPoint x: 1363, startPoint y: 764, endPoint x: 1247, endPoint y: 739, distance: 117.9
type input "Saving..."
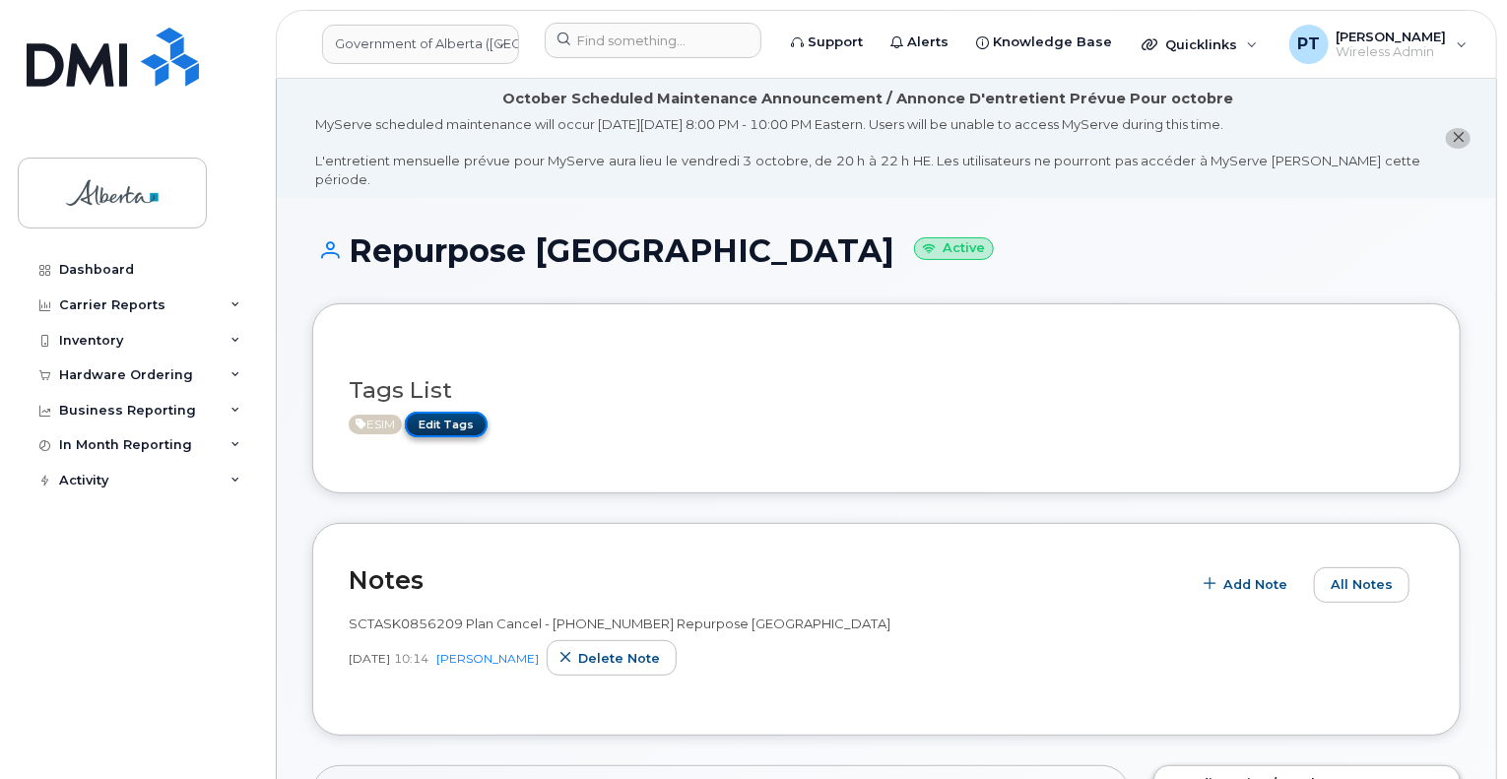
click at [432, 412] on link "Edit Tags" at bounding box center [446, 424] width 83 height 25
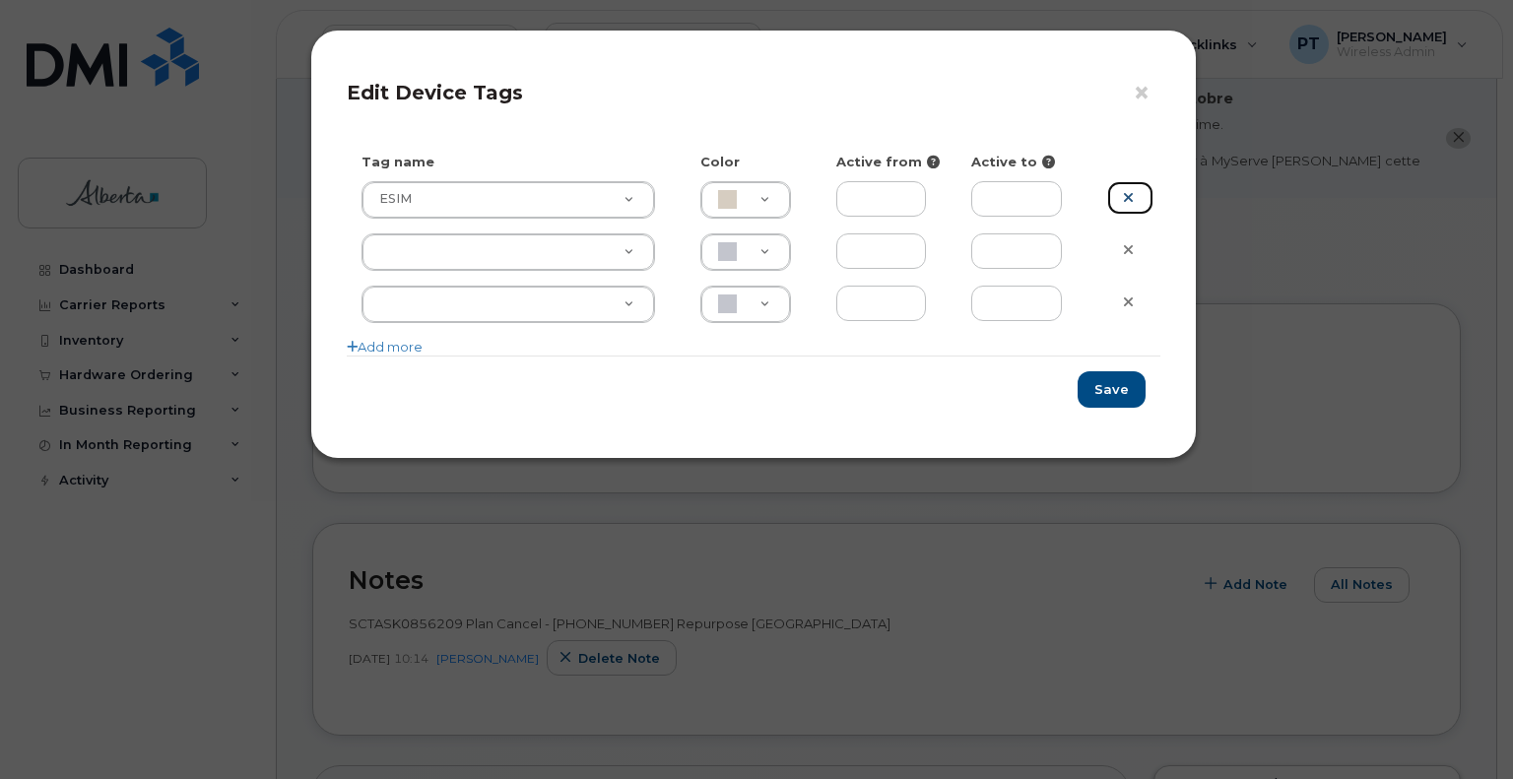
click at [1125, 196] on icon at bounding box center [1128, 197] width 11 height 15
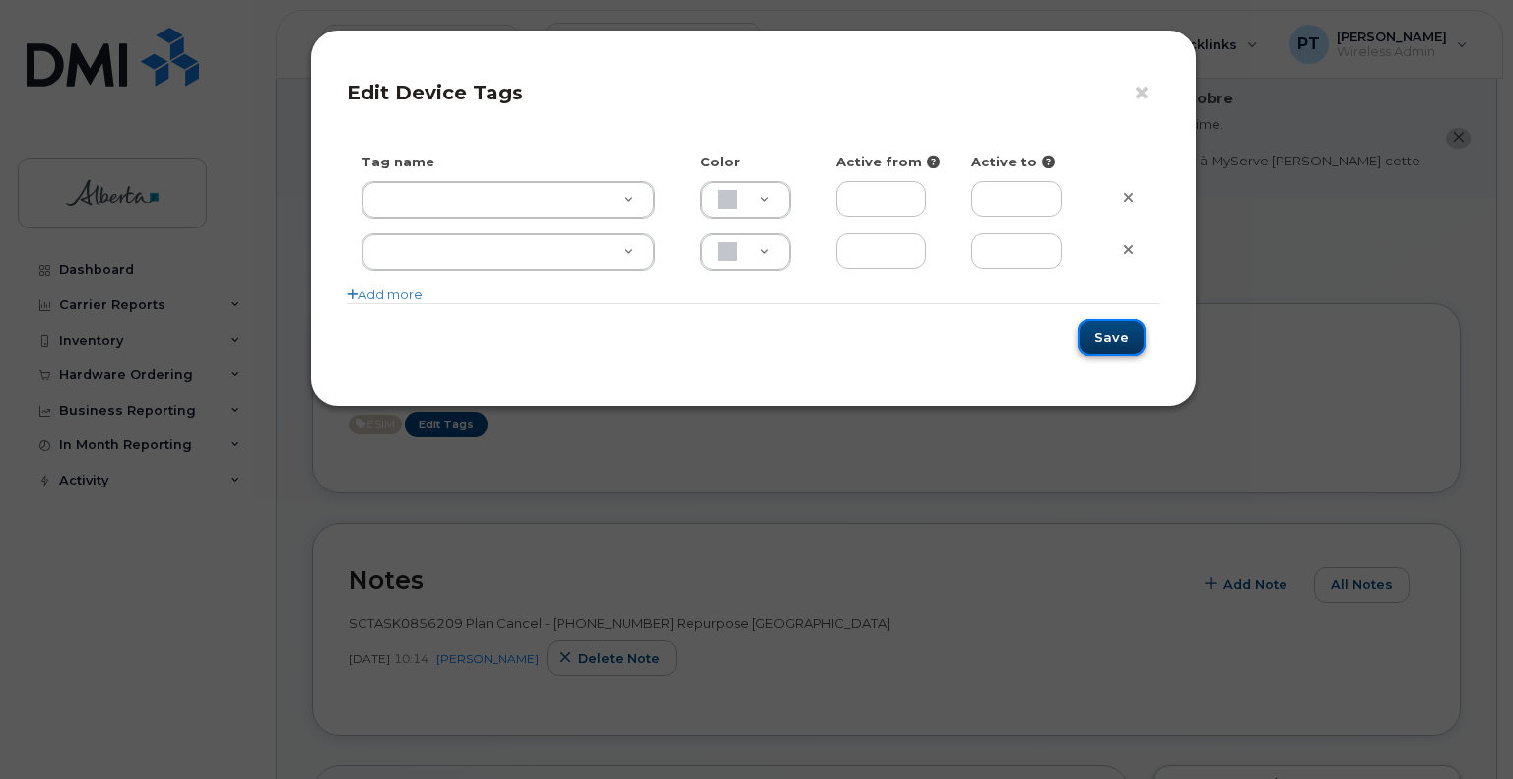
click at [1103, 338] on button "Save" at bounding box center [1112, 337] width 68 height 36
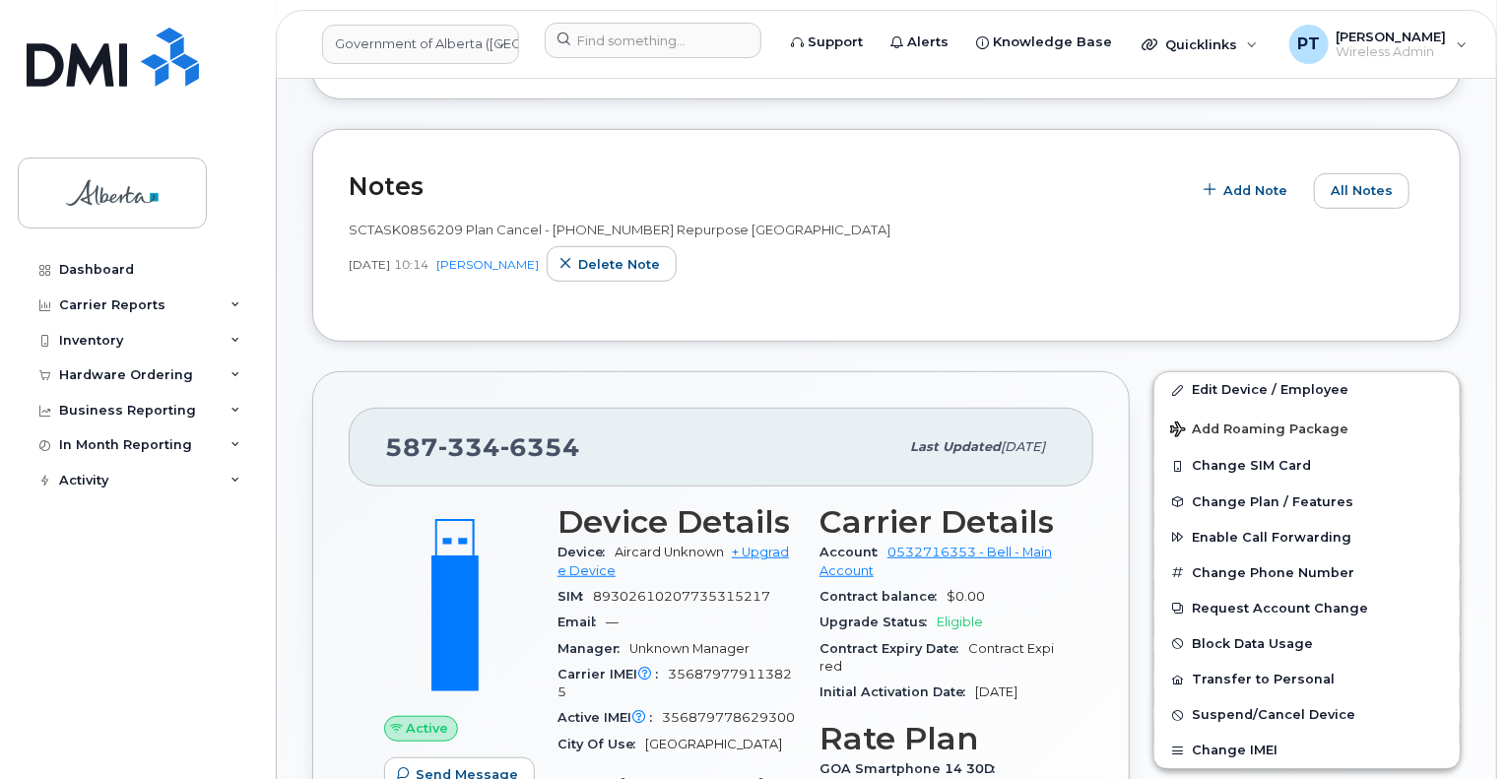
scroll to position [493, 0]
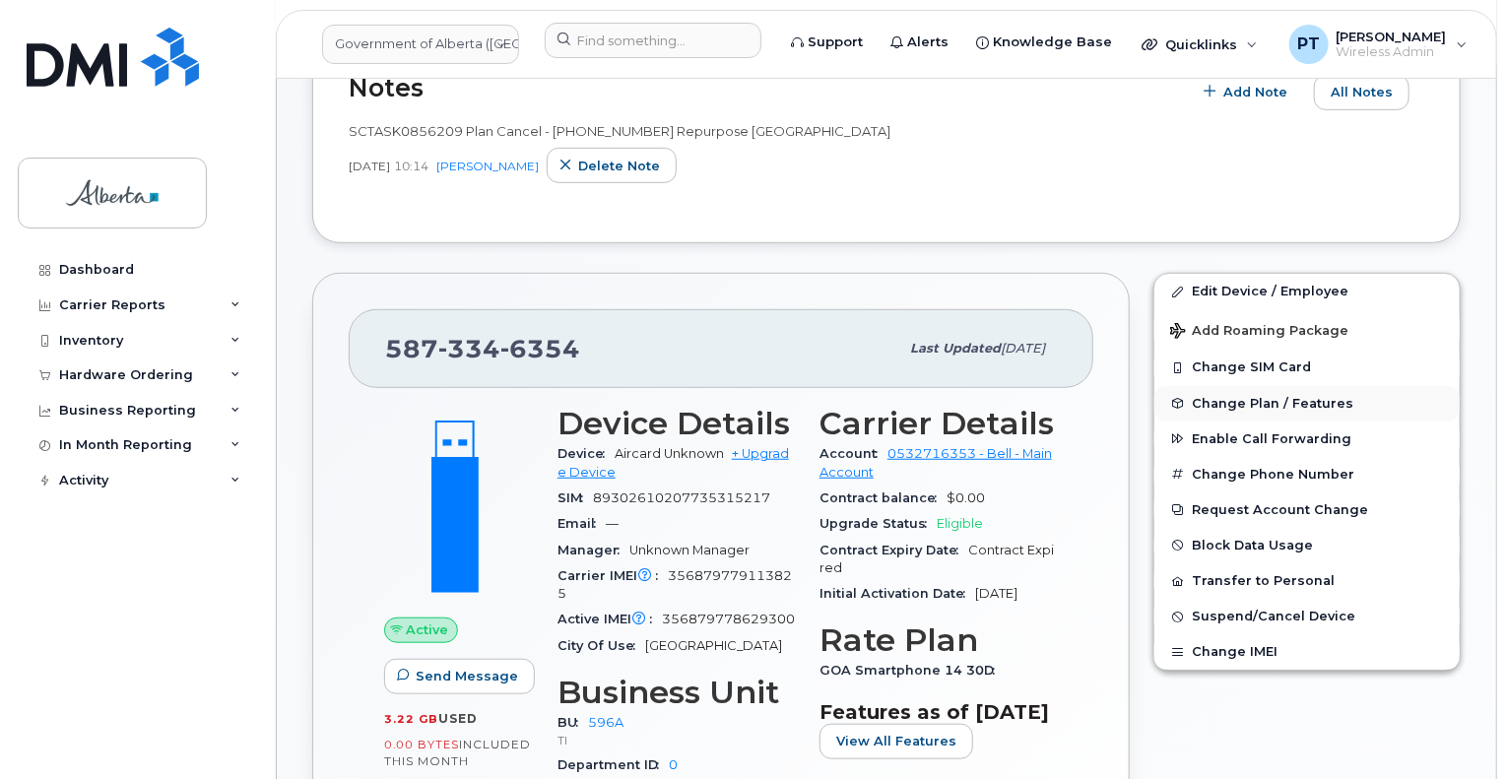
click at [1214, 396] on span "Change Plan / Features" at bounding box center [1273, 403] width 162 height 15
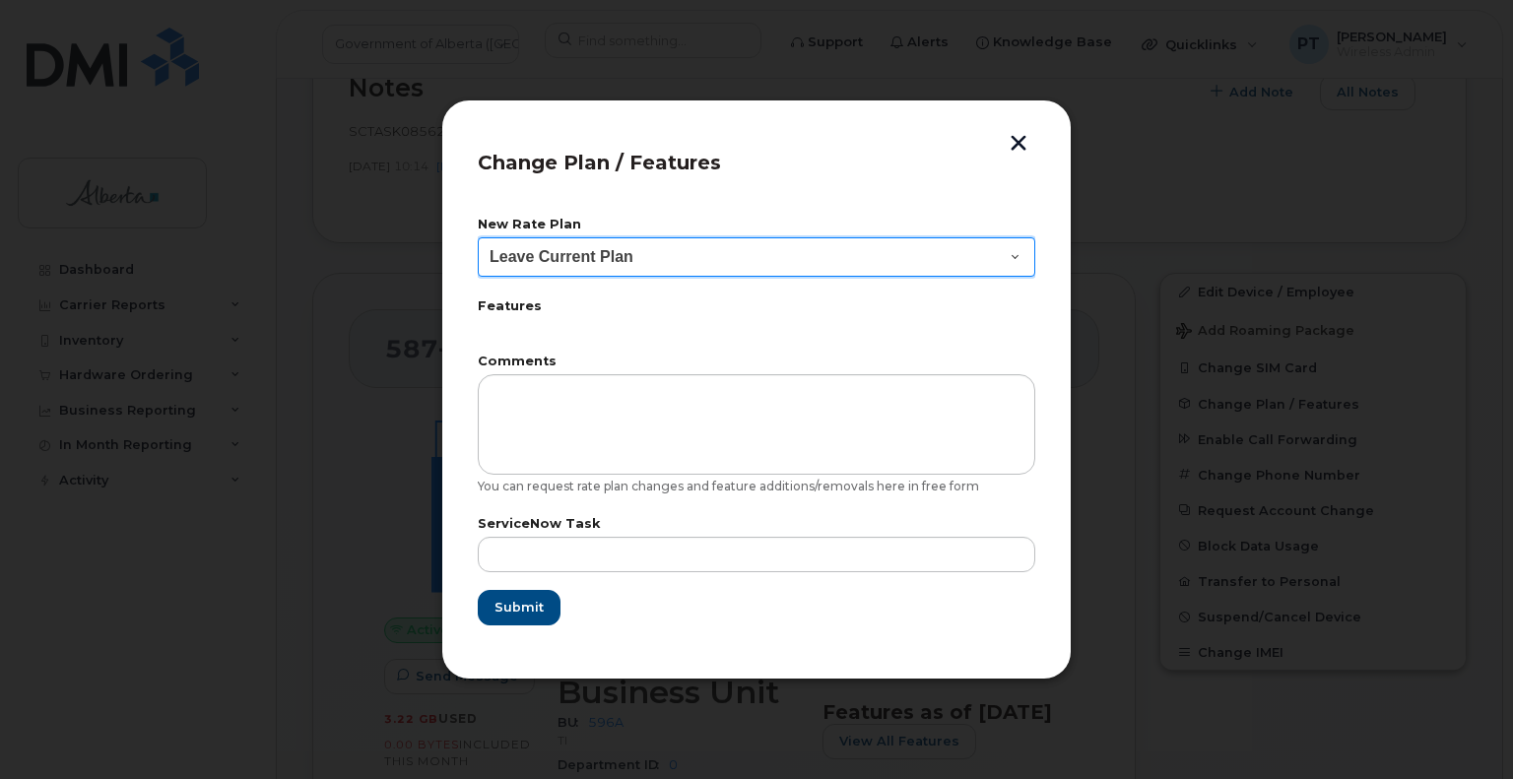
drag, startPoint x: 1018, startPoint y: 256, endPoint x: 1009, endPoint y: 275, distance: 20.7
click at [1018, 256] on select "Leave Current Plan GOA Data plan 9 30 d GOA–Unlimited Data Plan 9" at bounding box center [757, 256] width 558 height 39
select select "1790211"
click at [478, 237] on select "Leave Current Plan GOA Data plan 9 30 d GOA–Unlimited Data Plan 9" at bounding box center [757, 256] width 558 height 39
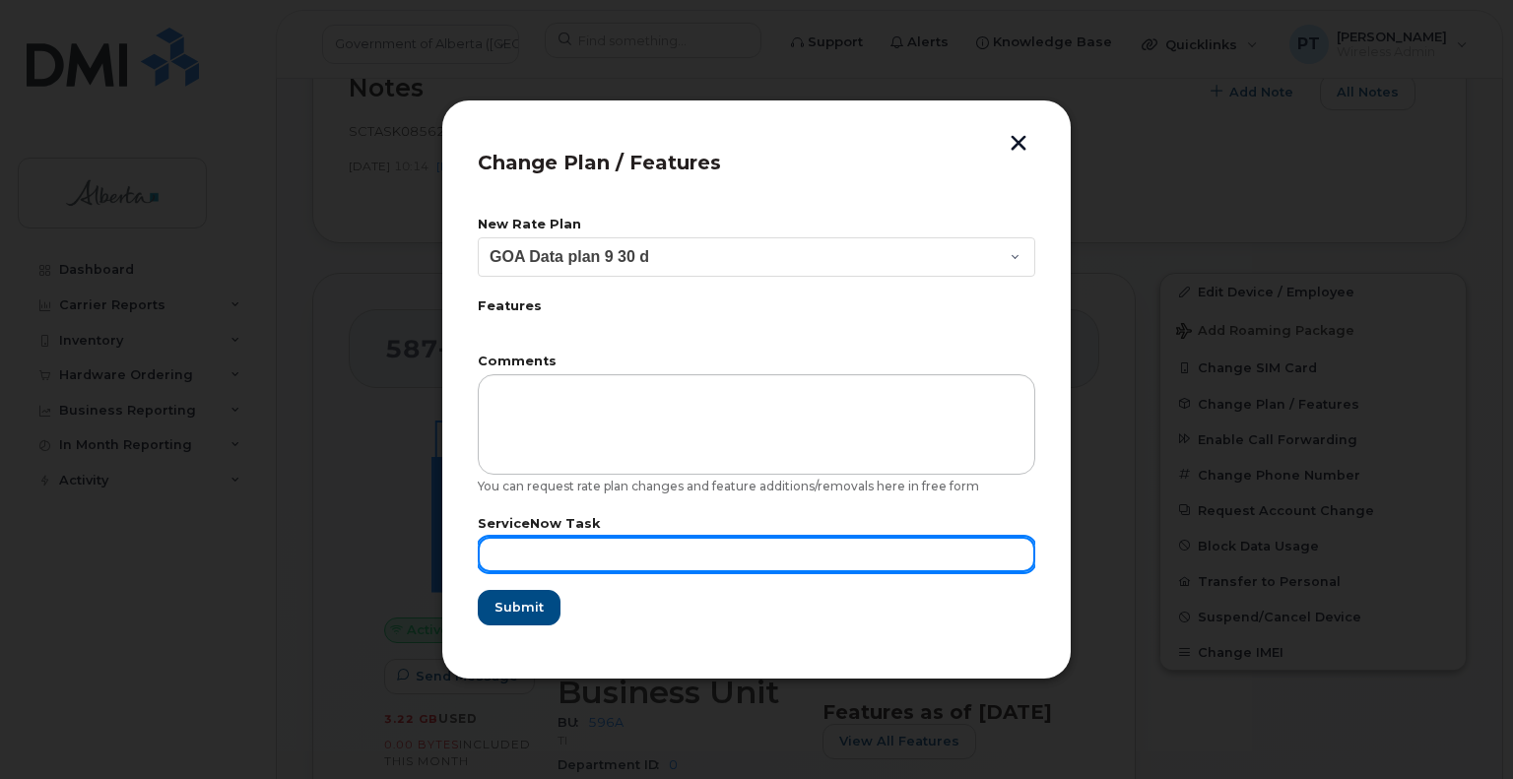
click at [504, 557] on input "text" at bounding box center [757, 554] width 558 height 35
paste input "SCTASK0856209"
type input "SCTASK0856209"
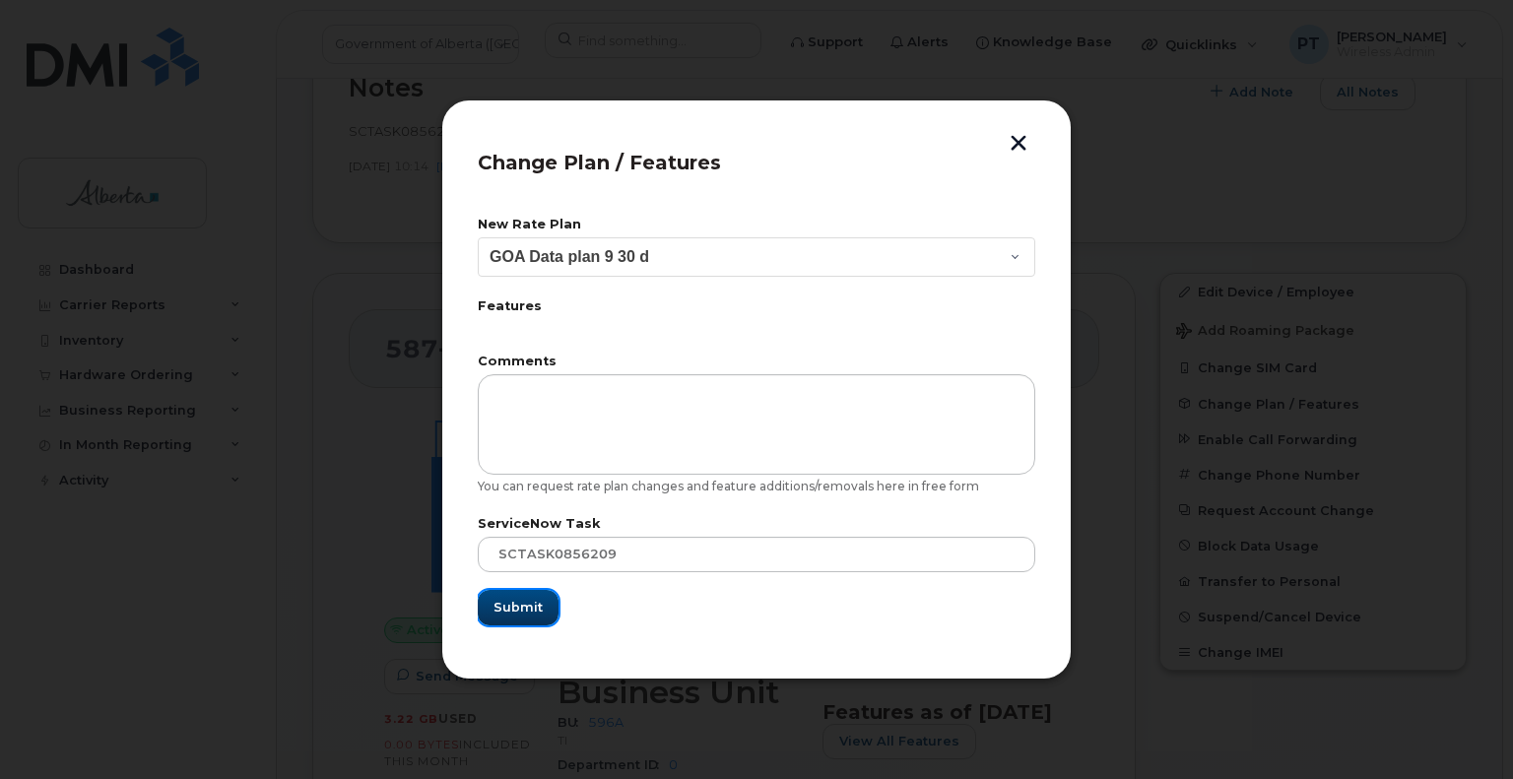
click at [525, 611] on span "Submit" at bounding box center [518, 607] width 49 height 19
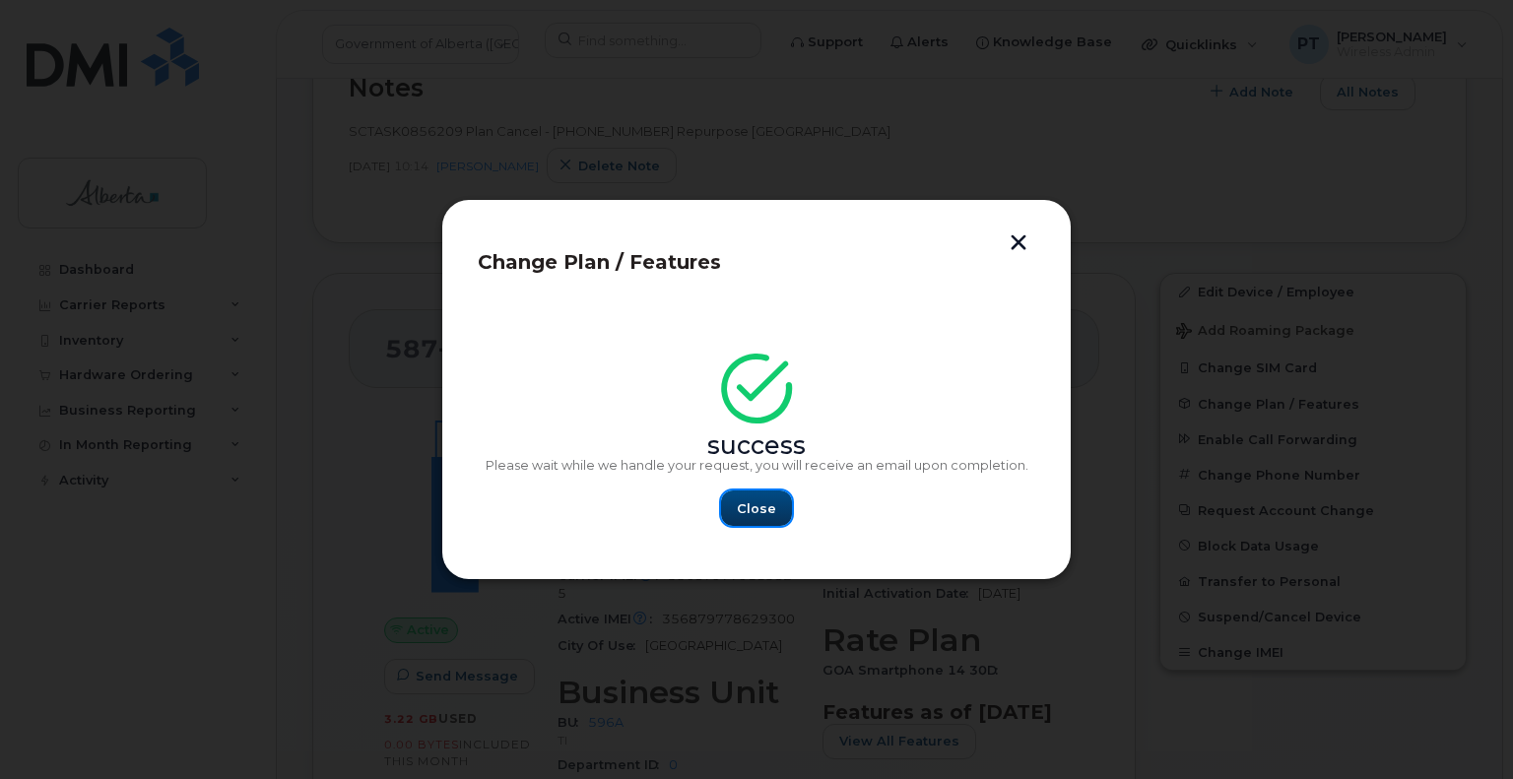
drag, startPoint x: 765, startPoint y: 507, endPoint x: 937, endPoint y: 642, distance: 219.0
click at [765, 506] on span "Close" at bounding box center [756, 509] width 39 height 19
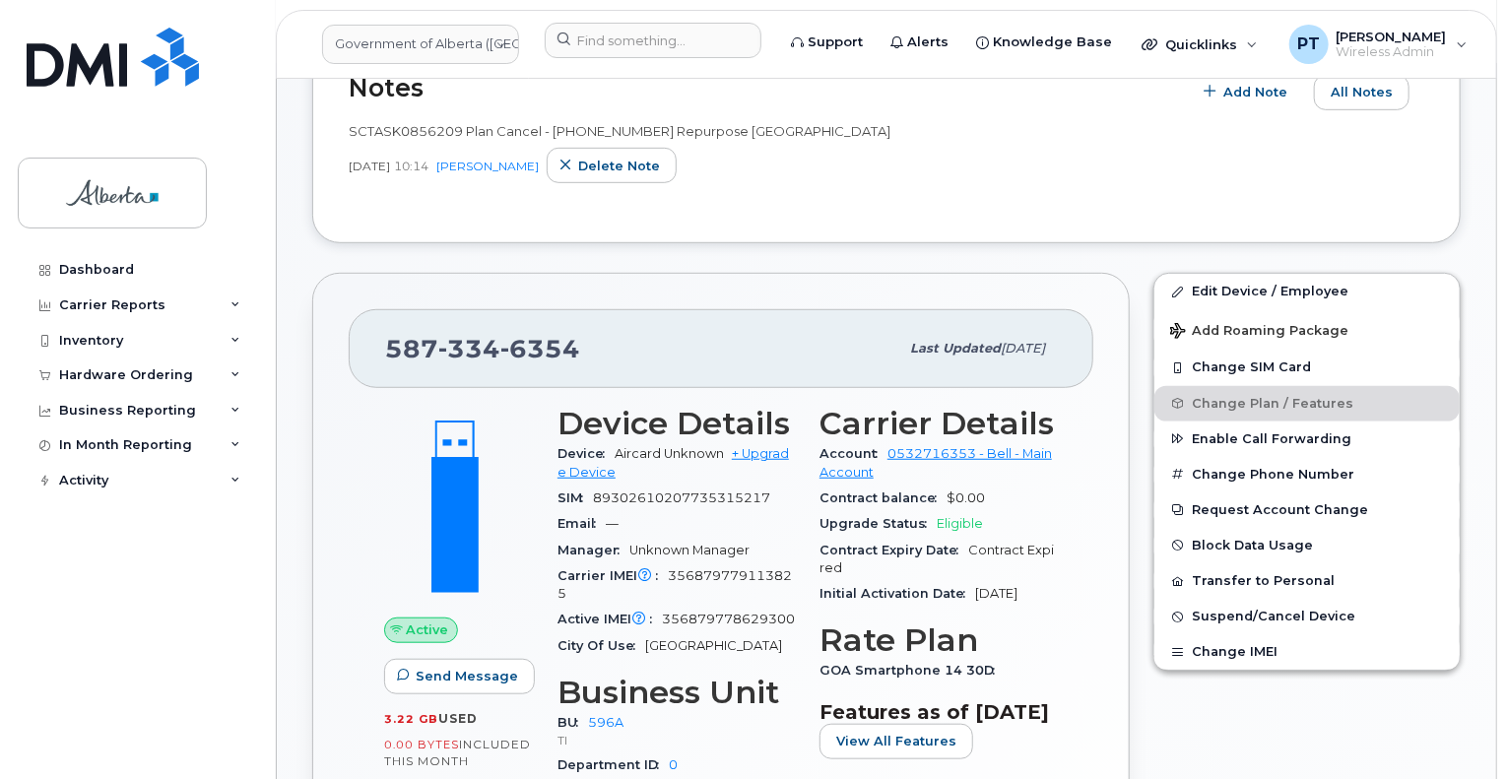
click at [739, 511] on div "Email —" at bounding box center [677, 524] width 238 height 26
